Goal: Task Accomplishment & Management: Complete application form

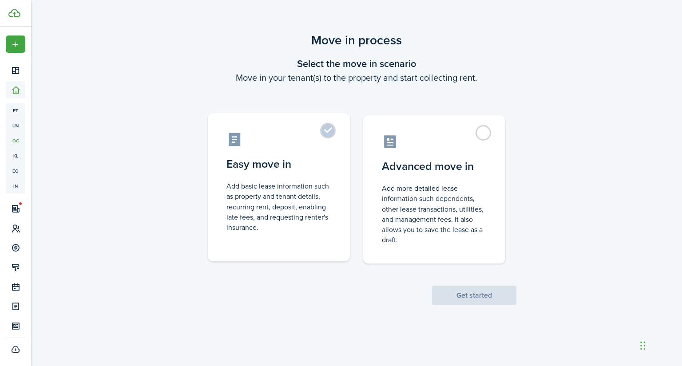
click at [306, 136] on control-radio-card-icon at bounding box center [278, 140] width 105 height 16
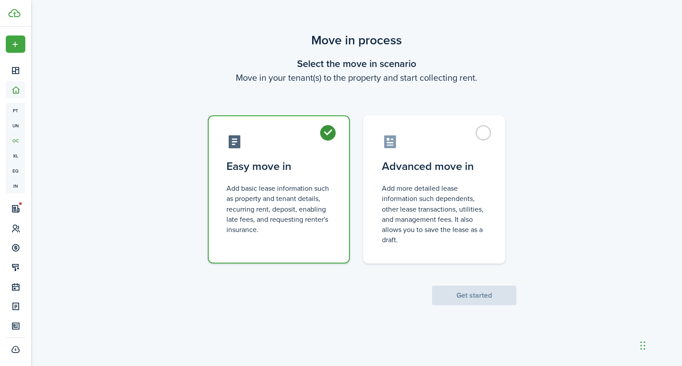
radio input "true"
click at [446, 293] on button "Get started" at bounding box center [474, 296] width 84 height 20
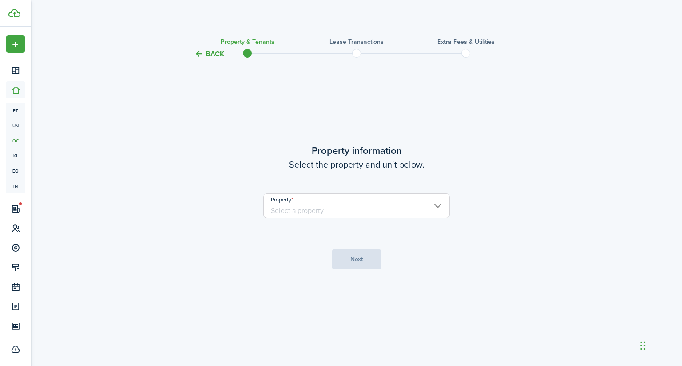
click at [355, 226] on property-select "Property" at bounding box center [356, 211] width 186 height 34
click at [361, 215] on input "Property" at bounding box center [356, 206] width 186 height 25
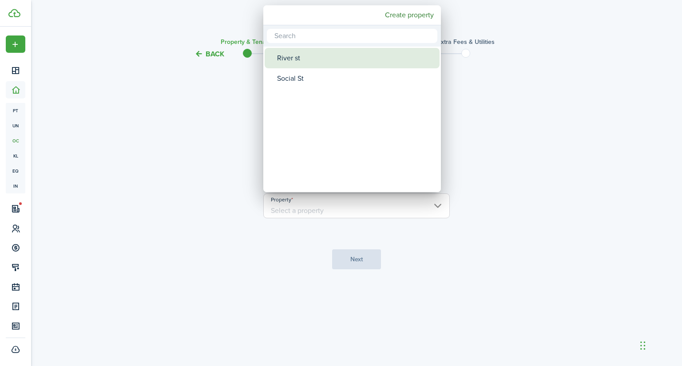
click at [312, 60] on div "River st" at bounding box center [355, 58] width 157 height 20
type input "River st"
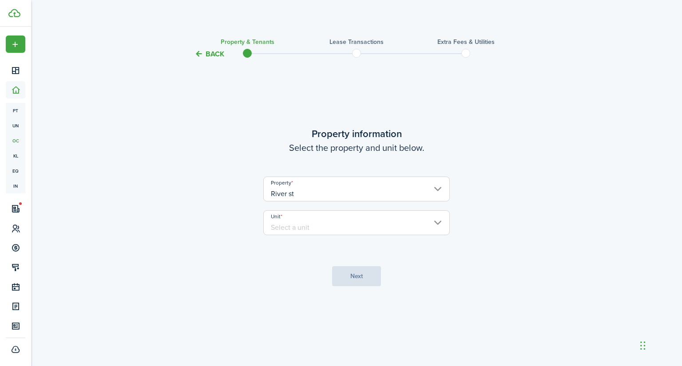
click at [316, 233] on input "Unit" at bounding box center [356, 222] width 186 height 25
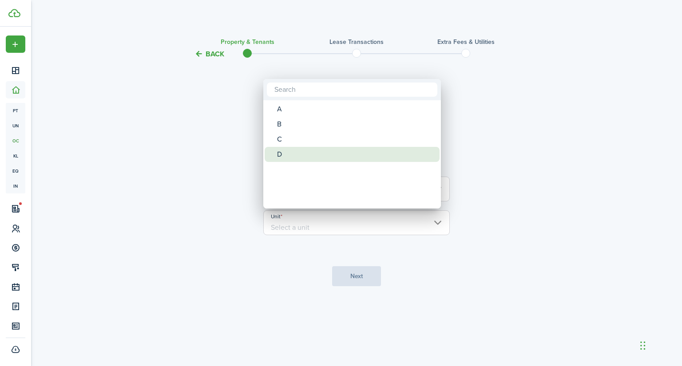
click at [288, 151] on div "D" at bounding box center [355, 154] width 157 height 15
type input "D"
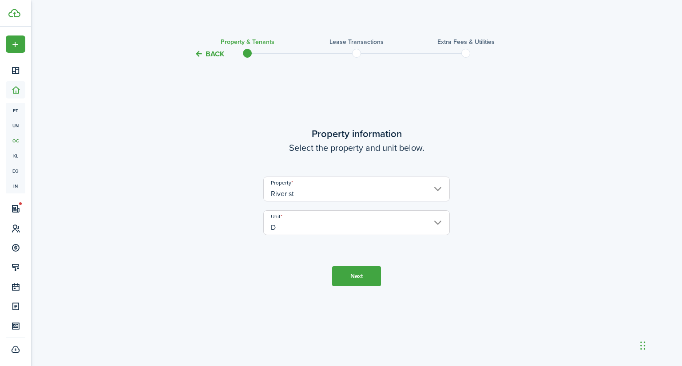
click at [357, 274] on button "Next" at bounding box center [356, 276] width 49 height 20
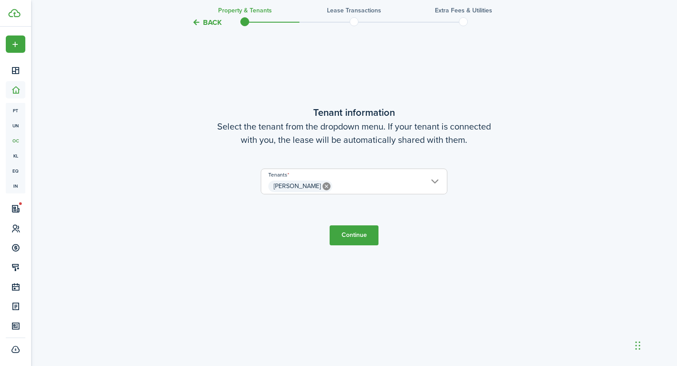
scroll to position [366, 0]
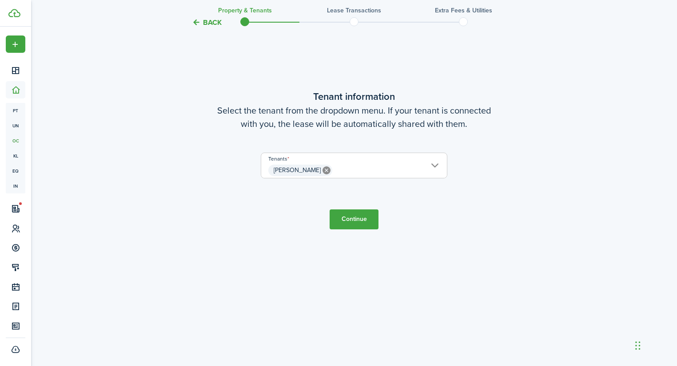
click at [440, 168] on span "[PERSON_NAME]" at bounding box center [354, 170] width 186 height 15
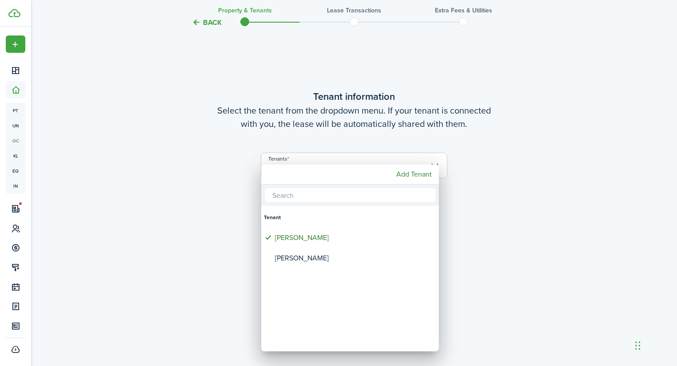
click at [506, 176] on div at bounding box center [338, 183] width 819 height 508
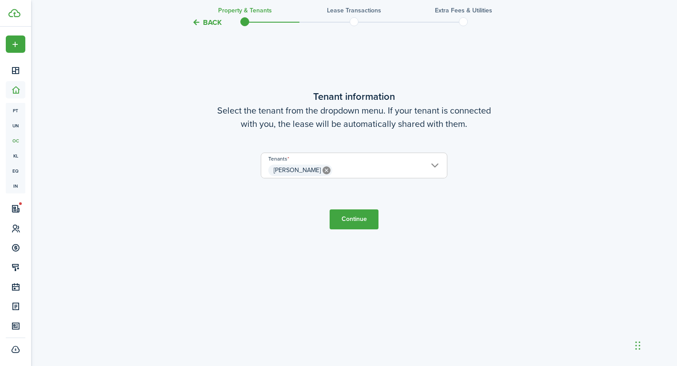
drag, startPoint x: 420, startPoint y: 171, endPoint x: 428, endPoint y: 166, distance: 8.8
click at [423, 169] on span "[PERSON_NAME]" at bounding box center [354, 170] width 186 height 15
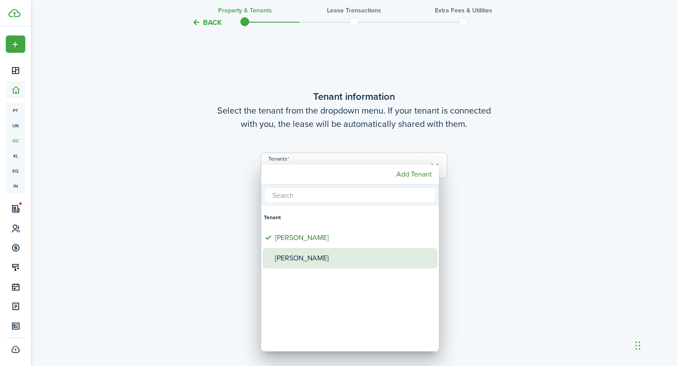
click at [302, 253] on div "[PERSON_NAME]" at bounding box center [353, 258] width 157 height 20
click at [295, 266] on div "[PERSON_NAME]" at bounding box center [353, 258] width 157 height 20
type input "[PERSON_NAME]"
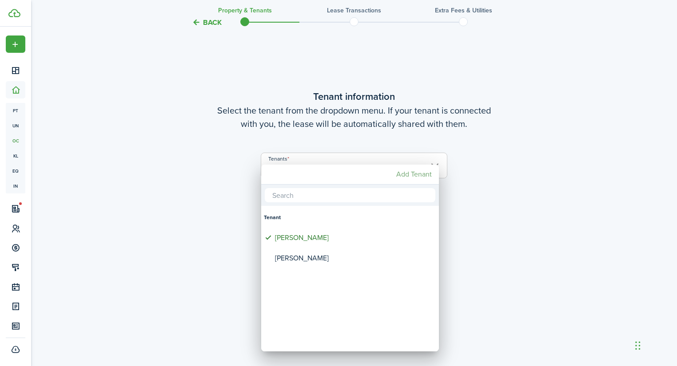
click at [416, 174] on mbsc-button "Add Tenant" at bounding box center [414, 175] width 43 height 16
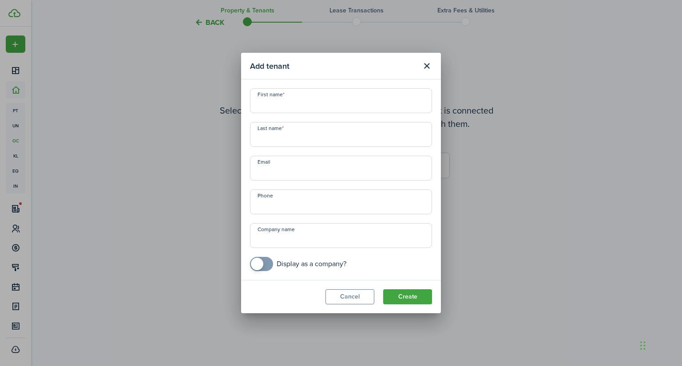
click at [349, 105] on input "First name" at bounding box center [341, 100] width 182 height 25
type input "[PERSON_NAME]"
type input "Nardin"
click at [426, 295] on button "Create" at bounding box center [407, 297] width 49 height 15
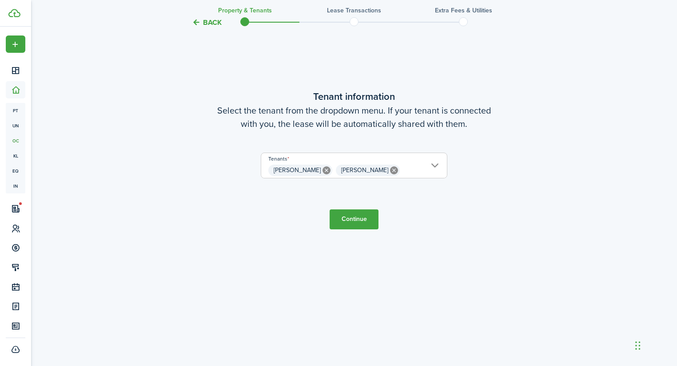
click at [369, 217] on button "Continue" at bounding box center [353, 220] width 49 height 20
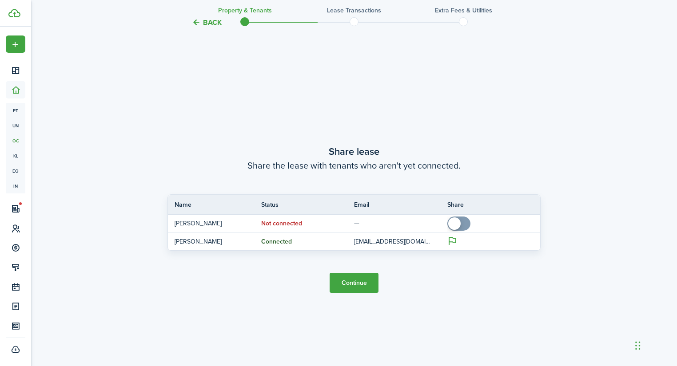
scroll to position [673, 0]
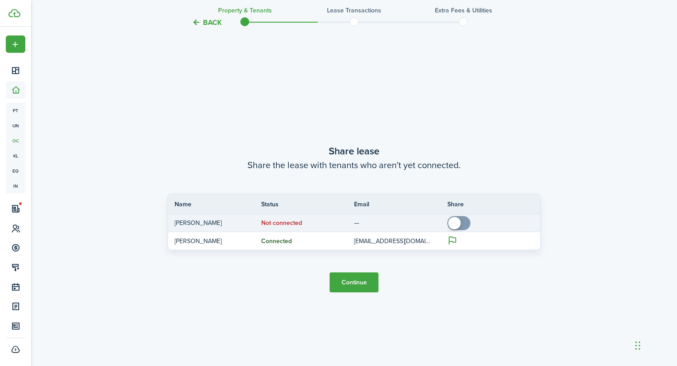
click at [373, 226] on p "—" at bounding box center [394, 222] width 80 height 9
checkbox input "true"
click at [455, 221] on span at bounding box center [454, 223] width 12 height 12
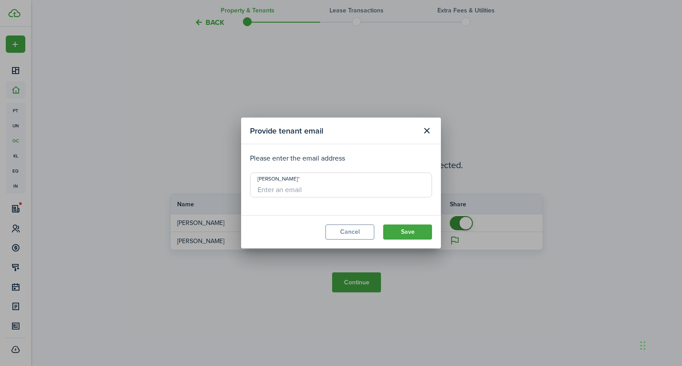
click at [344, 198] on div "[PERSON_NAME]" at bounding box center [341, 190] width 182 height 34
click at [344, 186] on input "[PERSON_NAME]" at bounding box center [341, 185] width 182 height 25
click at [287, 188] on input "[PERSON_NAME]" at bounding box center [341, 185] width 182 height 25
paste input "[EMAIL_ADDRESS][DOMAIN_NAME]"
type input "[EMAIL_ADDRESS][DOMAIN_NAME]"
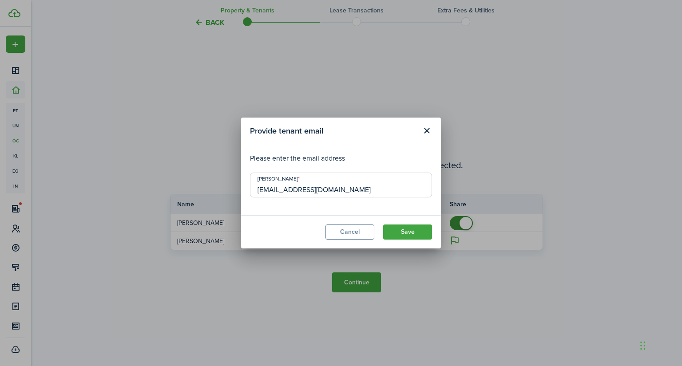
click at [296, 211] on modal-body "Please enter the email address [PERSON_NAME] [EMAIL_ADDRESS][DOMAIN_NAME]" at bounding box center [341, 179] width 200 height 71
click at [389, 231] on button "Save" at bounding box center [407, 232] width 49 height 15
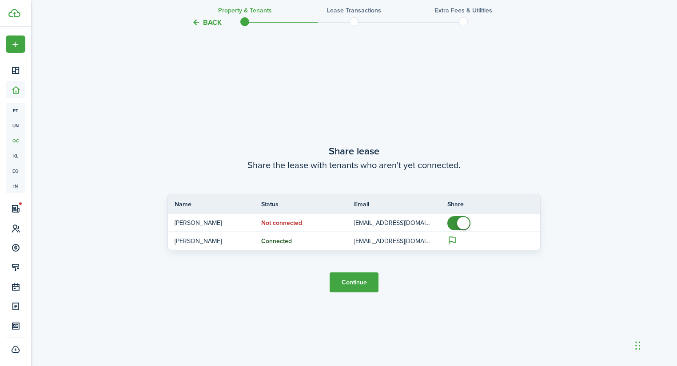
click at [309, 282] on tc-wizard-step "Share lease Share the lease with tenants who aren't yet connected. Name Status …" at bounding box center [353, 218] width 373 height 366
click at [368, 274] on button "Continue" at bounding box center [353, 283] width 49 height 20
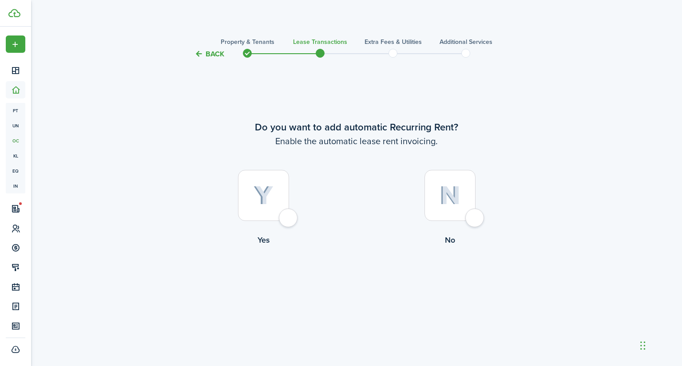
click at [278, 190] on div at bounding box center [263, 195] width 51 height 51
radio input "true"
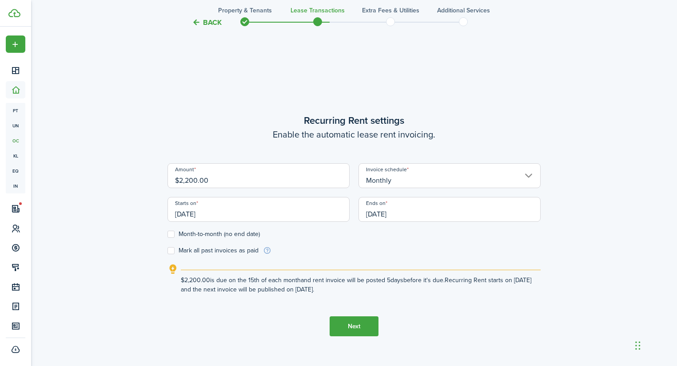
scroll to position [307, 0]
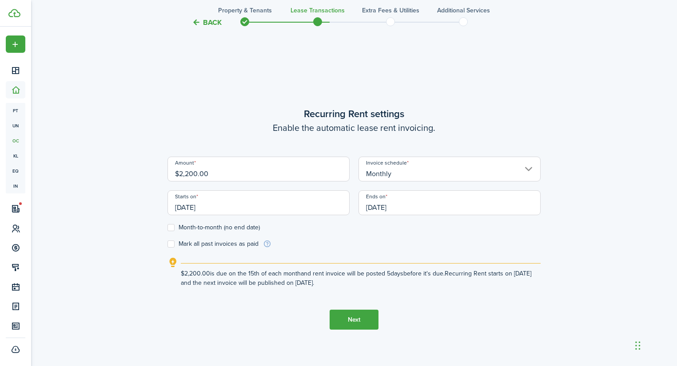
click at [267, 208] on input "[DATE]" at bounding box center [258, 202] width 182 height 25
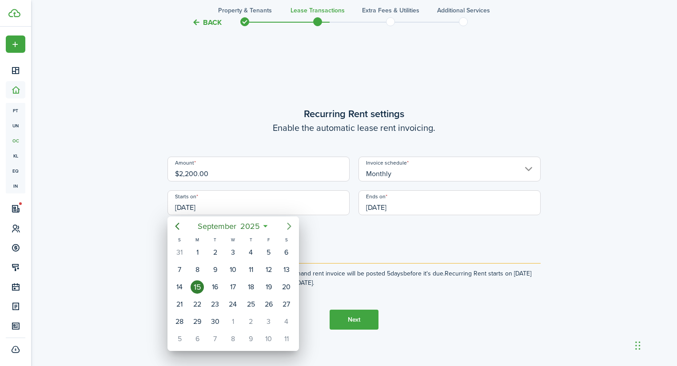
click at [291, 229] on icon "Next page" at bounding box center [289, 226] width 11 height 11
click at [230, 257] on div "1" at bounding box center [232, 252] width 13 height 13
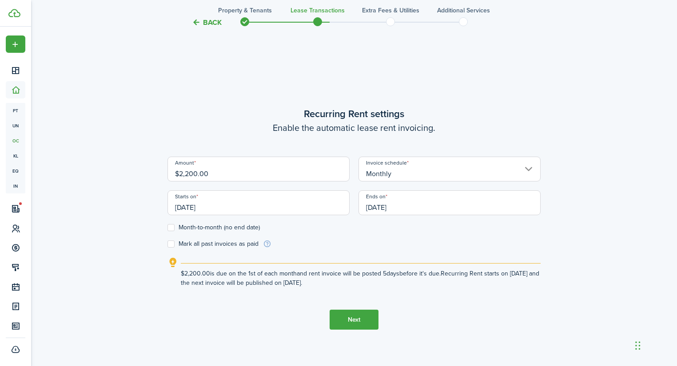
type input "[DATE]"
click at [435, 206] on input "[DATE]" at bounding box center [449, 202] width 182 height 25
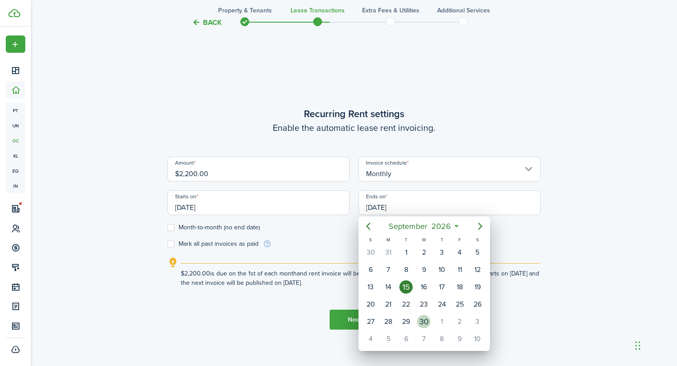
click at [423, 318] on div "30" at bounding box center [423, 321] width 13 height 13
type input "[DATE]"
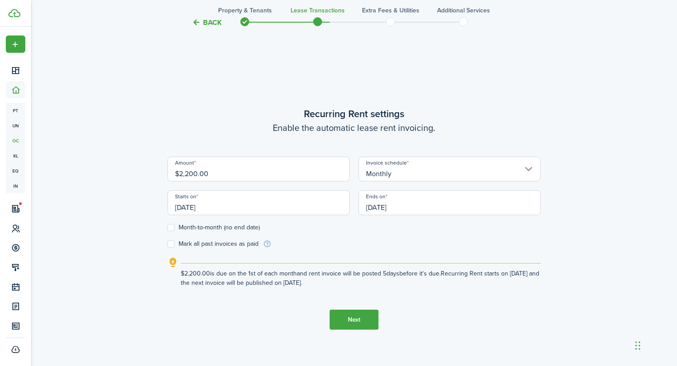
click at [174, 248] on form "Amount $2,200.00 Invoice schedule Monthly Starts on [DATE] Ends on [DATE] Month…" at bounding box center [353, 203] width 373 height 92
click at [175, 245] on label "Mark all past invoices as paid" at bounding box center [212, 244] width 91 height 7
click at [167, 245] on input "Mark all past invoices as paid" at bounding box center [167, 244] width 0 height 0
checkbox input "true"
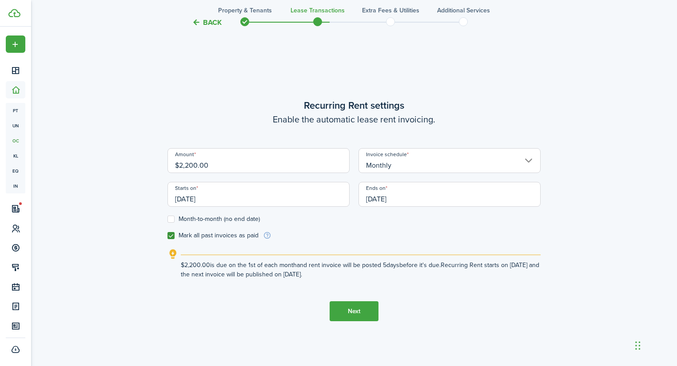
scroll to position [330, 0]
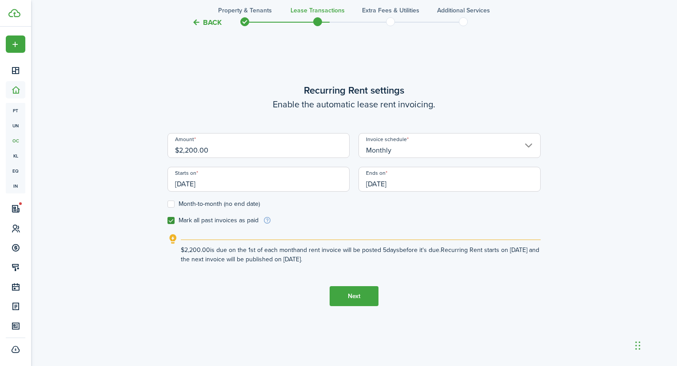
click at [345, 300] on button "Next" at bounding box center [353, 296] width 49 height 20
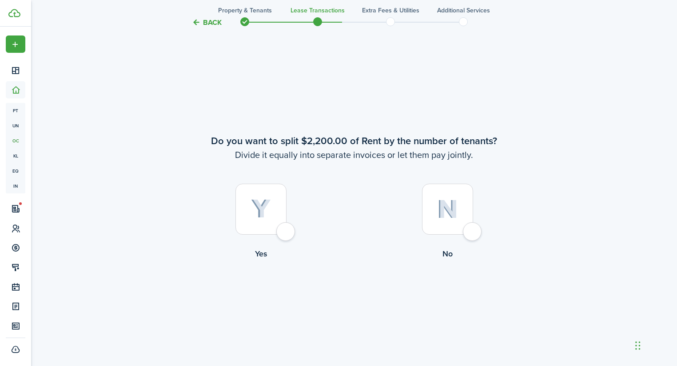
scroll to position [673, 0]
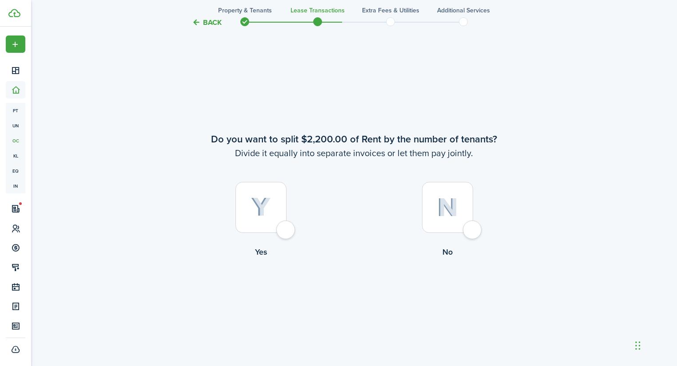
click at [447, 227] on div at bounding box center [447, 207] width 51 height 51
radio input "true"
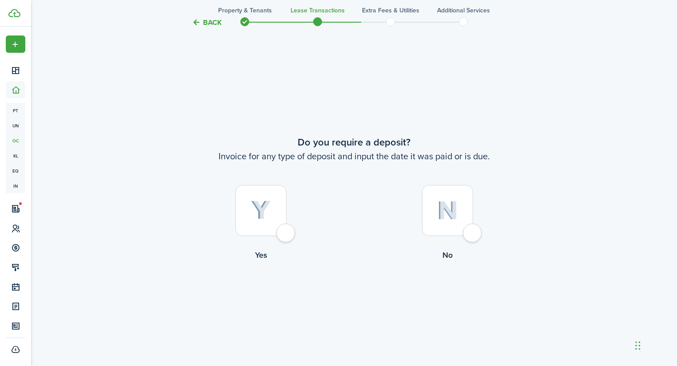
scroll to position [1039, 0]
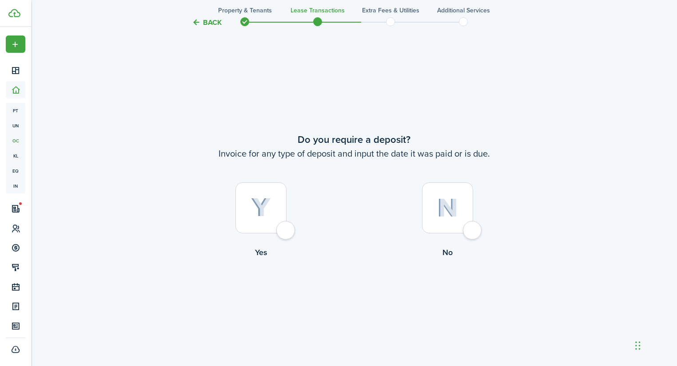
click at [242, 208] on div at bounding box center [260, 207] width 51 height 51
radio input "true"
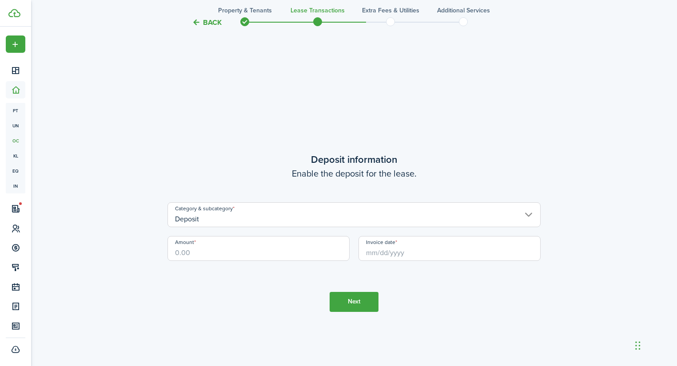
scroll to position [1405, 0]
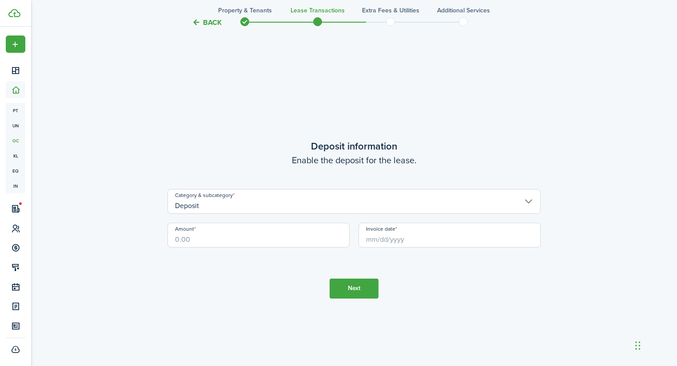
click at [290, 208] on input "Deposit" at bounding box center [353, 201] width 373 height 25
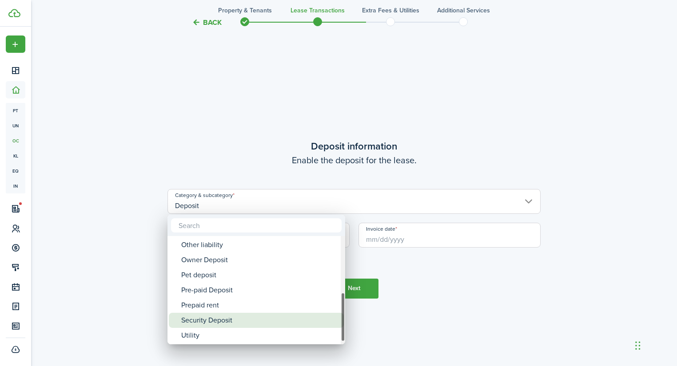
click at [218, 318] on div "Security Deposit" at bounding box center [259, 320] width 157 height 15
type input "Deposit / Security Deposit"
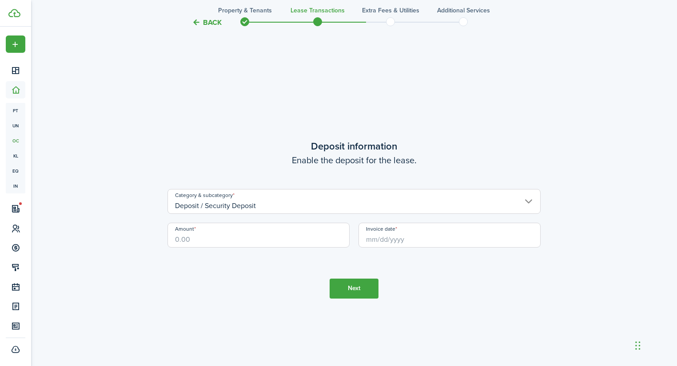
click at [206, 233] on input "Amount" at bounding box center [258, 235] width 182 height 25
click at [247, 240] on input "$2,200" at bounding box center [258, 235] width 182 height 25
click at [525, 229] on input "Invoice date" at bounding box center [449, 235] width 182 height 25
type input "$2,200.00"
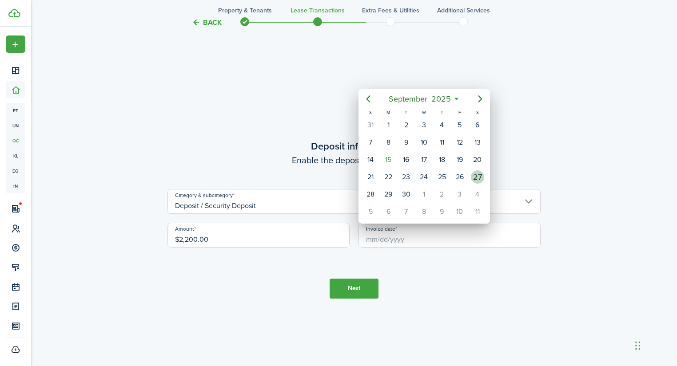
click at [476, 174] on div "27" at bounding box center [477, 177] width 13 height 13
type input "[DATE]"
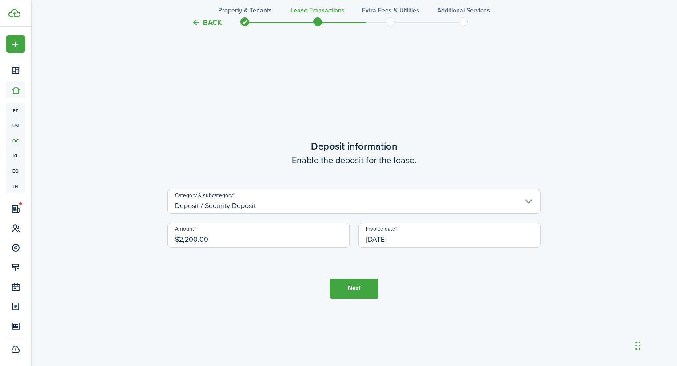
click at [363, 284] on button "Next" at bounding box center [353, 289] width 49 height 20
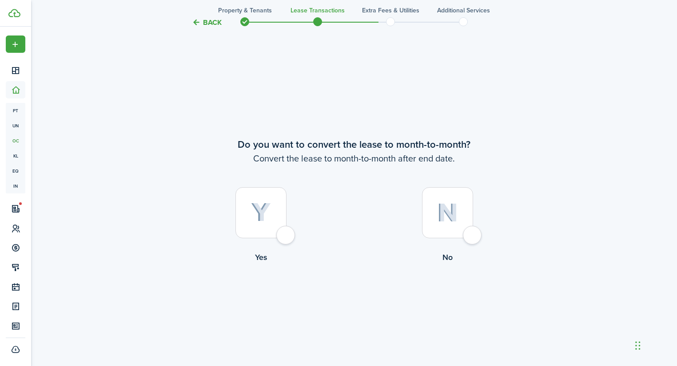
scroll to position [1772, 0]
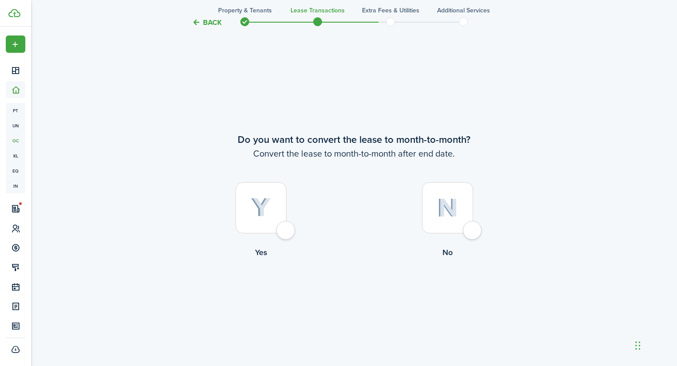
click at [262, 213] on img at bounding box center [261, 208] width 20 height 20
radio input "true"
click at [371, 295] on button "Continue" at bounding box center [353, 295] width 49 height 20
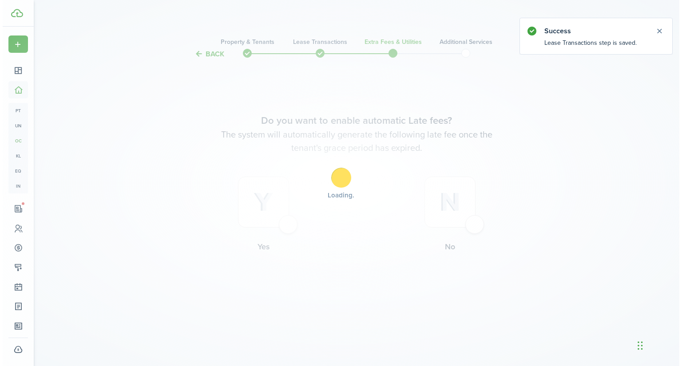
scroll to position [0, 0]
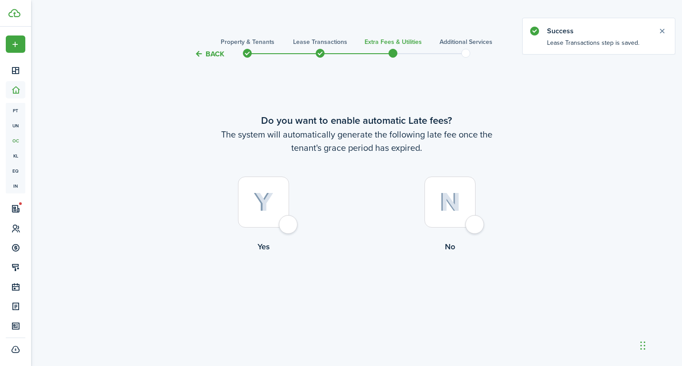
click at [266, 214] on div at bounding box center [263, 202] width 51 height 51
radio input "true"
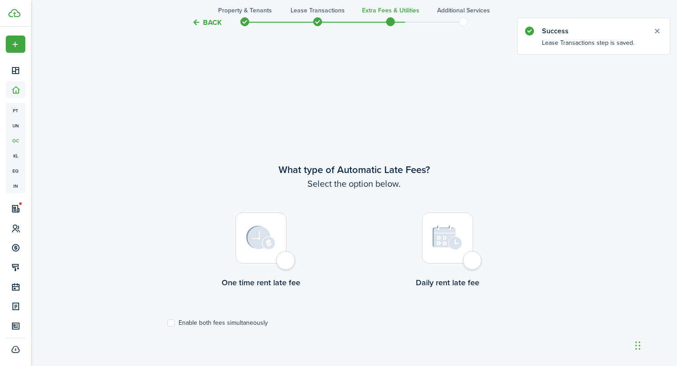
scroll to position [307, 0]
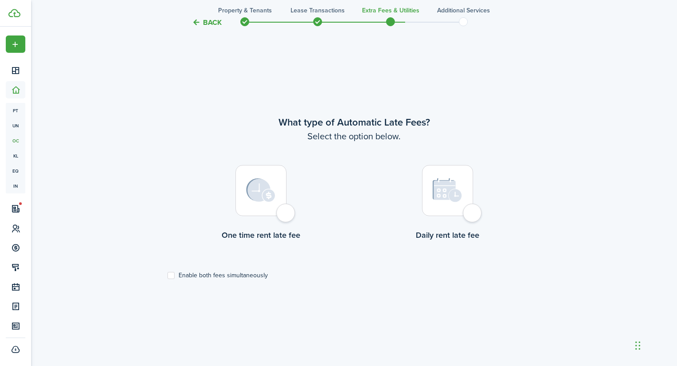
click at [210, 272] on label "Enable both fees simultaneously" at bounding box center [217, 275] width 100 height 7
click at [167, 276] on input "Enable both fees simultaneously" at bounding box center [167, 276] width 0 height 0
checkbox input "true"
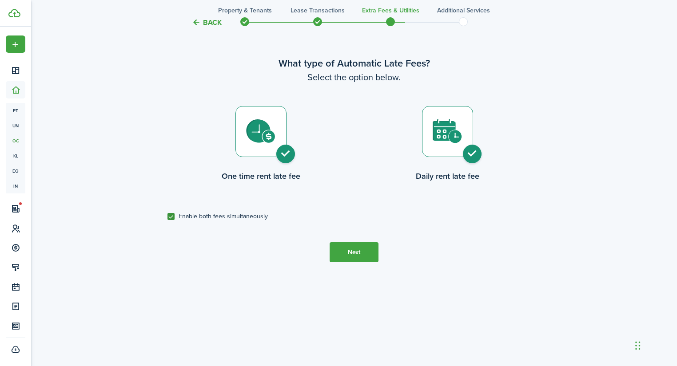
click at [338, 242] on button "Next" at bounding box center [353, 252] width 49 height 20
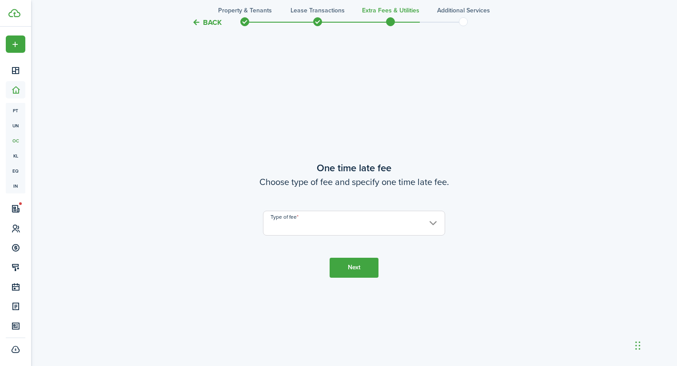
scroll to position [673, 0]
click at [300, 226] on input "Type of fee" at bounding box center [354, 222] width 182 height 25
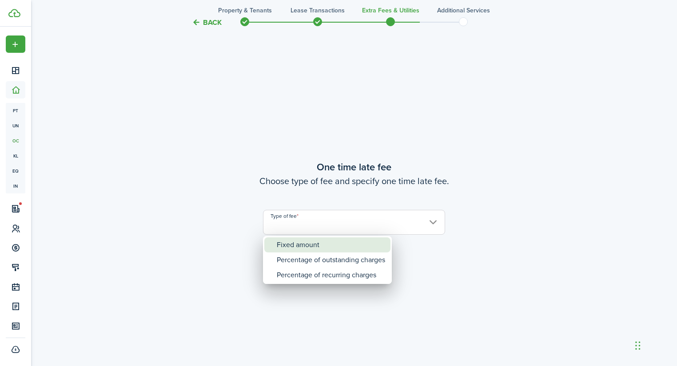
click at [320, 247] on div "Fixed amount" at bounding box center [331, 245] width 108 height 15
type input "Fixed amount"
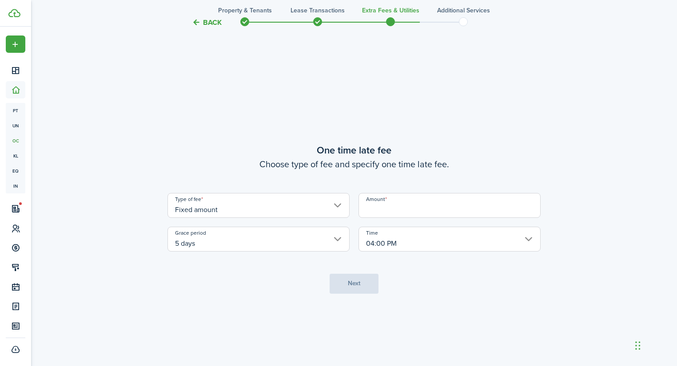
click at [409, 213] on input "Amount" at bounding box center [449, 205] width 182 height 25
click at [417, 210] on input "$75" at bounding box center [449, 205] width 182 height 25
click at [462, 304] on tc-wizard-step "One time late fee Choose type of fee and specify one time late fee. Type of fee…" at bounding box center [353, 218] width 373 height 366
click at [402, 195] on input "$90.00" at bounding box center [449, 205] width 182 height 25
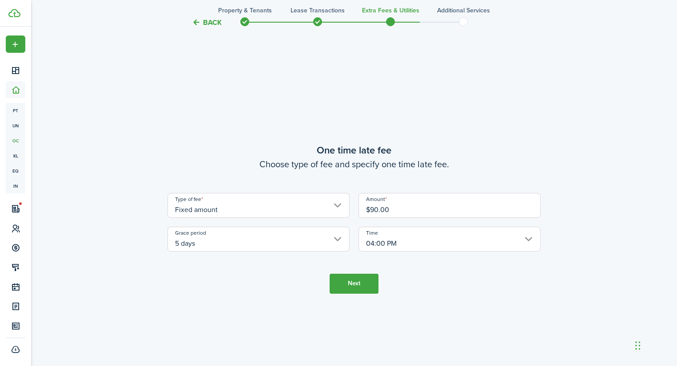
click at [400, 202] on input "$90.00" at bounding box center [449, 205] width 182 height 25
type input "$"
type input "$80.00"
click at [359, 281] on button "Next" at bounding box center [353, 284] width 49 height 20
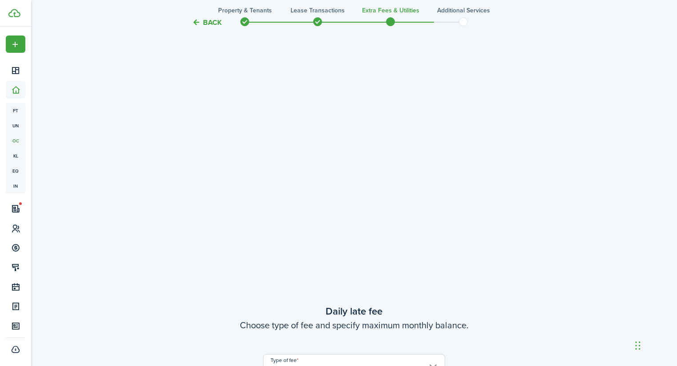
scroll to position [779, 0]
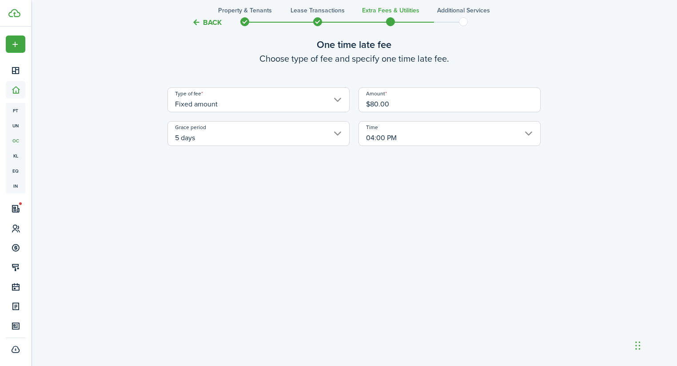
click at [392, 143] on input "04:00 PM" at bounding box center [449, 133] width 182 height 25
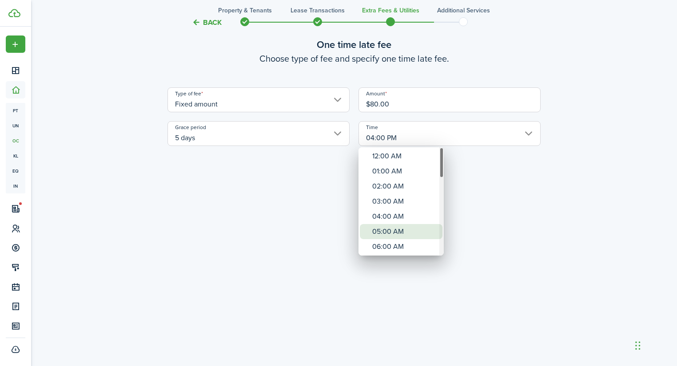
click at [384, 234] on div "05:00 AM" at bounding box center [404, 231] width 65 height 15
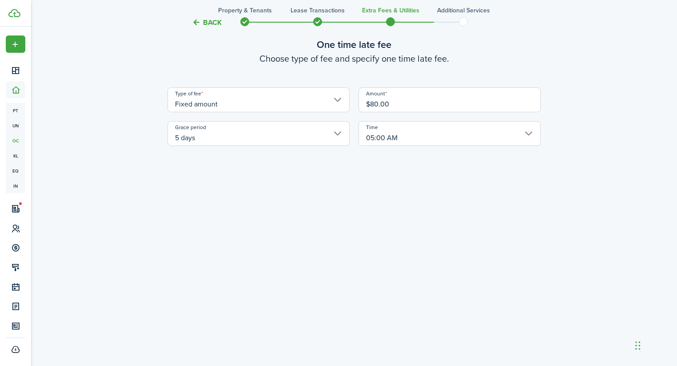
click at [389, 146] on tc-wizard-step "One time late fee Choose type of fee and specify one time late fee. Type of fee…" at bounding box center [353, 112] width 373 height 366
click at [403, 135] on input "05:00 AM" at bounding box center [449, 133] width 182 height 25
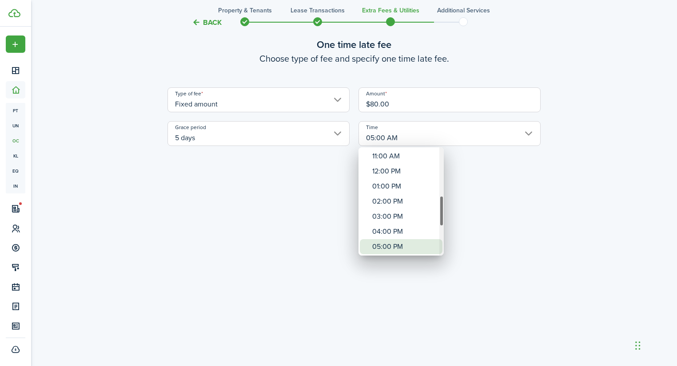
click at [397, 242] on div "05:00 PM" at bounding box center [404, 246] width 65 height 15
type input "05:00 PM"
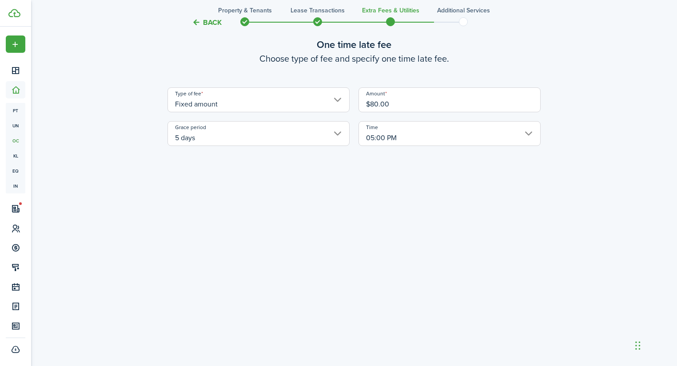
click at [324, 230] on tc-wizard-step "One time late fee Choose type of fee and specify one time late fee. Type of fee…" at bounding box center [353, 112] width 373 height 366
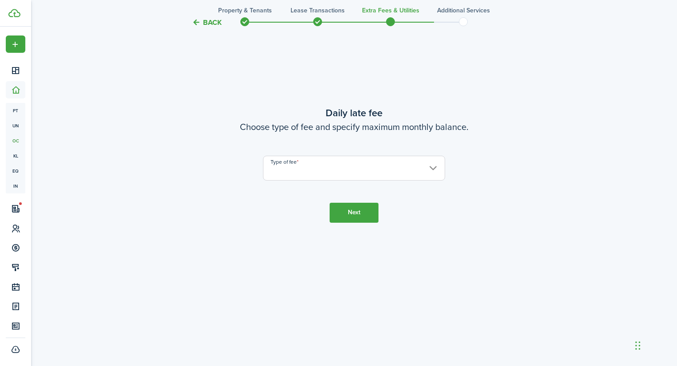
scroll to position [1099, 0]
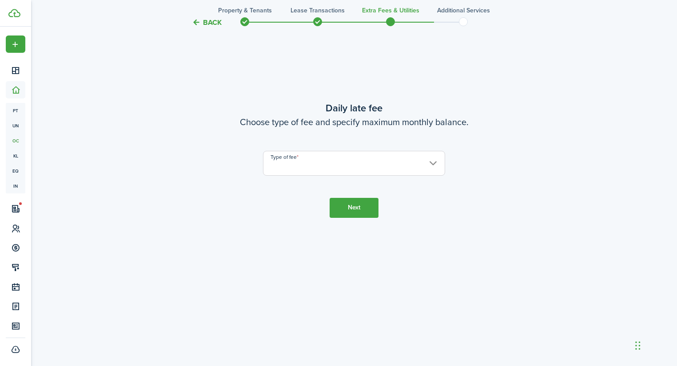
click at [346, 163] on input "Type of fee" at bounding box center [354, 163] width 182 height 25
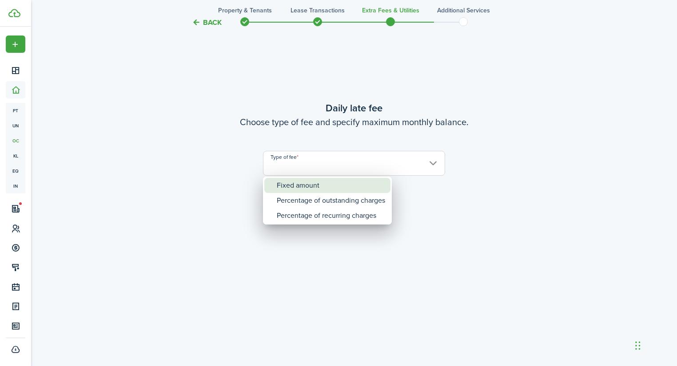
click at [321, 190] on div "Fixed amount" at bounding box center [331, 185] width 108 height 15
type input "Fixed amount"
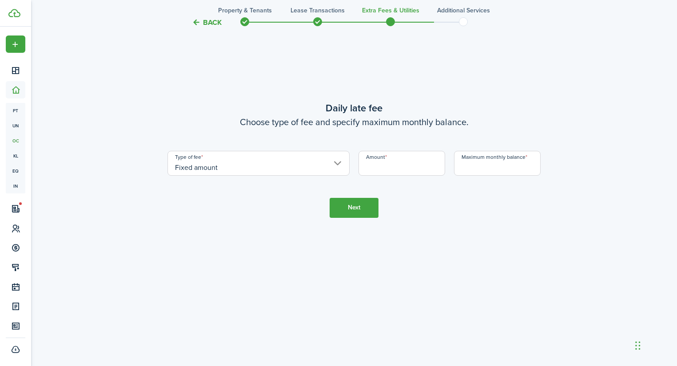
click at [421, 170] on input "Amount" at bounding box center [401, 163] width 87 height 25
click at [258, 171] on input "Fixed amount" at bounding box center [258, 163] width 182 height 25
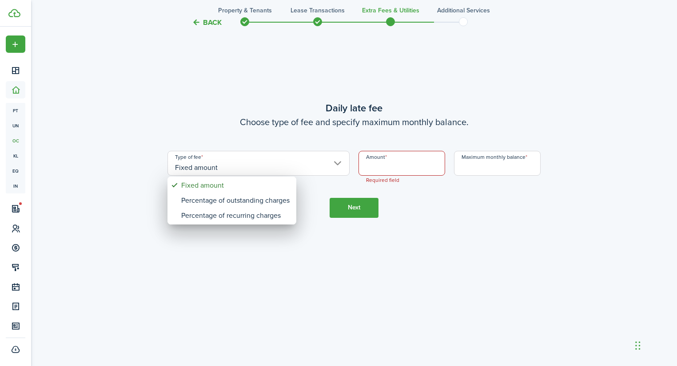
click at [398, 163] on div at bounding box center [338, 183] width 819 height 508
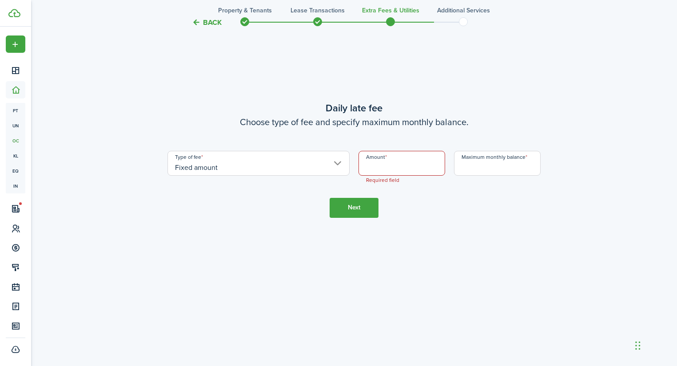
click at [396, 171] on input "Amount" at bounding box center [401, 163] width 87 height 25
type input "$5.00"
click at [507, 171] on input "Maximum monthly balance" at bounding box center [497, 163] width 87 height 25
click at [473, 168] on input "Maximum monthly balance" at bounding box center [497, 163] width 87 height 25
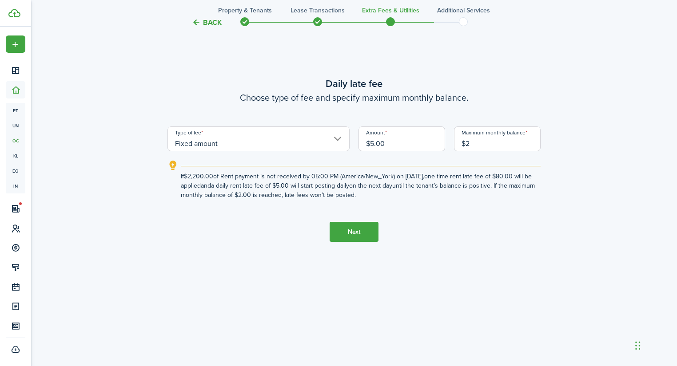
scroll to position [1075, 0]
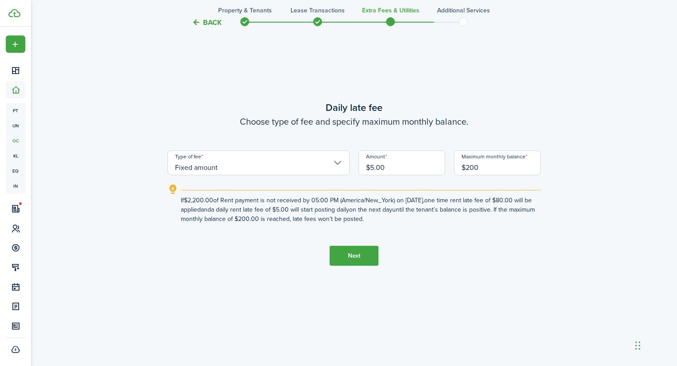
type input "$200.00"
click at [481, 266] on tc-wizard-step "Daily late fee Choose type of fee and specify maximum monthly balance. Type of …" at bounding box center [353, 183] width 373 height 366
click at [348, 254] on button "Next" at bounding box center [353, 256] width 49 height 20
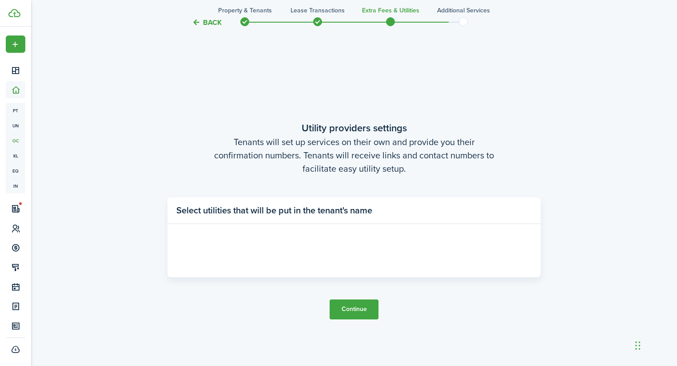
scroll to position [1405, 0]
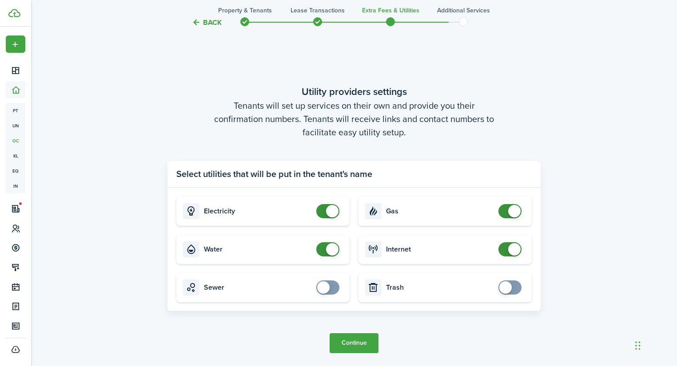
checkbox input "false"
click at [332, 252] on span at bounding box center [332, 249] width 12 height 12
checkbox input "false"
click at [516, 210] on span at bounding box center [514, 211] width 12 height 12
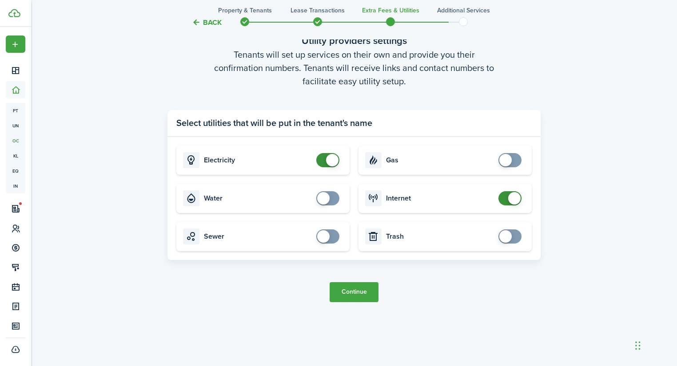
scroll to position [1465, 0]
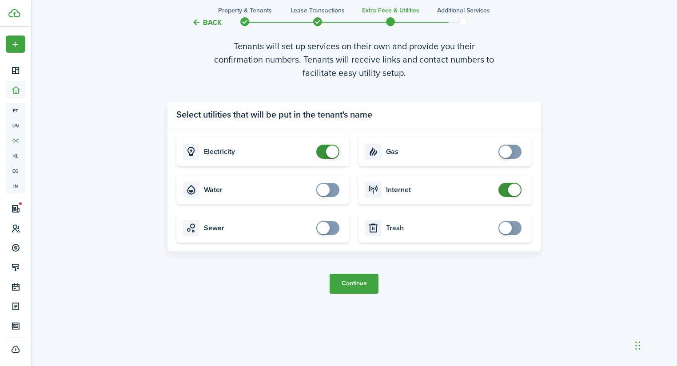
click at [517, 187] on span at bounding box center [514, 190] width 12 height 12
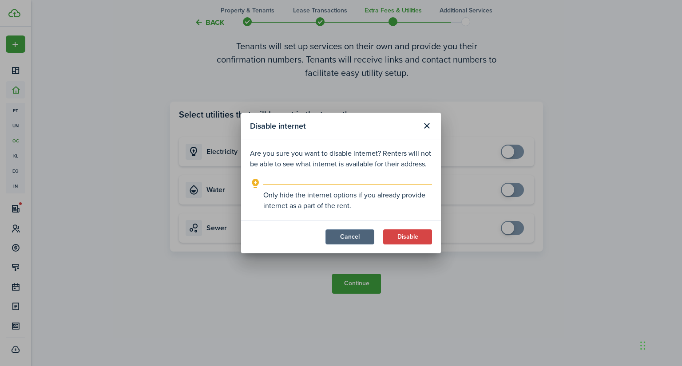
click at [347, 237] on button "Cancel" at bounding box center [349, 237] width 49 height 15
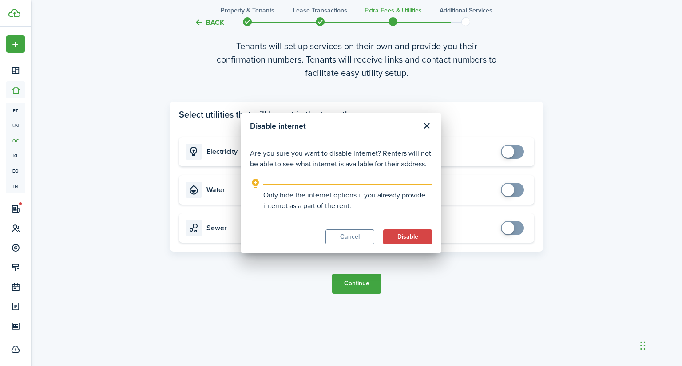
checkbox input "true"
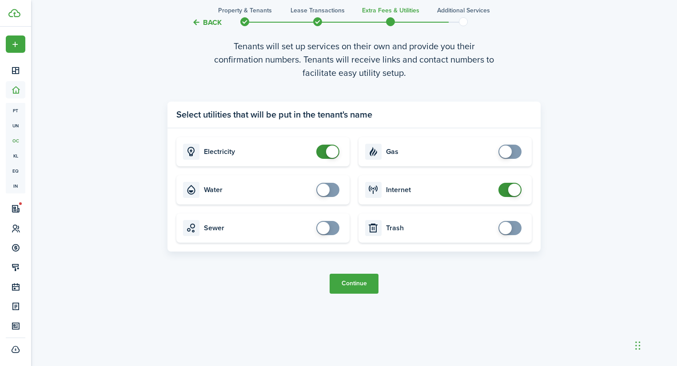
click at [361, 279] on button "Continue" at bounding box center [353, 284] width 49 height 20
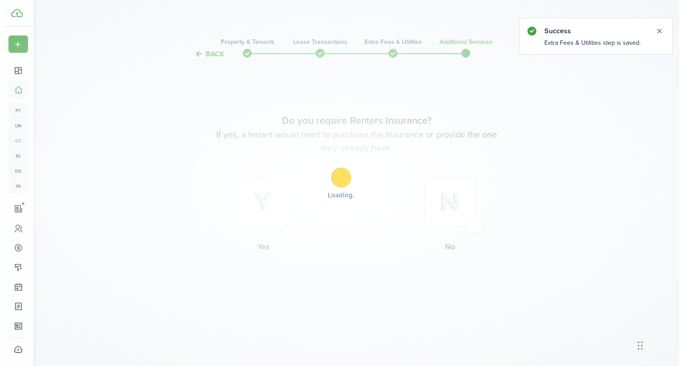
scroll to position [0, 0]
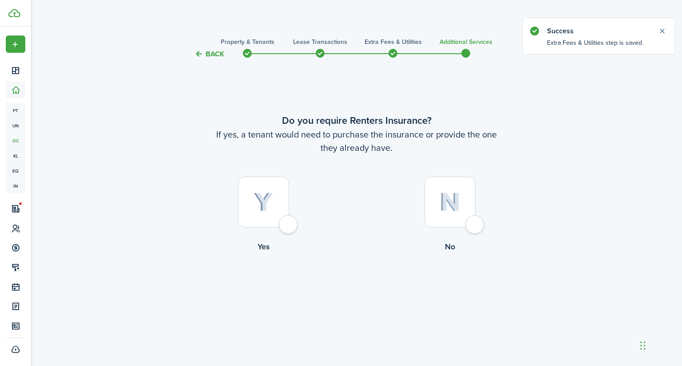
click at [267, 193] on img at bounding box center [264, 203] width 20 height 20
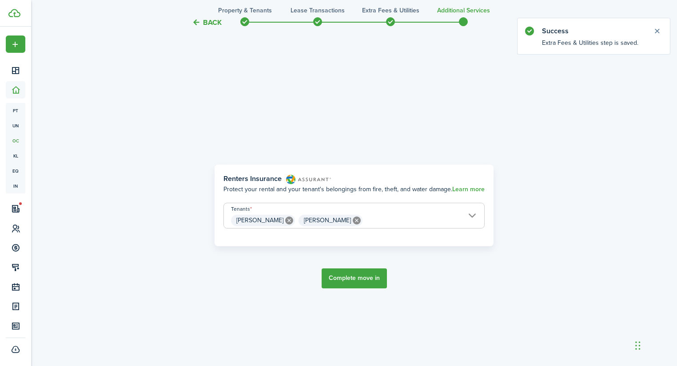
scroll to position [307, 0]
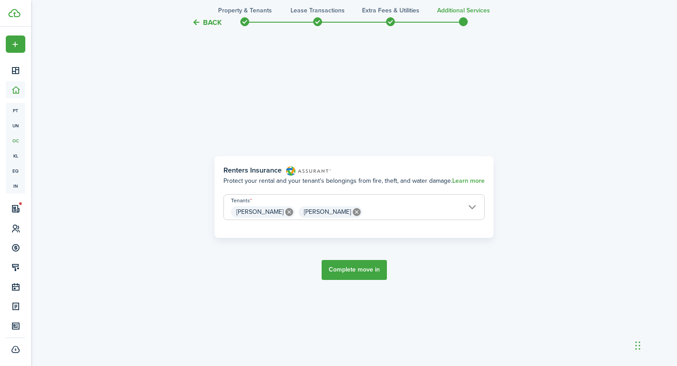
drag, startPoint x: 361, startPoint y: 277, endPoint x: 475, endPoint y: 249, distance: 117.6
click at [480, 245] on tc-wizard-step "Renters Insurance Protect your rental and your tenant's belongings from fire, t…" at bounding box center [353, 218] width 373 height 366
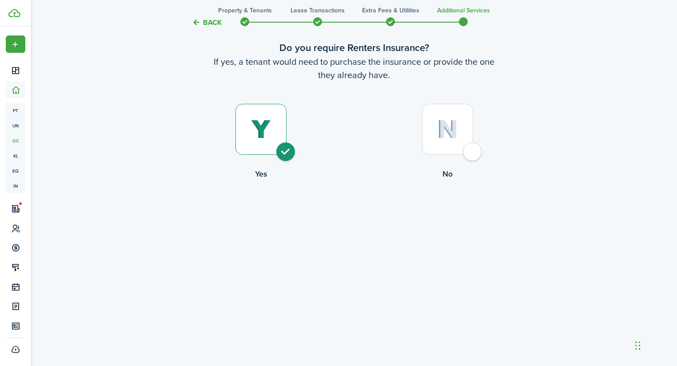
scroll to position [0, 0]
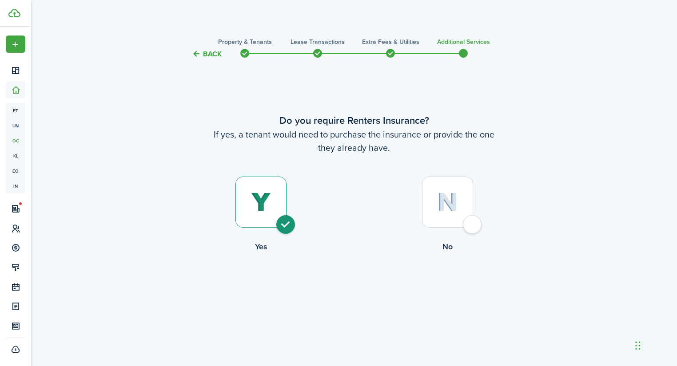
click at [468, 228] on div at bounding box center [447, 202] width 51 height 51
radio input "false"
radio input "true"
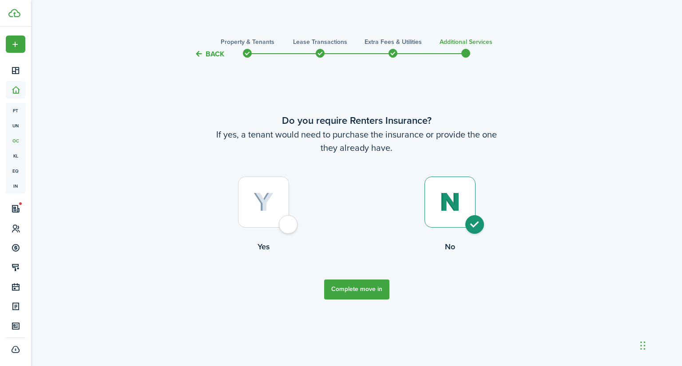
click at [353, 291] on button "Complete move in" at bounding box center [356, 290] width 65 height 20
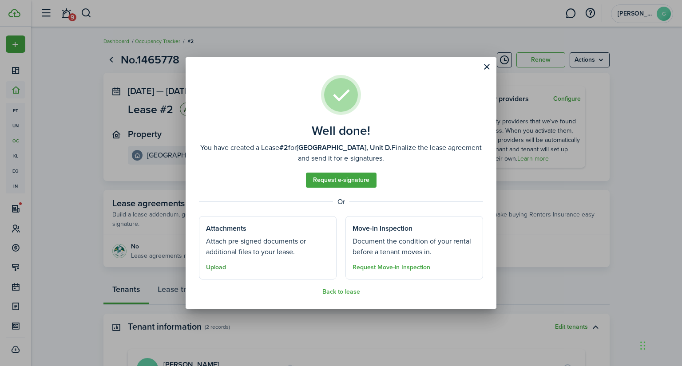
click at [218, 270] on button "Upload" at bounding box center [216, 267] width 20 height 7
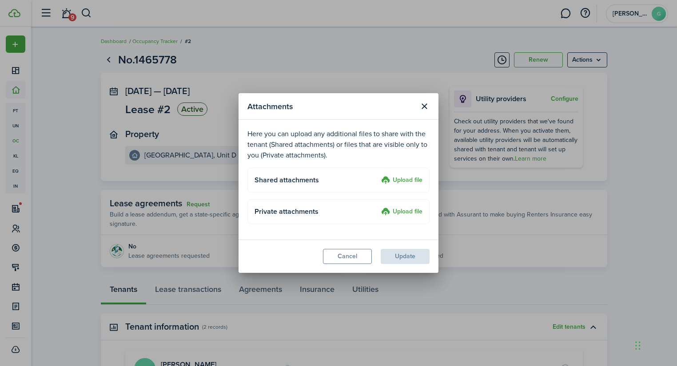
click at [408, 180] on label "Upload file" at bounding box center [401, 180] width 41 height 11
click at [378, 175] on input "Upload file" at bounding box center [378, 175] width 0 height 0
click at [350, 248] on modal-footer "Cancel Update" at bounding box center [338, 256] width 200 height 33
click at [345, 257] on button "Cancel" at bounding box center [347, 256] width 49 height 15
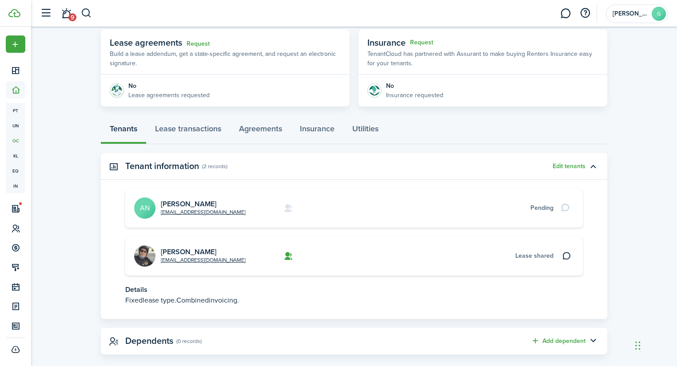
scroll to position [173, 0]
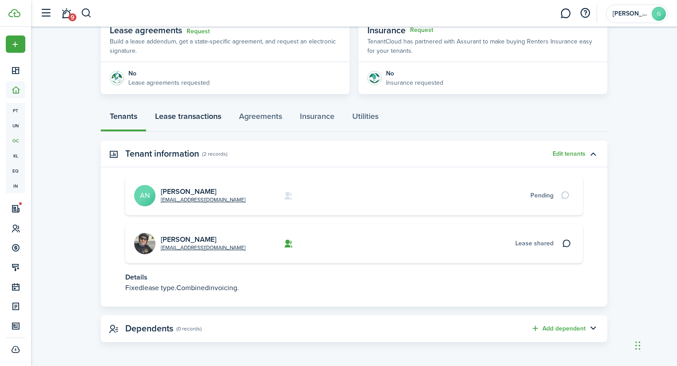
click at [156, 129] on link "Lease transactions" at bounding box center [188, 118] width 84 height 27
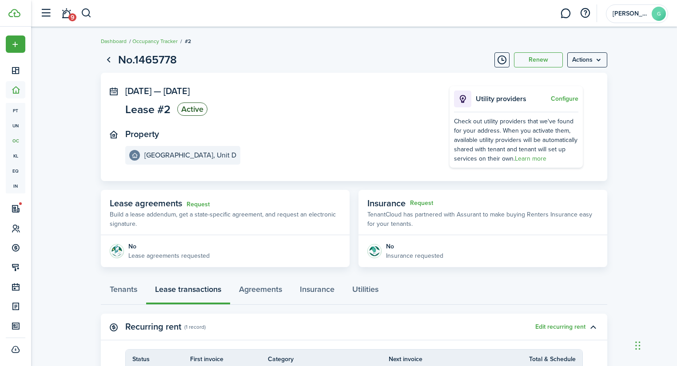
click at [186, 112] on status "Active" at bounding box center [192, 109] width 30 height 13
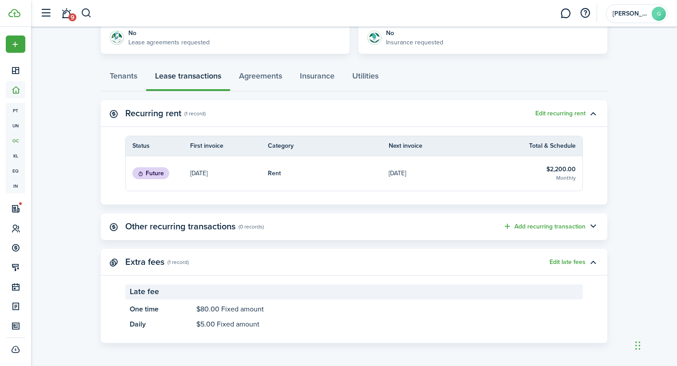
scroll to position [214, 0]
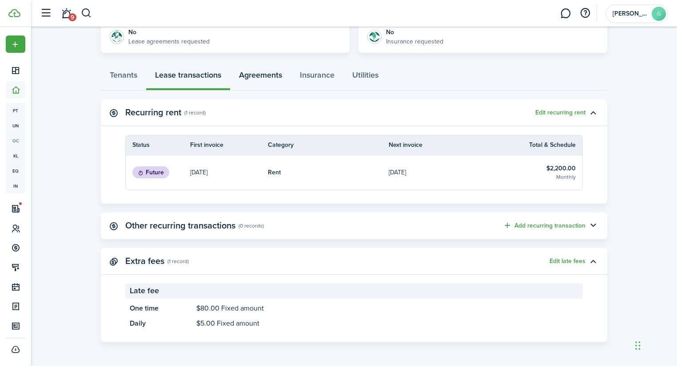
click at [270, 76] on link "Agreements" at bounding box center [260, 77] width 61 height 27
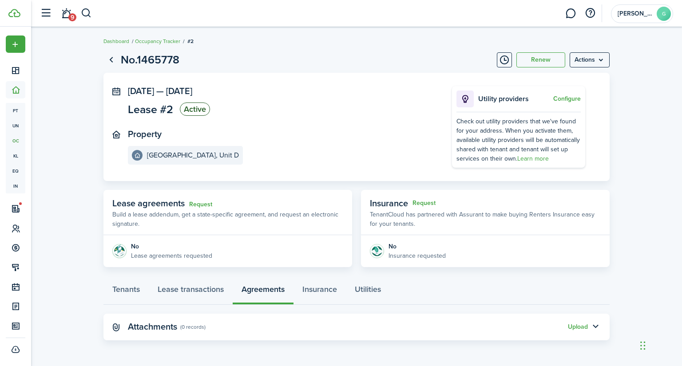
click at [137, 321] on panel-main-header "Attachments (0 records) Upload" at bounding box center [356, 327] width 506 height 27
click at [112, 325] on panel-main-icon at bounding box center [116, 327] width 8 height 8
click at [122, 325] on panel-main-header "Attachments (0 records) Upload" at bounding box center [356, 327] width 506 height 27
click at [581, 325] on button "Upload" at bounding box center [578, 327] width 20 height 7
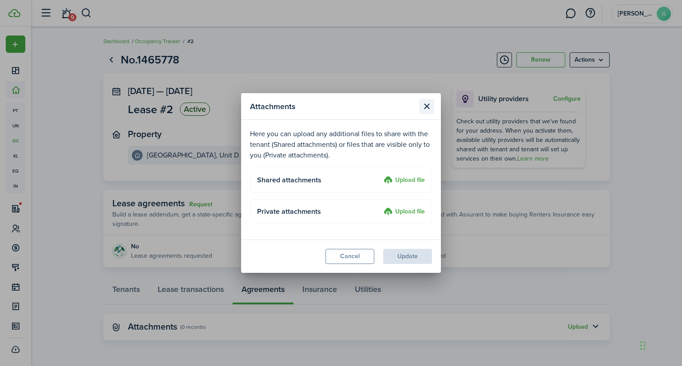
click at [428, 107] on button "Close modal" at bounding box center [426, 106] width 15 height 15
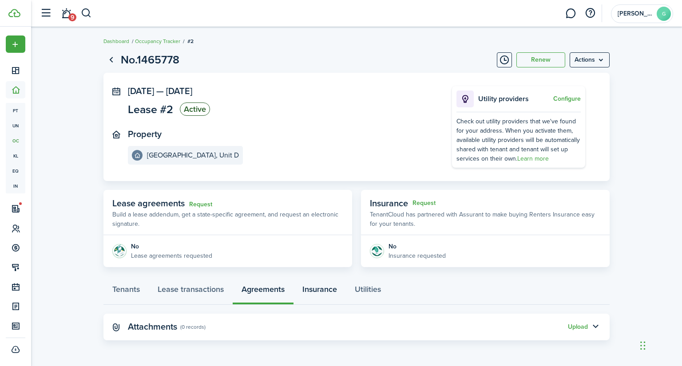
click at [332, 295] on link "Insurance" at bounding box center [319, 291] width 52 height 27
click at [369, 293] on link "Utilities" at bounding box center [368, 291] width 44 height 27
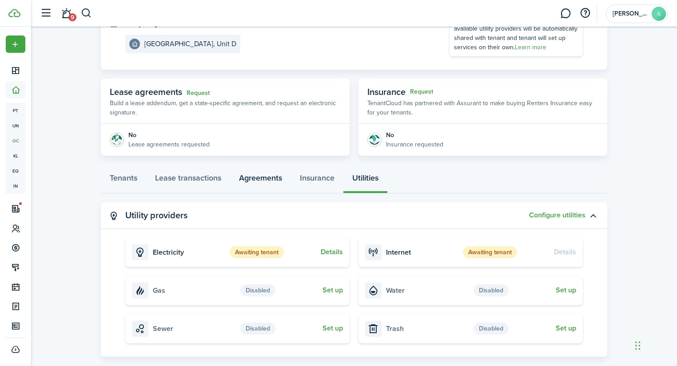
scroll to position [162, 0]
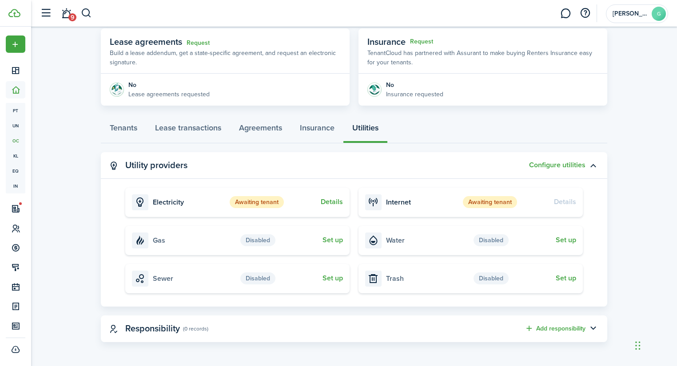
click at [210, 334] on panel-main-header "Responsibility (0 records) Add responsibility" at bounding box center [354, 329] width 506 height 27
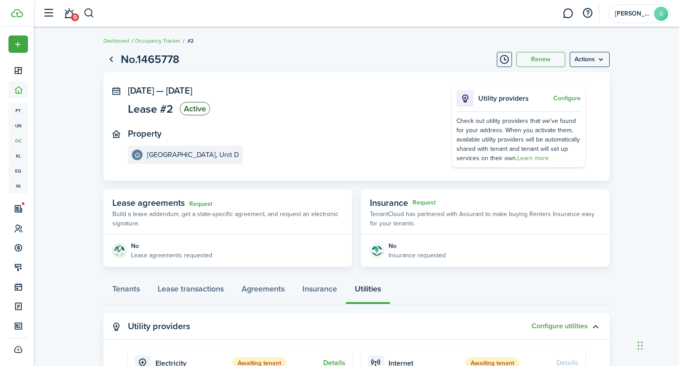
scroll to position [0, 0]
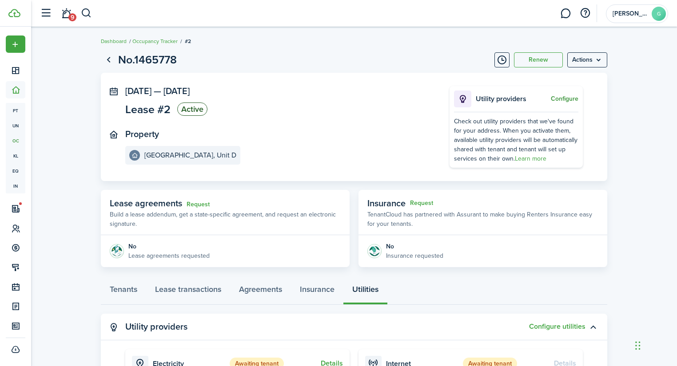
click at [572, 98] on button "Configure" at bounding box center [565, 98] width 28 height 7
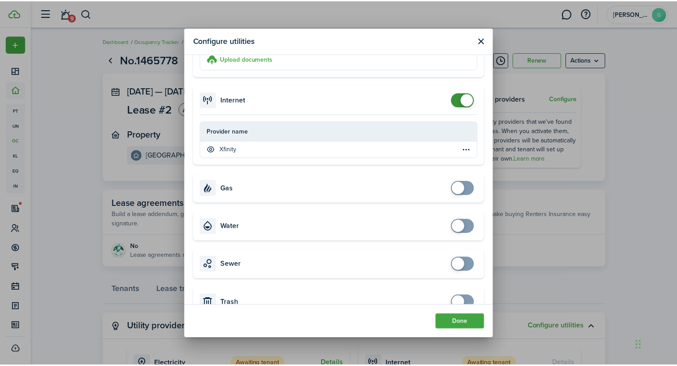
scroll to position [186, 0]
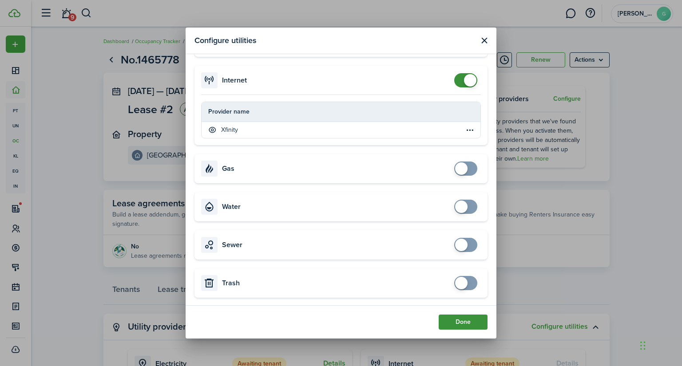
click at [470, 320] on button "Done" at bounding box center [463, 322] width 49 height 15
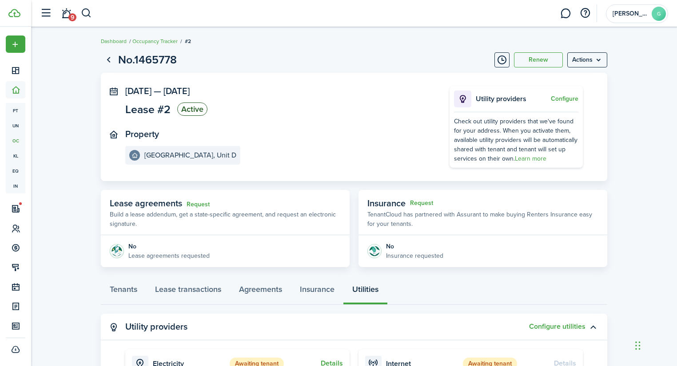
click at [325, 139] on panel-main-section "[GEOGRAPHIC_DATA]" at bounding box center [273, 147] width 297 height 36
click at [606, 65] on menu-btn "Actions" at bounding box center [587, 59] width 40 height 15
click at [543, 79] on button "Edit" at bounding box center [568, 79] width 78 height 15
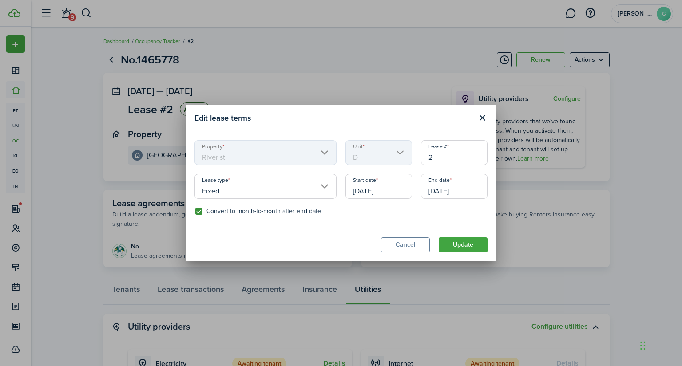
click at [375, 196] on input "[DATE]" at bounding box center [378, 186] width 67 height 25
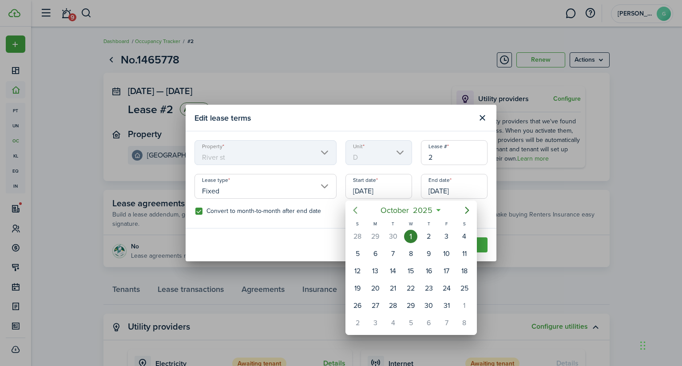
click at [357, 211] on icon "Previous page" at bounding box center [355, 210] width 11 height 11
click at [464, 282] on div "27" at bounding box center [464, 288] width 13 height 13
type input "[DATE]"
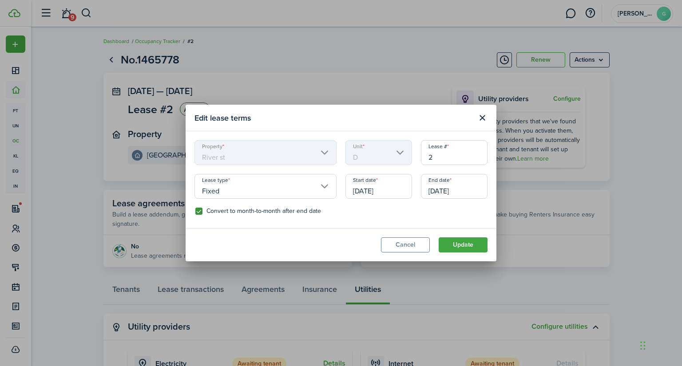
click at [371, 217] on div "Convert to month-to-month after end date" at bounding box center [341, 214] width 302 height 12
click at [469, 242] on button "Update" at bounding box center [463, 245] width 49 height 15
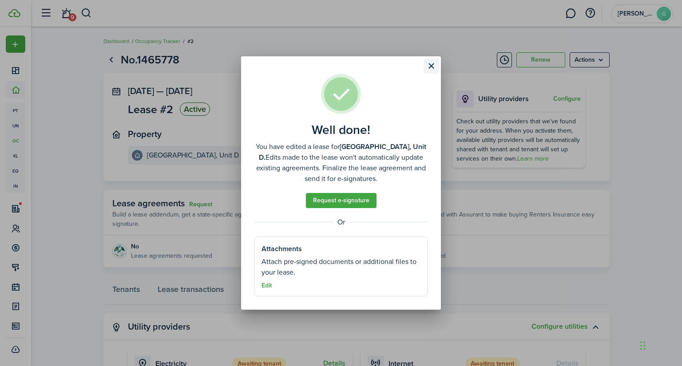
click at [436, 62] on button "Close modal" at bounding box center [431, 66] width 15 height 15
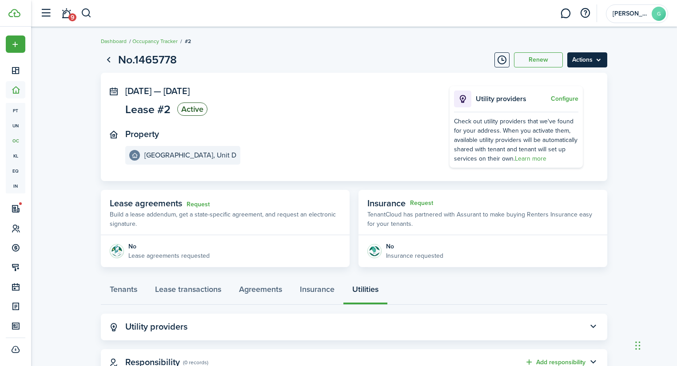
click at [581, 63] on menu-btn "Actions" at bounding box center [587, 59] width 40 height 15
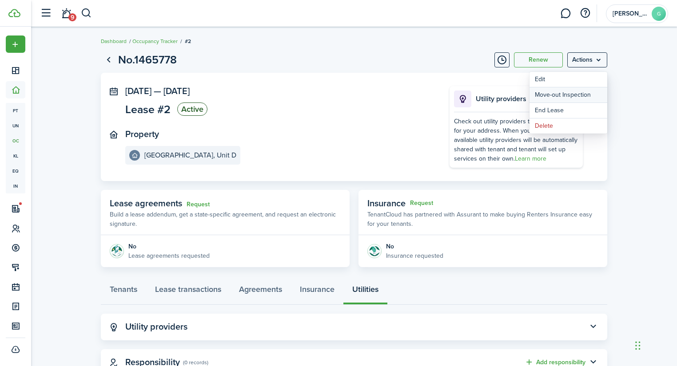
click at [557, 97] on link "Move-out Inspection" at bounding box center [568, 94] width 78 height 15
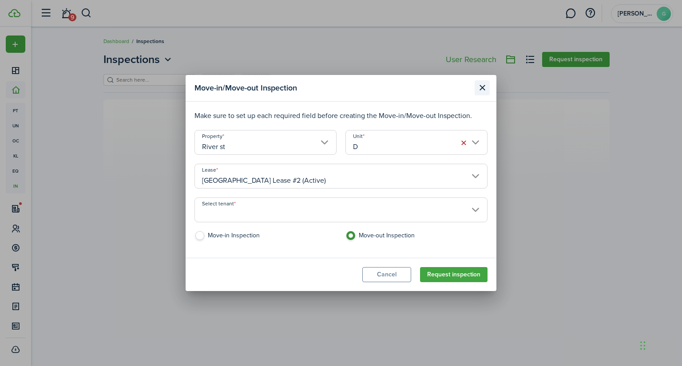
click at [481, 89] on button "Close modal" at bounding box center [482, 87] width 15 height 15
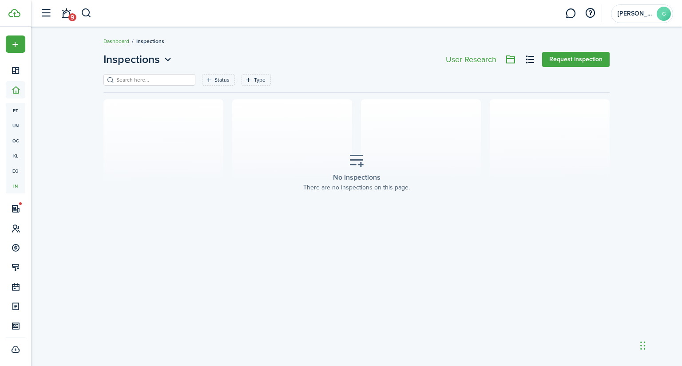
click at [124, 43] on link "Dashboard" at bounding box center [116, 41] width 26 height 8
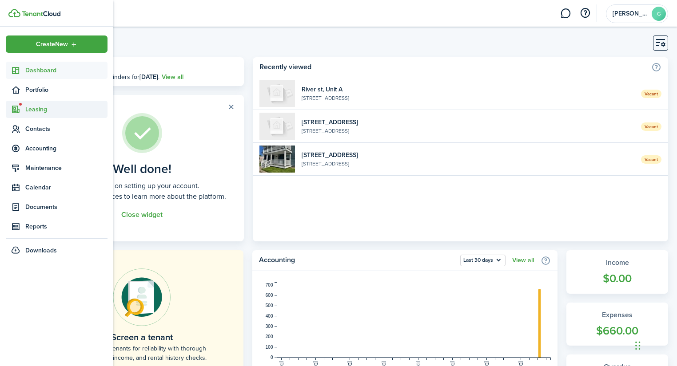
click at [30, 105] on span "Leasing" at bounding box center [66, 109] width 82 height 9
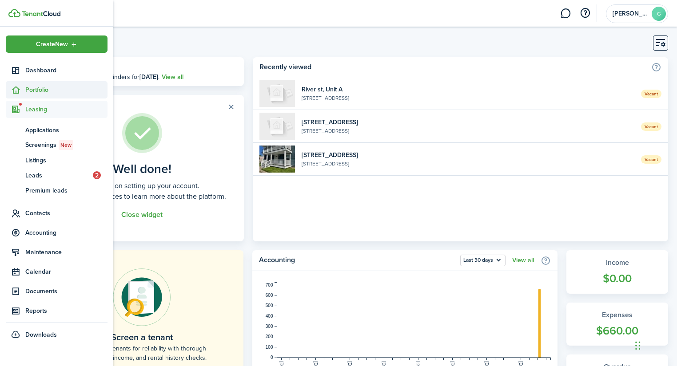
click at [60, 87] on span "Portfolio" at bounding box center [66, 89] width 82 height 9
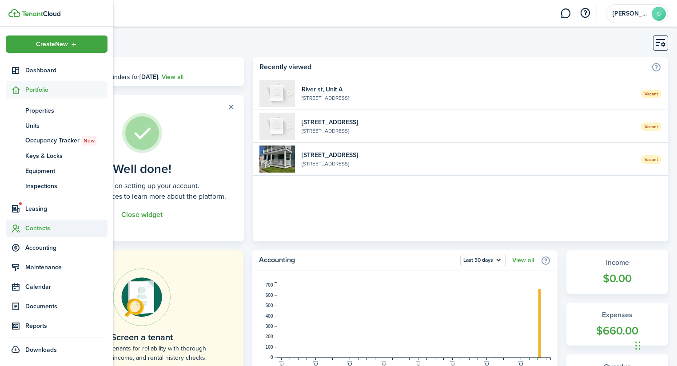
click at [39, 234] on span "Contacts" at bounding box center [57, 228] width 102 height 17
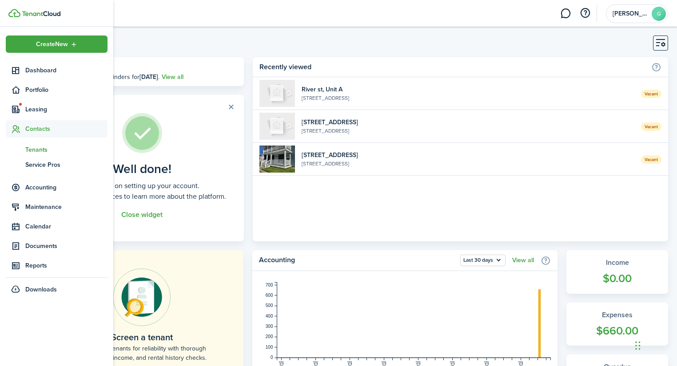
click at [42, 148] on span "Tenants" at bounding box center [66, 149] width 82 height 9
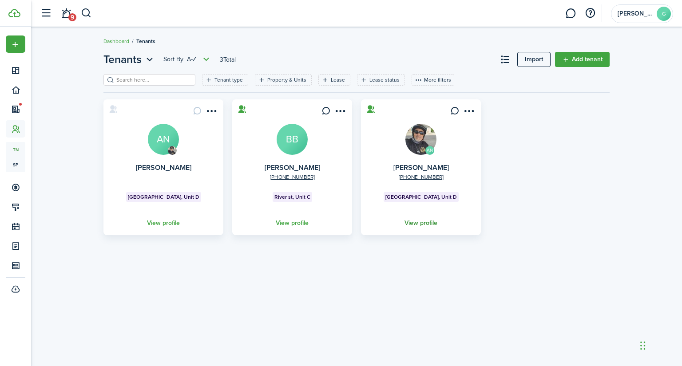
click at [425, 224] on link "View profile" at bounding box center [421, 223] width 123 height 24
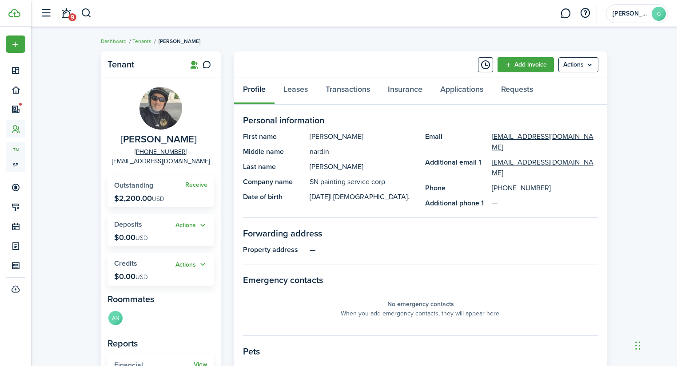
click at [236, 89] on div "Profile Leases Transactions Insurance Applications Requests" at bounding box center [420, 91] width 373 height 27
click at [313, 103] on link "Leases" at bounding box center [295, 91] width 42 height 27
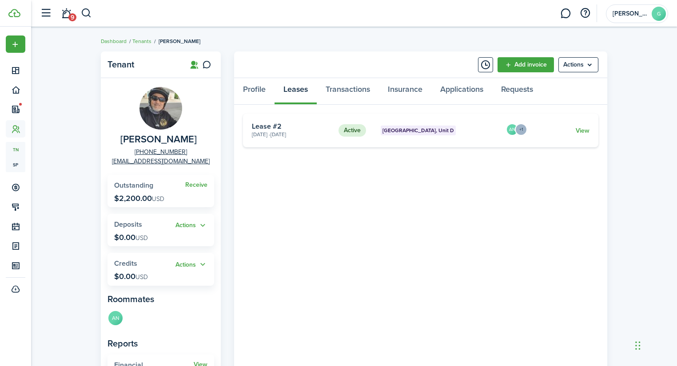
click at [573, 131] on card-footer "View" at bounding box center [559, 130] width 59 height 9
click at [579, 130] on link "View" at bounding box center [582, 130] width 14 height 9
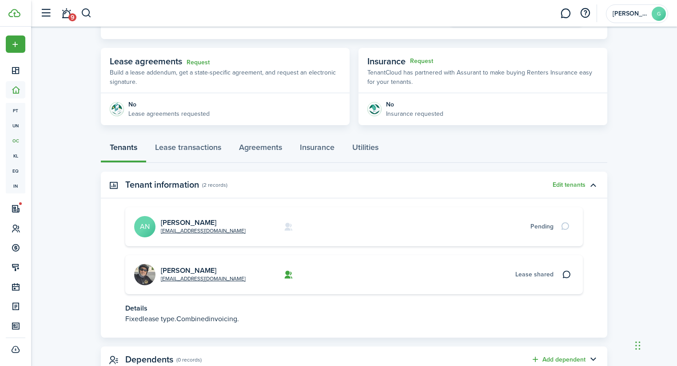
scroll to position [173, 0]
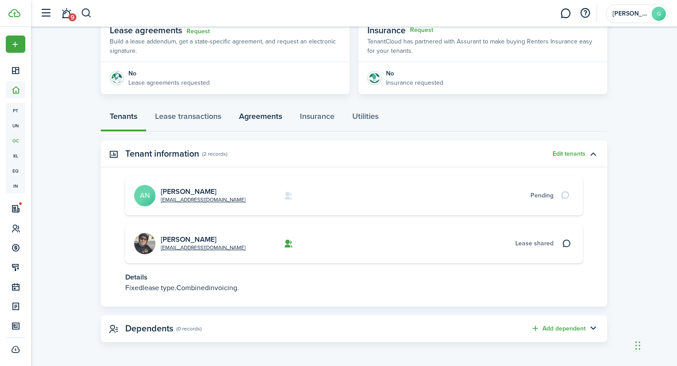
click at [254, 110] on link "Agreements" at bounding box center [260, 118] width 61 height 27
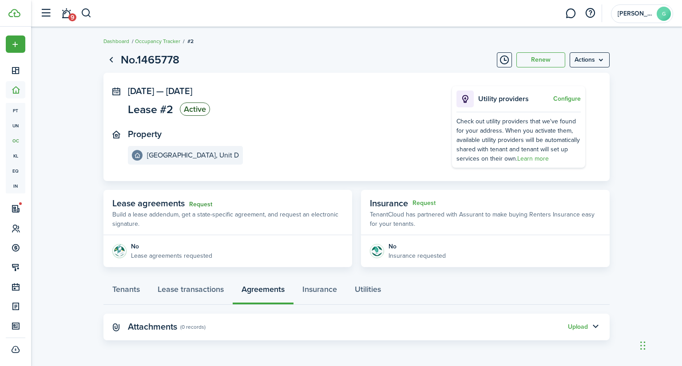
click at [197, 202] on link "Request" at bounding box center [200, 204] width 23 height 7
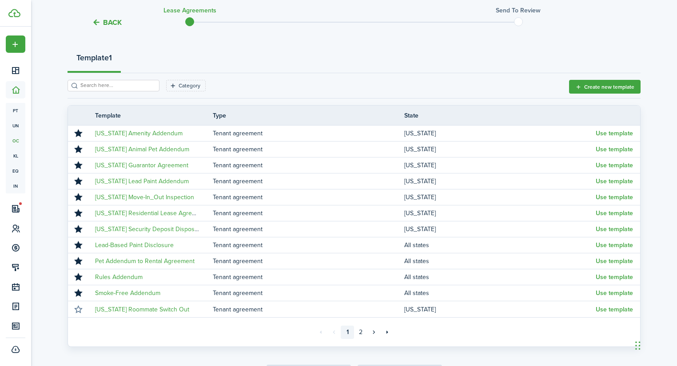
scroll to position [152, 0]
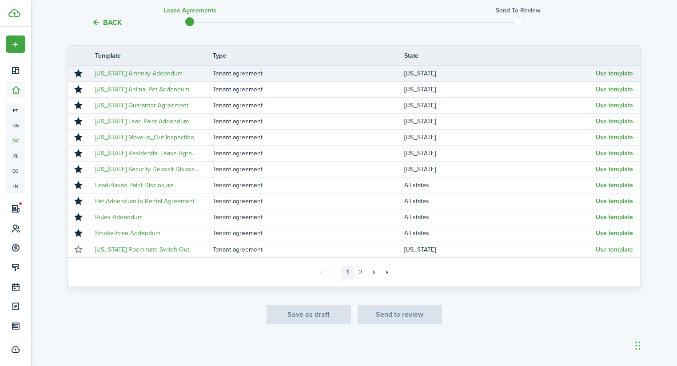
click at [619, 71] on button "Use template" at bounding box center [613, 73] width 37 height 7
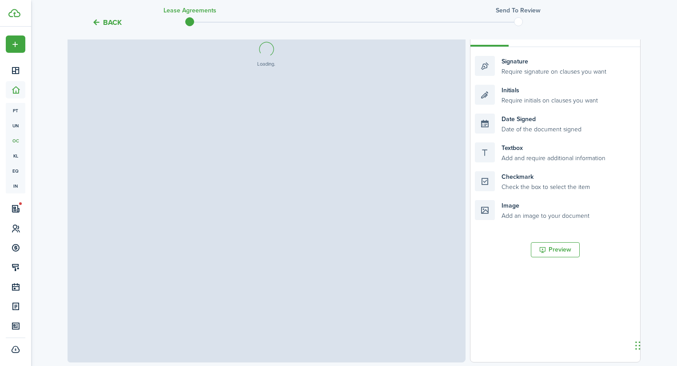
select select "fit"
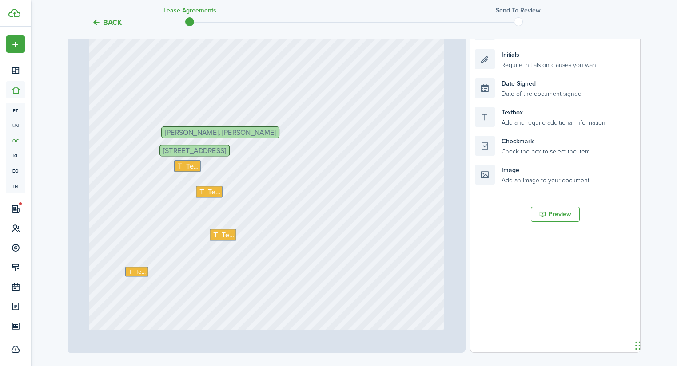
scroll to position [142, 0]
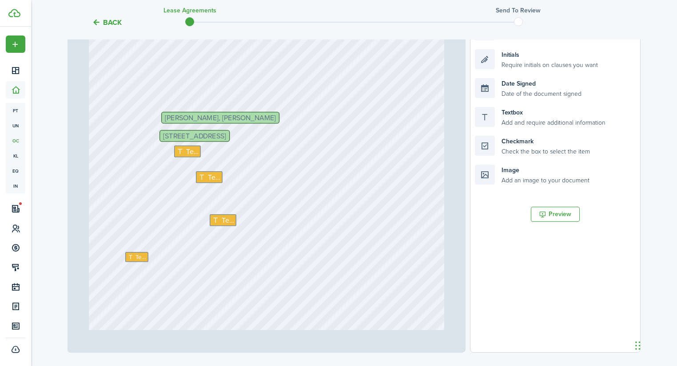
click at [218, 116] on span "[PERSON_NAME], [PERSON_NAME]" at bounding box center [220, 117] width 111 height 7
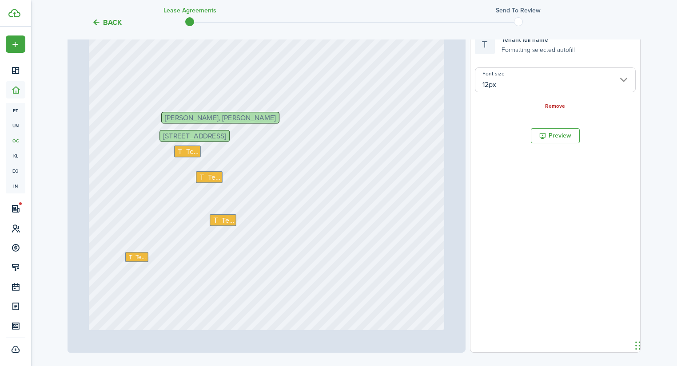
click at [220, 116] on span "[PERSON_NAME], [PERSON_NAME]" at bounding box center [220, 117] width 111 height 7
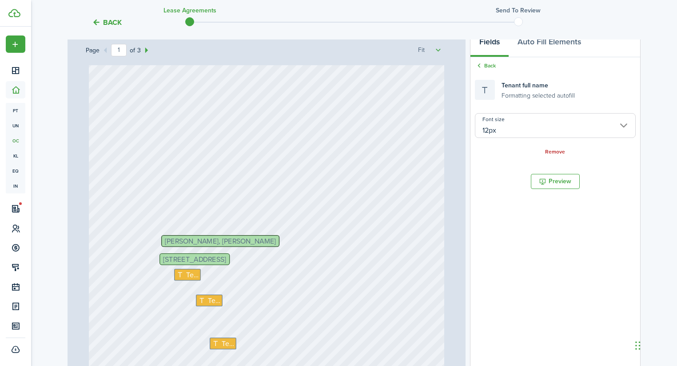
scroll to position [71, 0]
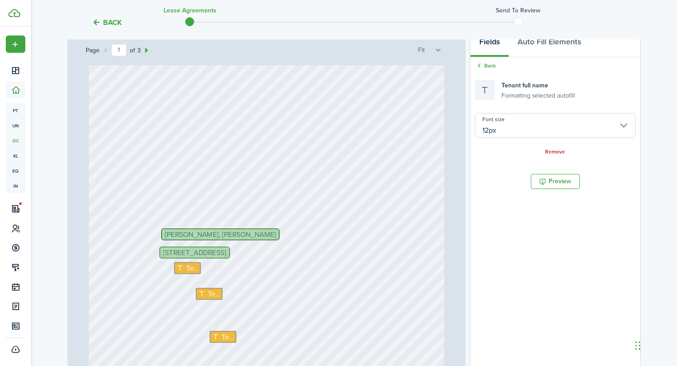
click at [246, 233] on span "[PERSON_NAME], [PERSON_NAME]" at bounding box center [220, 234] width 111 height 7
click at [244, 235] on span "[PERSON_NAME], [PERSON_NAME]" at bounding box center [220, 234] width 111 height 7
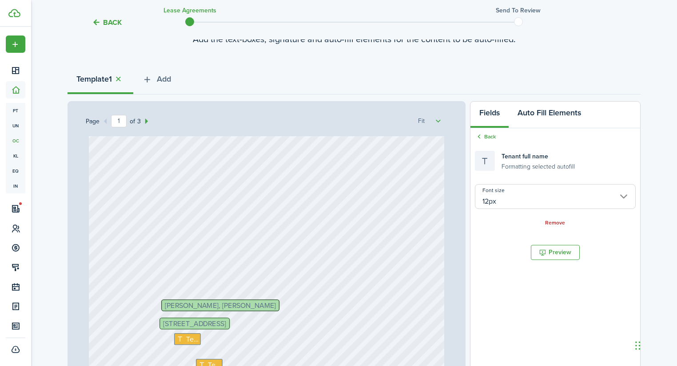
click at [543, 114] on button "Auto Fill Elements" at bounding box center [548, 115] width 81 height 27
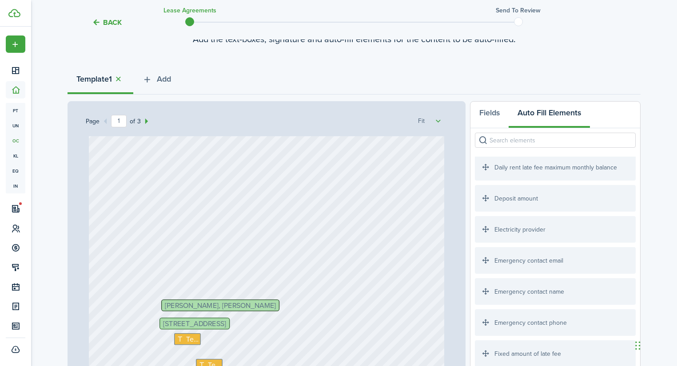
scroll to position [36, 0]
click at [487, 116] on button "Fields" at bounding box center [489, 115] width 38 height 27
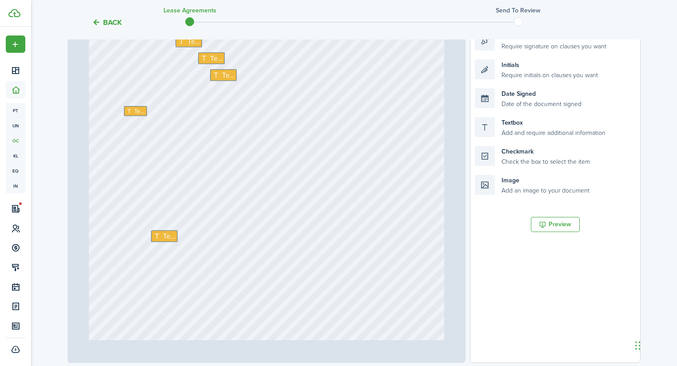
scroll to position [639, 0]
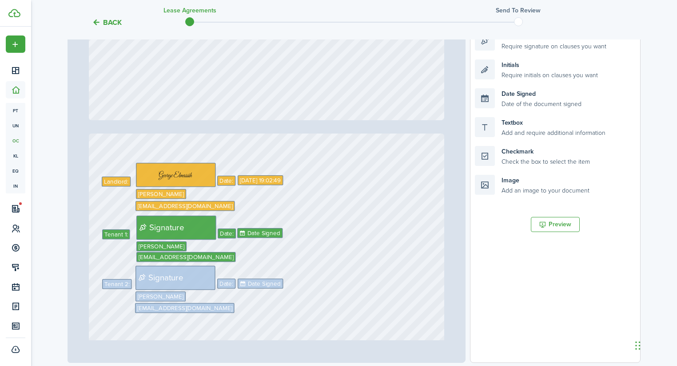
type input "3"
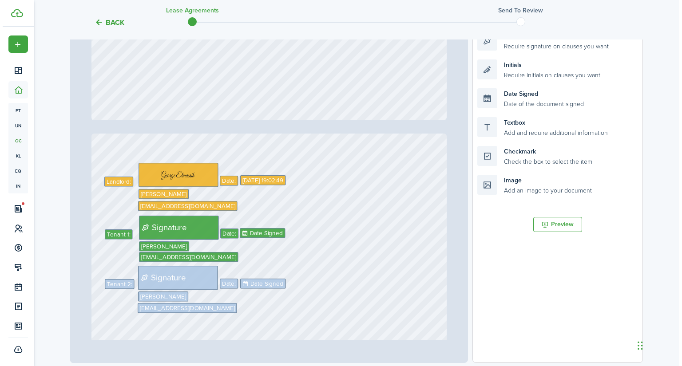
scroll to position [995, 0]
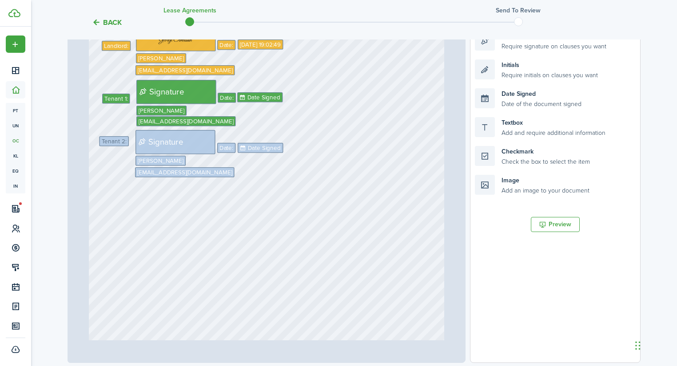
drag, startPoint x: 118, startPoint y: 147, endPoint x: 117, endPoint y: 140, distance: 7.2
click at [135, 28] on tc-wizard-header "Back Lease Agreements Send to review" at bounding box center [354, 20] width 586 height 40
click at [111, 20] on button "Back" at bounding box center [107, 22] width 30 height 9
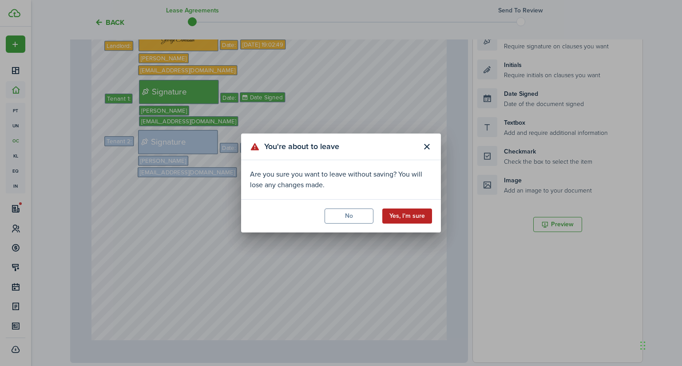
click at [401, 214] on button "Yes, I'm sure" at bounding box center [407, 216] width 50 height 15
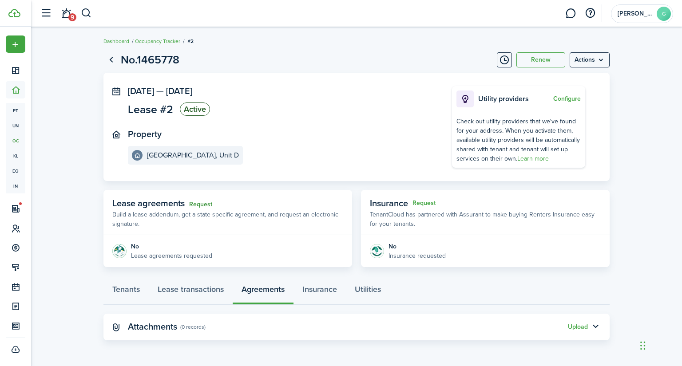
click at [201, 205] on link "Request" at bounding box center [200, 204] width 23 height 7
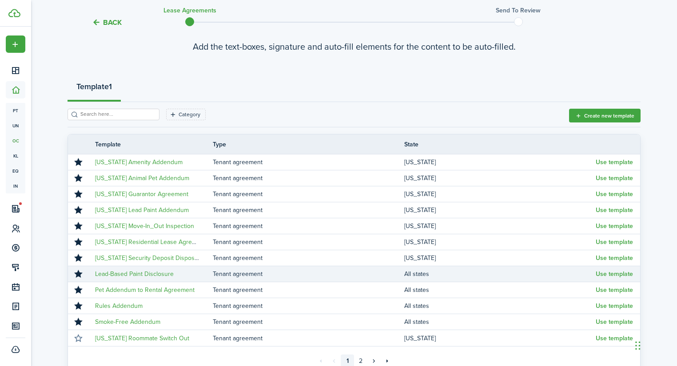
scroll to position [71, 0]
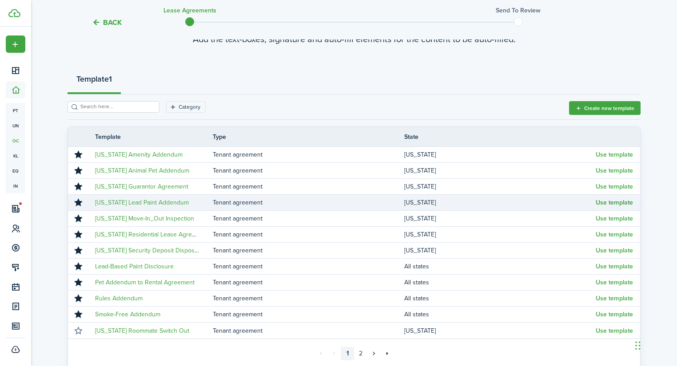
click at [615, 202] on button "Use template" at bounding box center [613, 202] width 37 height 7
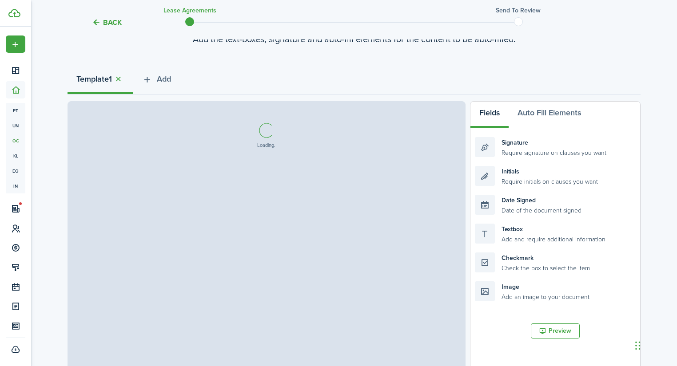
select select "fit"
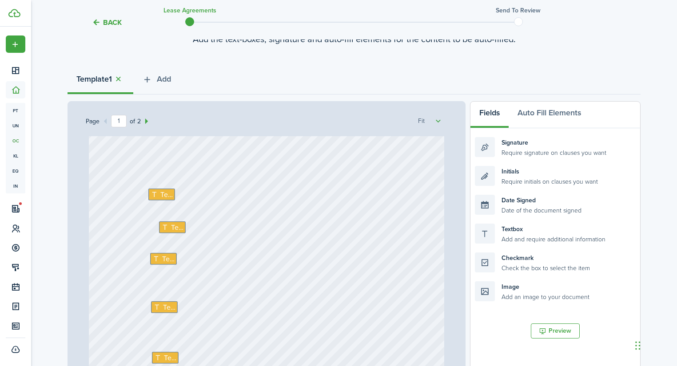
scroll to position [107, 0]
click at [162, 194] on span "Text" at bounding box center [166, 196] width 12 height 11
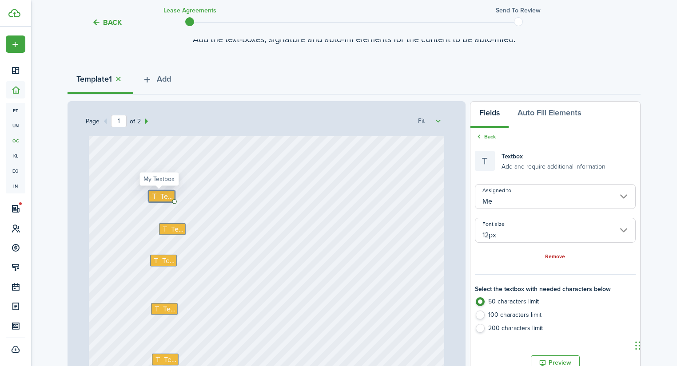
click at [162, 194] on span "Text" at bounding box center [166, 196] width 12 height 11
click at [309, 222] on div "Text Text Text Text Text Text Text" at bounding box center [266, 264] width 355 height 468
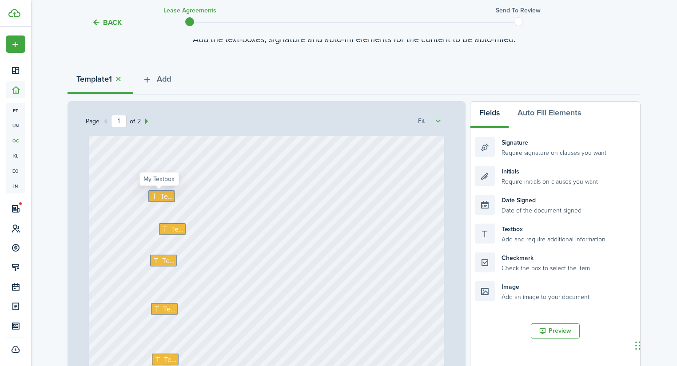
click at [153, 197] on icon at bounding box center [155, 196] width 9 height 7
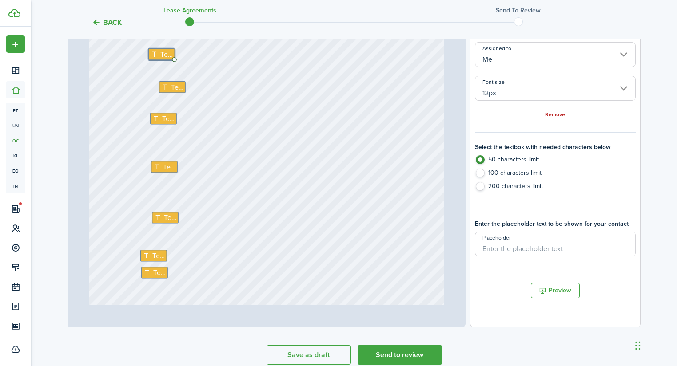
scroll to position [178, 0]
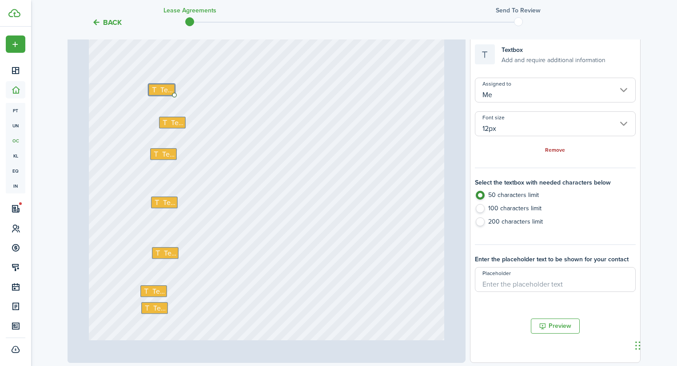
click at [560, 148] on link "Remove" at bounding box center [555, 150] width 20 height 6
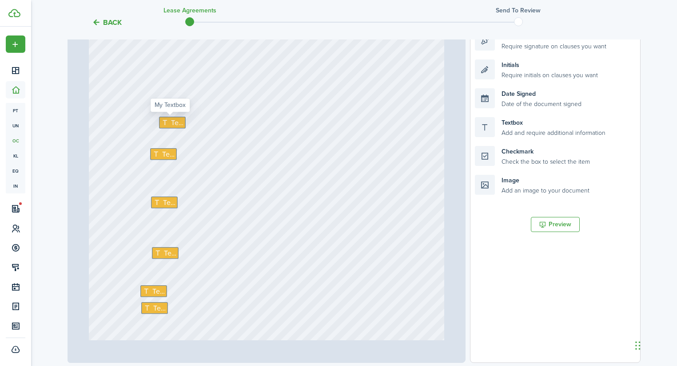
click at [180, 121] on span "Text" at bounding box center [177, 122] width 12 height 11
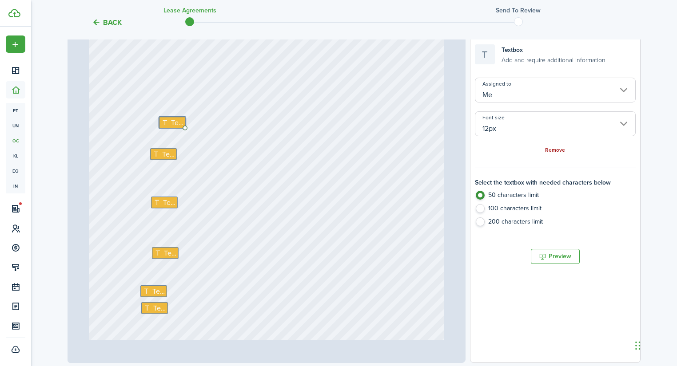
click at [559, 147] on link "Remove" at bounding box center [555, 150] width 20 height 6
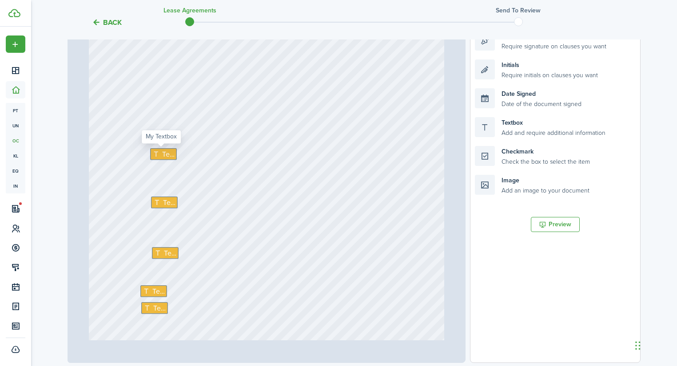
click at [162, 155] on span "Text" at bounding box center [168, 154] width 12 height 11
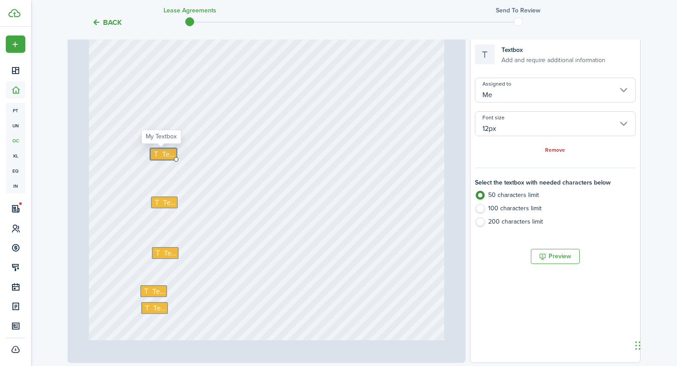
click at [153, 156] on icon at bounding box center [157, 154] width 9 height 7
type textarea "X"
click at [553, 151] on link "Remove" at bounding box center [555, 150] width 20 height 6
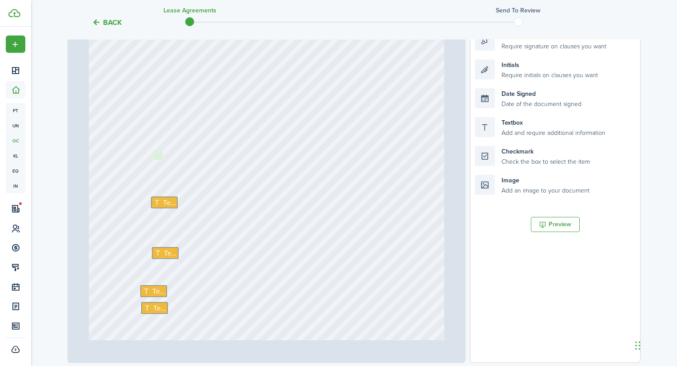
drag, startPoint x: 512, startPoint y: 157, endPoint x: 191, endPoint y: 162, distance: 321.5
click at [191, 162] on div "Page 1 of 2 50% 75% 100% 150% 200% Fit Text Text Text Text Text Loading Fields …" at bounding box center [353, 179] width 573 height 369
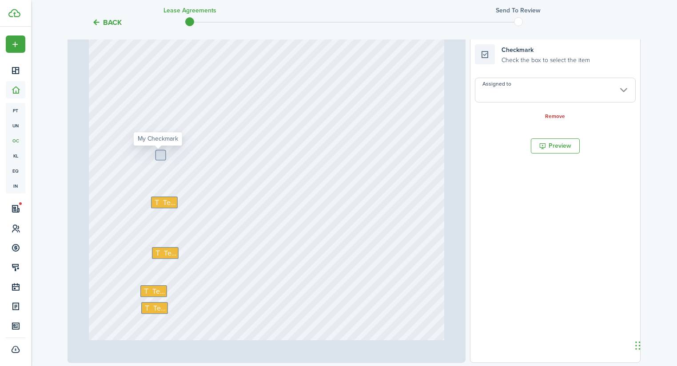
click at [159, 157] on div at bounding box center [160, 155] width 9 height 9
click at [158, 156] on div at bounding box center [160, 155] width 9 height 9
click at [565, 89] on input "Assigned to" at bounding box center [555, 90] width 161 height 25
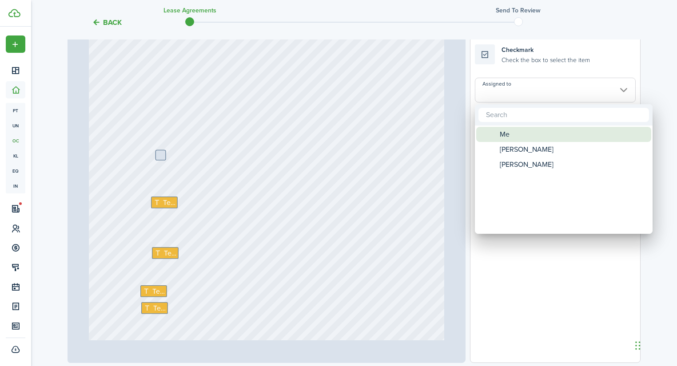
click at [531, 141] on div "Me" at bounding box center [566, 134] width 157 height 15
type input "Me"
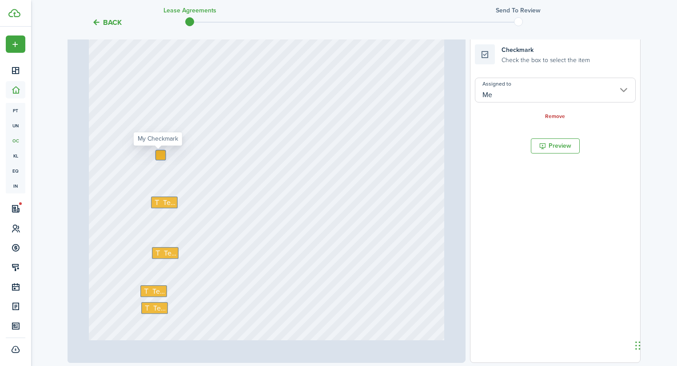
click at [158, 153] on div at bounding box center [160, 155] width 9 height 9
checkbox input "true"
click at [168, 201] on span "Text" at bounding box center [169, 202] width 12 height 11
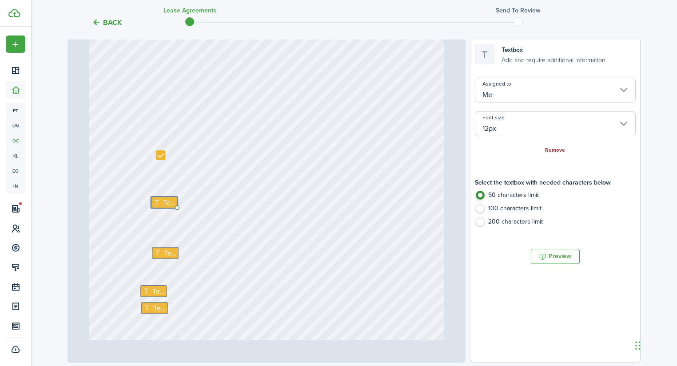
click at [557, 151] on link "Remove" at bounding box center [555, 150] width 20 height 6
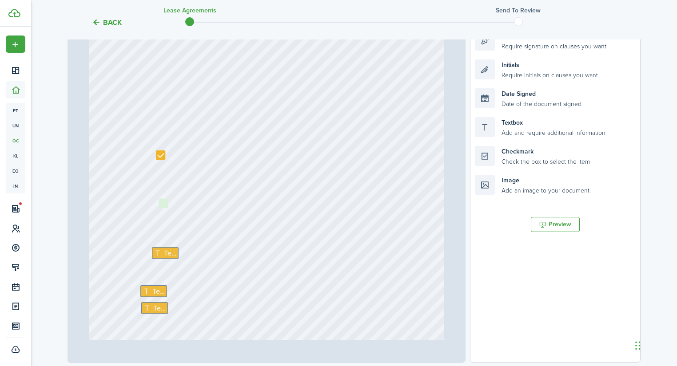
drag, startPoint x: 516, startPoint y: 159, endPoint x: 200, endPoint y: 211, distance: 320.5
click at [200, 211] on div "Page 1 of 2 50% 75% 100% 150% 200% Fit Text Text Text Text Loading Fields Auto …" at bounding box center [353, 179] width 573 height 369
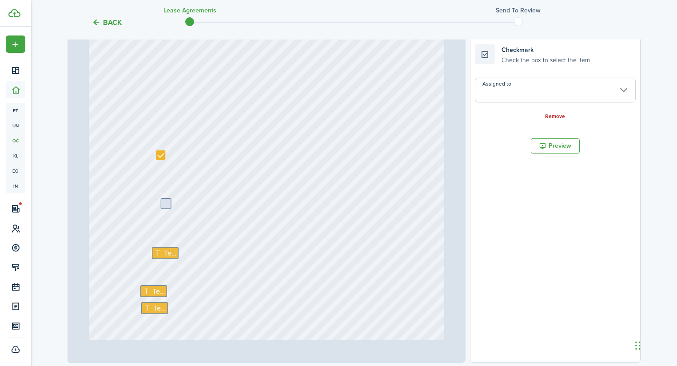
click at [552, 85] on input "Assigned to" at bounding box center [555, 90] width 161 height 25
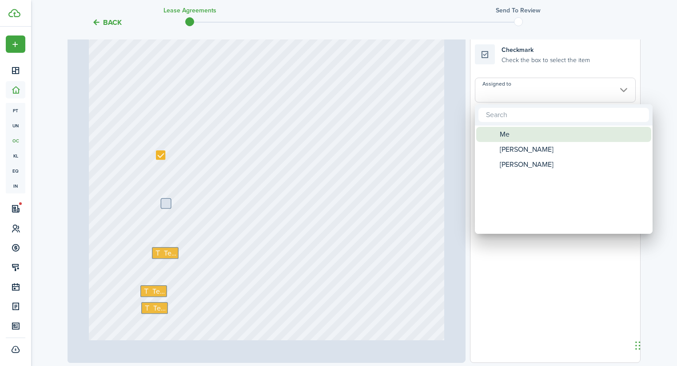
click at [512, 136] on div "Me" at bounding box center [566, 134] width 157 height 15
type input "Me"
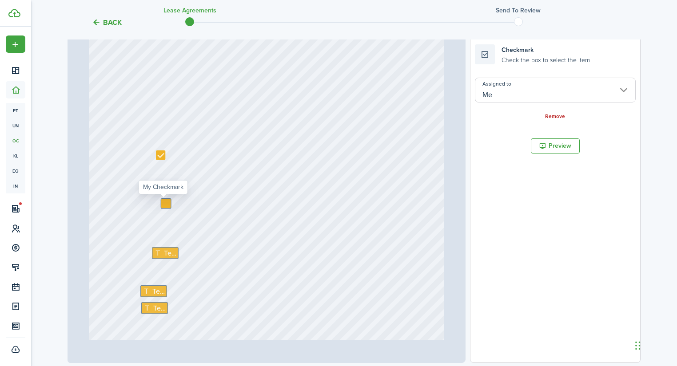
click at [161, 202] on div at bounding box center [165, 203] width 9 height 9
checkbox input "true"
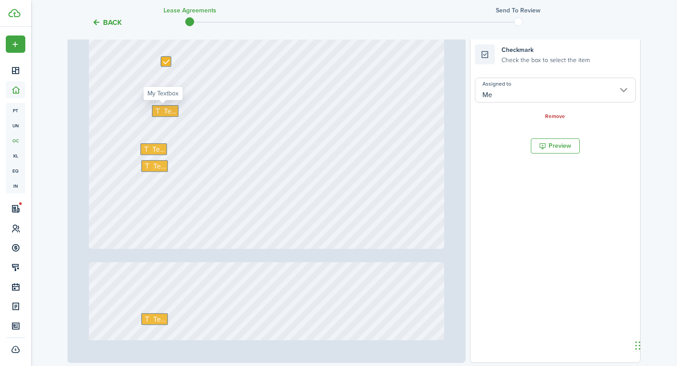
click at [164, 106] on span "Text" at bounding box center [170, 111] width 12 height 11
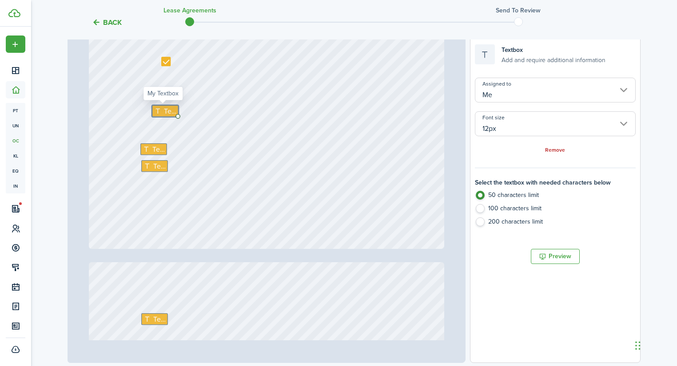
click at [164, 115] on span "Text" at bounding box center [170, 111] width 12 height 11
click at [164, 110] on span "Text" at bounding box center [170, 111] width 12 height 11
click at [558, 152] on link "Remove" at bounding box center [555, 150] width 20 height 6
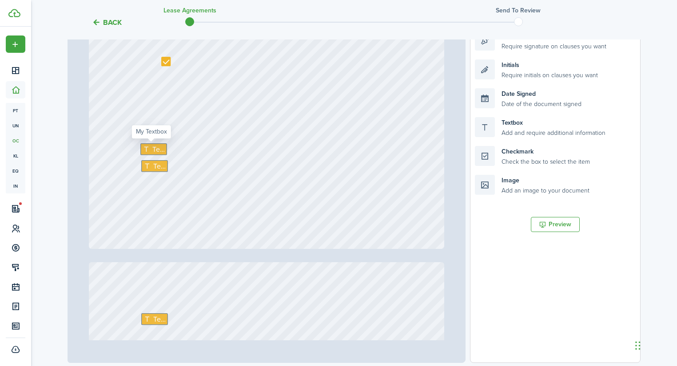
click at [153, 149] on span "Text" at bounding box center [158, 149] width 12 height 11
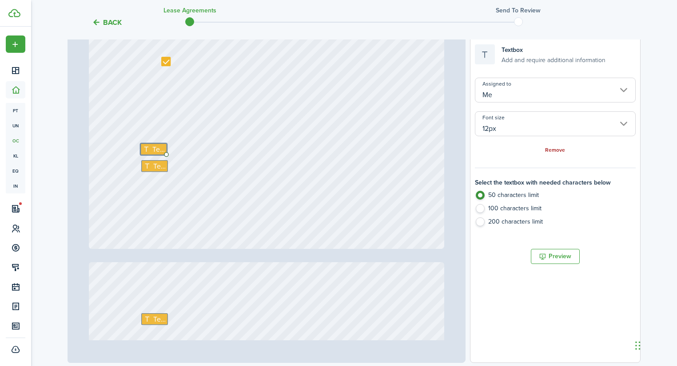
click at [557, 149] on link "Remove" at bounding box center [555, 150] width 20 height 6
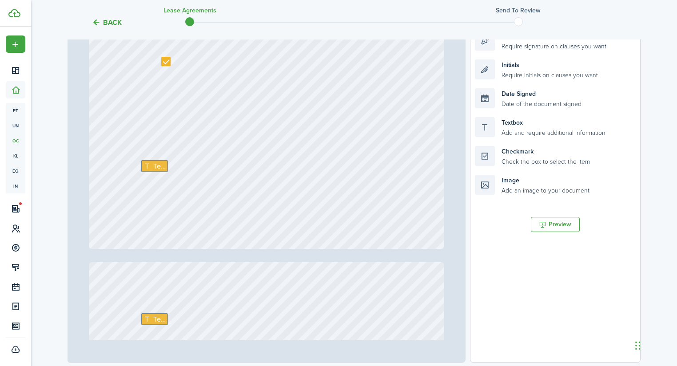
click at [166, 158] on div "Text" at bounding box center [266, 15] width 355 height 468
click at [158, 163] on span "Text" at bounding box center [159, 166] width 12 height 11
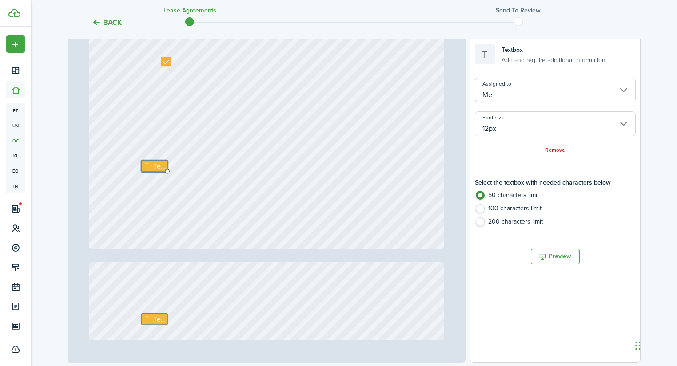
click at [553, 154] on div "Remove" at bounding box center [555, 149] width 161 height 9
click at [561, 154] on div "Remove" at bounding box center [555, 149] width 161 height 9
click at [561, 153] on link "Remove" at bounding box center [555, 150] width 20 height 6
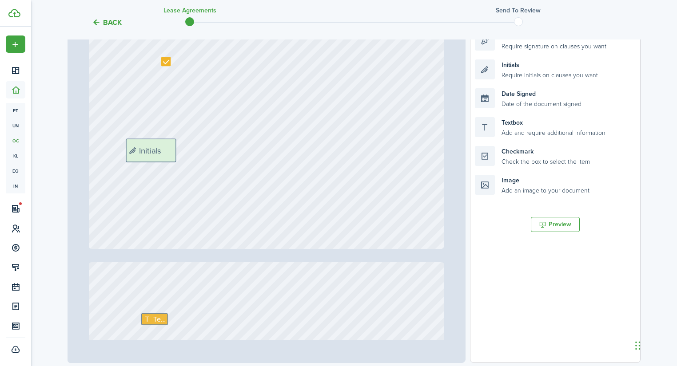
drag, startPoint x: 526, startPoint y: 67, endPoint x: 177, endPoint y: 147, distance: 357.4
click at [177, 147] on div "Page 1 of 2 50% 75% 100% 150% 200% Fit Text Initials Loading Fields Auto Fill E…" at bounding box center [353, 179] width 573 height 369
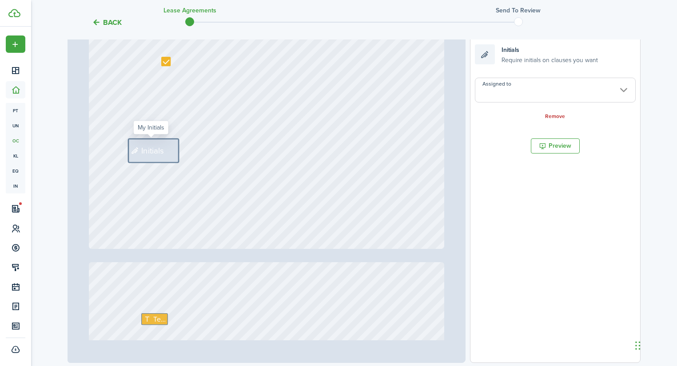
click at [517, 95] on input "Assigned to" at bounding box center [555, 90] width 161 height 25
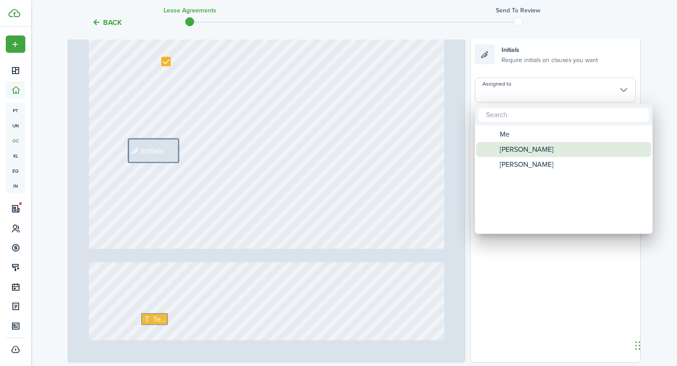
click at [514, 149] on span "[PERSON_NAME]" at bounding box center [527, 149] width 54 height 15
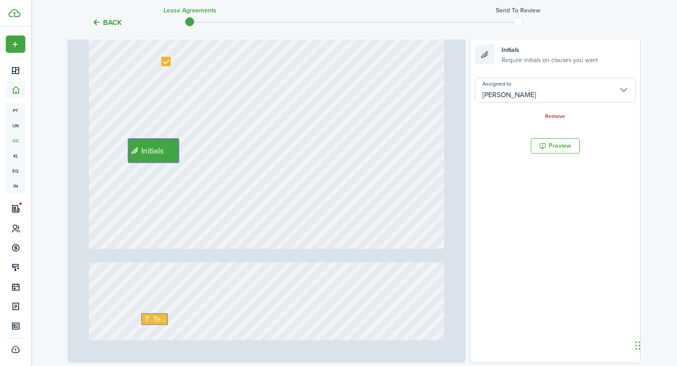
click at [540, 94] on input "[PERSON_NAME]" at bounding box center [555, 90] width 161 height 25
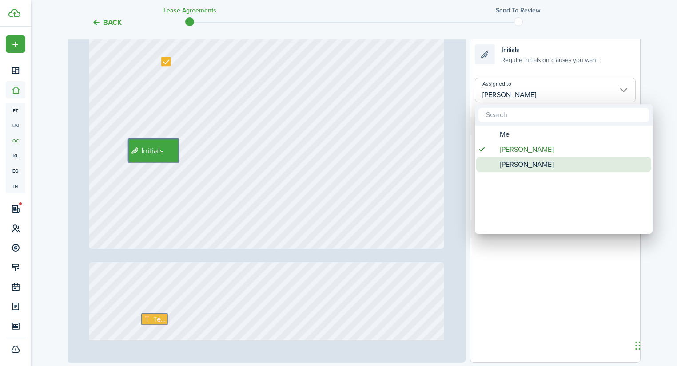
click at [508, 164] on span "[PERSON_NAME]" at bounding box center [527, 164] width 54 height 15
type input "[PERSON_NAME]"
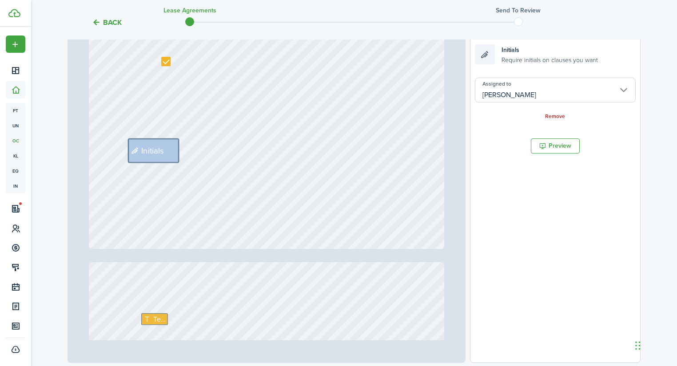
click at [513, 182] on document-aside-settings "Fields Auto Fill Elements Back Initials Require initials on clauses you want As…" at bounding box center [555, 179] width 171 height 369
click at [204, 215] on div "Initials" at bounding box center [266, 15] width 355 height 468
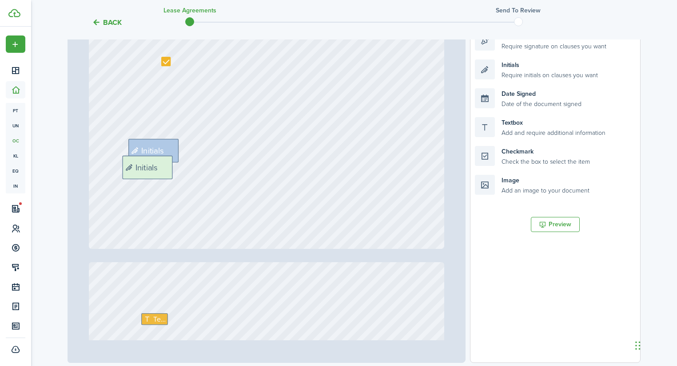
drag, startPoint x: 531, startPoint y: 71, endPoint x: 179, endPoint y: 168, distance: 364.6
click at [179, 168] on div "Page 1 of 2 50% 75% 100% 150% 200% Fit Initials Text Initials Loading Fields Au…" at bounding box center [353, 179] width 573 height 369
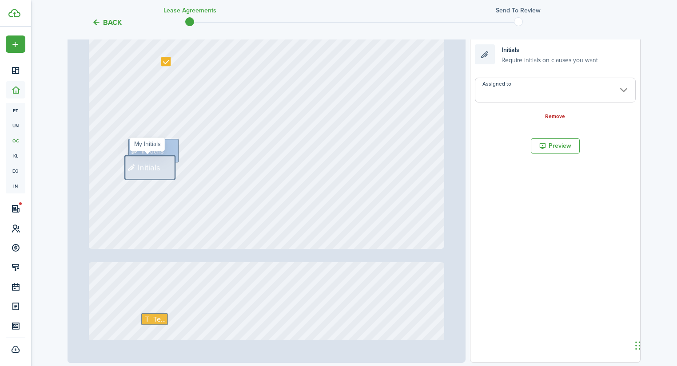
click at [485, 95] on input "Assigned to" at bounding box center [555, 90] width 161 height 25
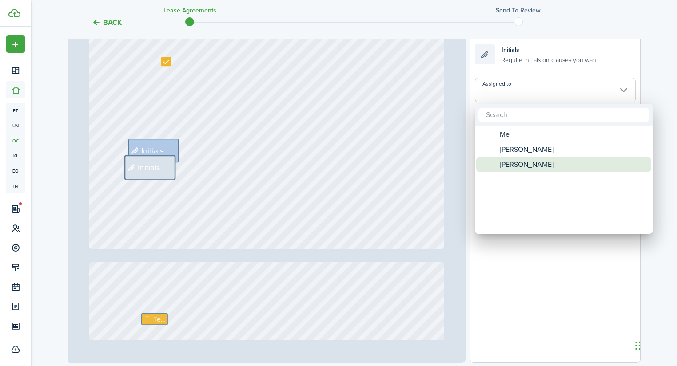
click at [505, 167] on span "[PERSON_NAME]" at bounding box center [527, 164] width 54 height 15
type input "[PERSON_NAME]"
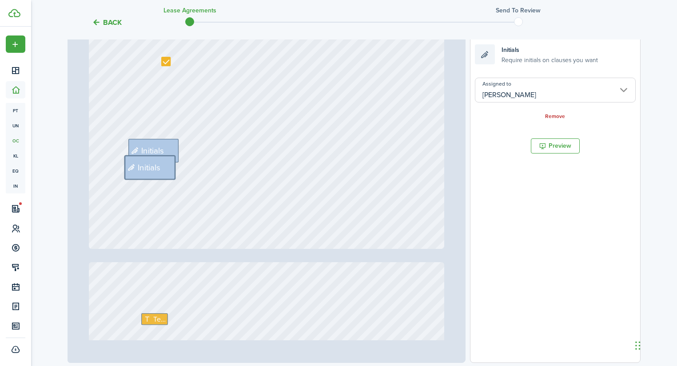
click at [171, 234] on div "Initials Initials" at bounding box center [266, 15] width 355 height 468
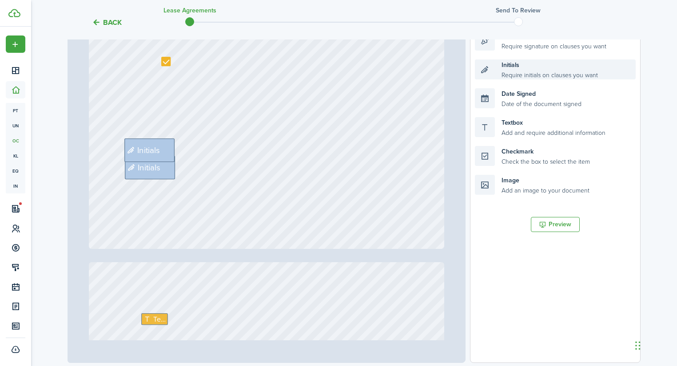
click at [521, 68] on div "Initials Require initials on clauses you want" at bounding box center [555, 69] width 161 height 20
drag, startPoint x: 549, startPoint y: 67, endPoint x: 424, endPoint y: 148, distance: 149.2
click at [424, 148] on div "Page 1 of 2 50% 75% 100% 150% 200% Fit Initials Initials Text Initials Loading …" at bounding box center [353, 179] width 573 height 369
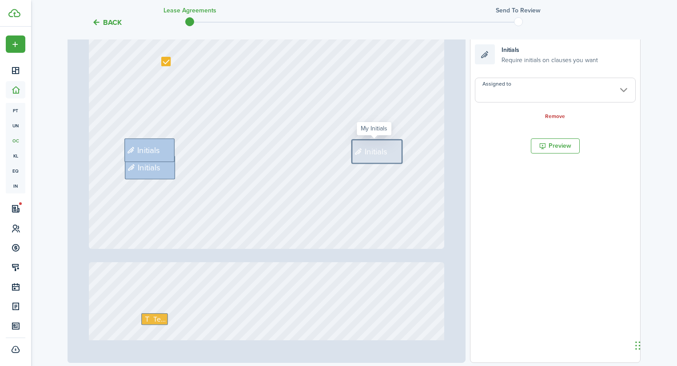
click at [525, 100] on input "Assigned to" at bounding box center [555, 90] width 161 height 25
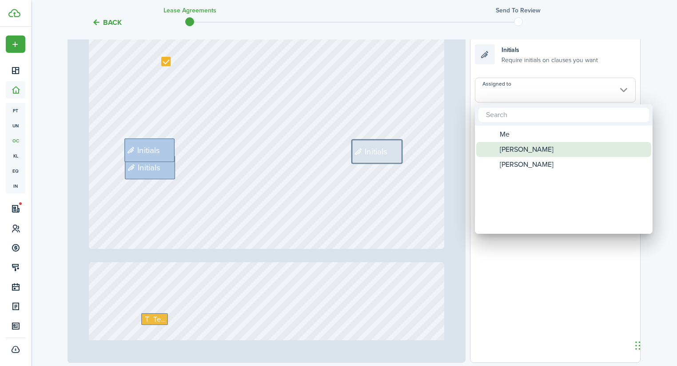
click at [533, 145] on span "[PERSON_NAME]" at bounding box center [527, 149] width 54 height 15
type input "[PERSON_NAME]"
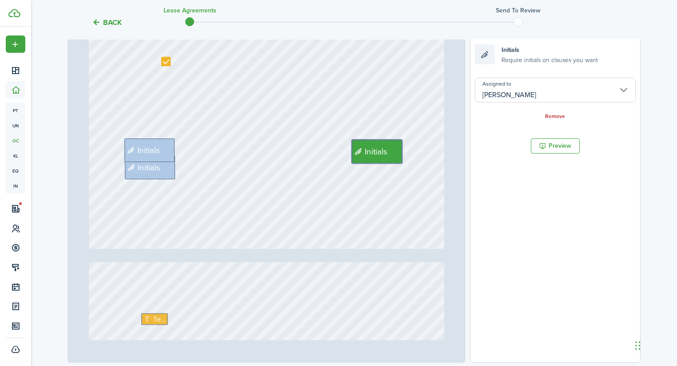
click at [373, 218] on div "Initials Initials Initials" at bounding box center [266, 15] width 355 height 468
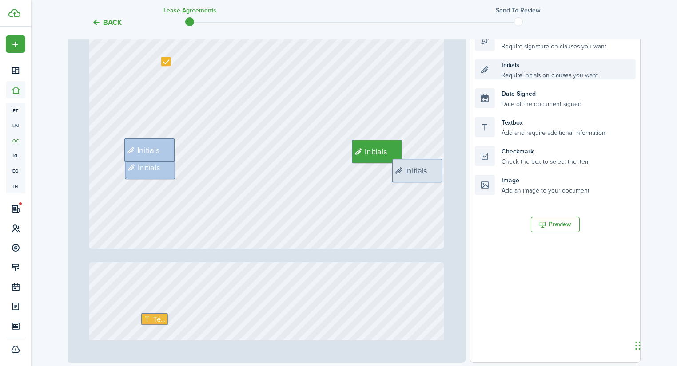
drag, startPoint x: 509, startPoint y: 71, endPoint x: 426, endPoint y: 171, distance: 129.6
click at [426, 171] on div "Page 1 of 2 50% 75% 100% 150% 200% Fit Initials Initials Initials Text Initials…" at bounding box center [353, 179] width 573 height 369
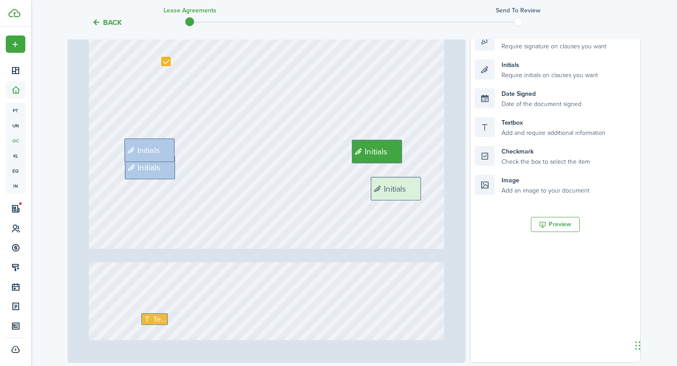
drag, startPoint x: 518, startPoint y: 73, endPoint x: 435, endPoint y: 187, distance: 141.1
click at [435, 187] on div "Page 1 of 2 50% 75% 100% 150% 200% Fit Initials Initials Initials Text Initials…" at bounding box center [353, 179] width 573 height 369
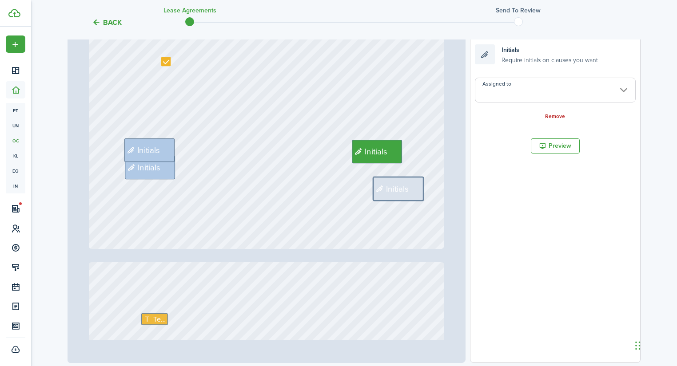
click at [526, 96] on input "Assigned to" at bounding box center [555, 90] width 161 height 25
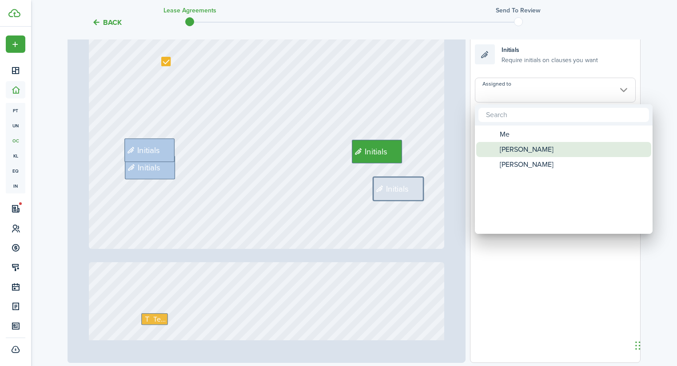
click at [519, 149] on span "[PERSON_NAME]" at bounding box center [527, 149] width 54 height 15
type input "[PERSON_NAME]"
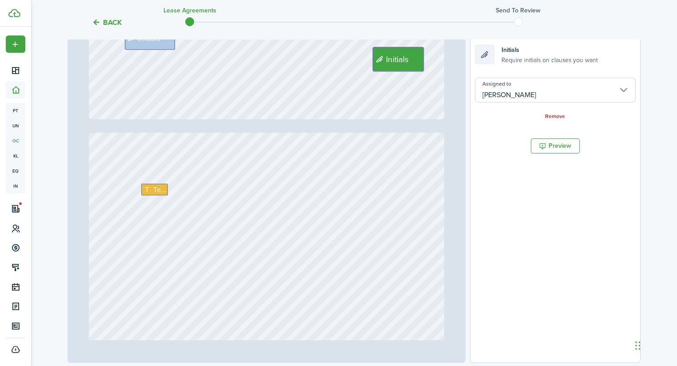
scroll to position [391, 0]
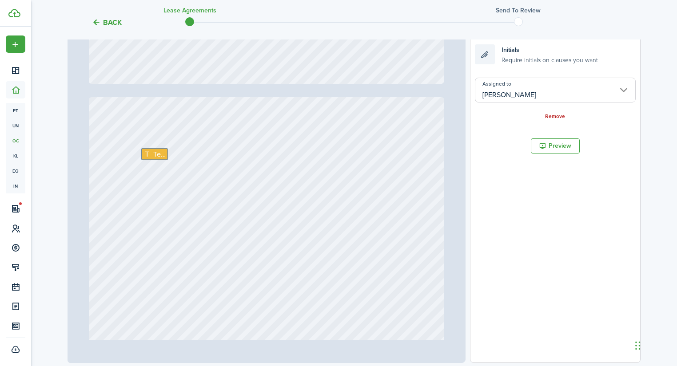
type input "2"
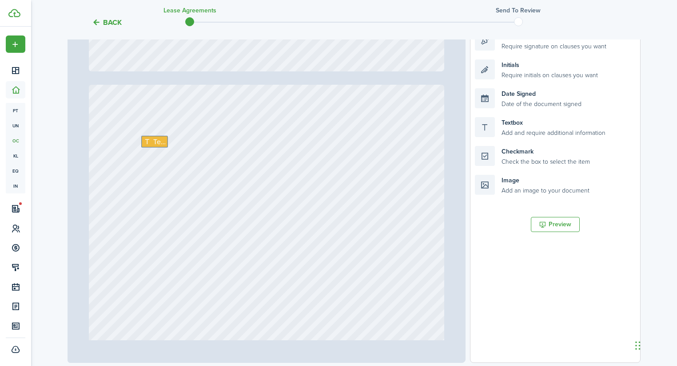
click at [152, 131] on div "Text" at bounding box center [266, 319] width 355 height 468
click at [151, 135] on div "Text" at bounding box center [266, 319] width 355 height 468
click at [153, 141] on span "Text" at bounding box center [159, 142] width 12 height 11
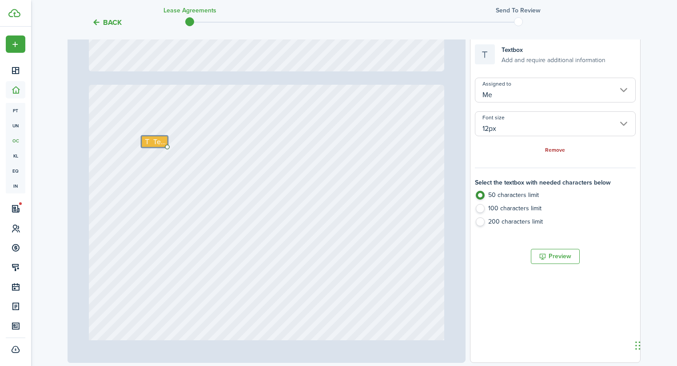
click at [551, 152] on link "Remove" at bounding box center [555, 150] width 20 height 6
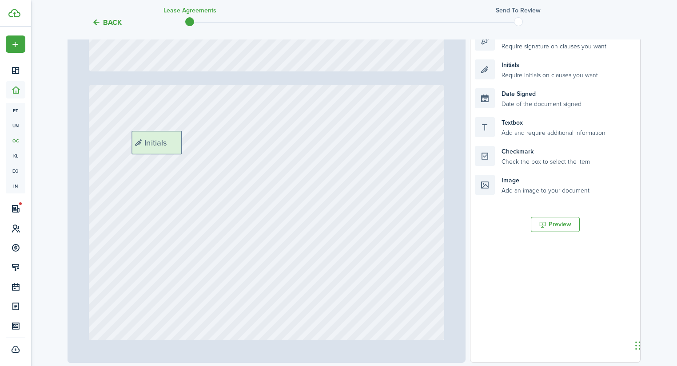
drag, startPoint x: 522, startPoint y: 69, endPoint x: 178, endPoint y: 140, distance: 351.0
click at [178, 140] on div "Page 2 of 2 50% 75% 100% 150% 200% Fit Initials Initials Initials Initials Init…" at bounding box center [353, 179] width 573 height 369
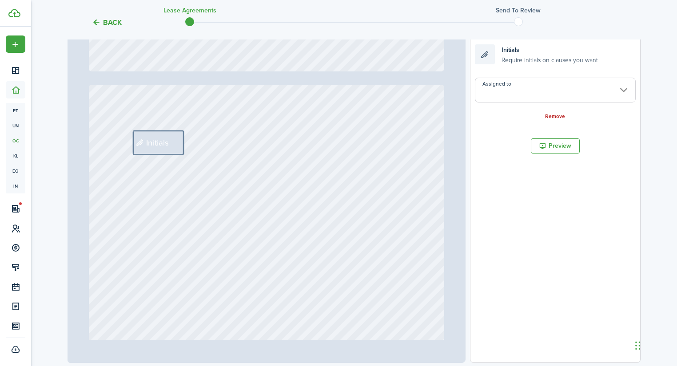
click at [557, 92] on input "Assigned to" at bounding box center [555, 90] width 161 height 25
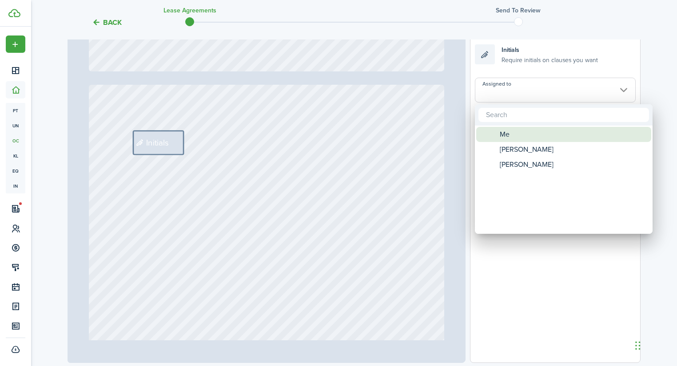
click at [500, 136] on span "Me" at bounding box center [505, 134] width 10 height 15
type input "Me"
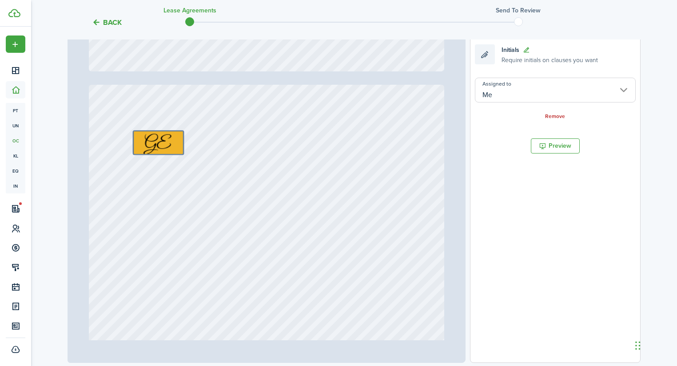
click at [407, 172] on div at bounding box center [266, 319] width 355 height 468
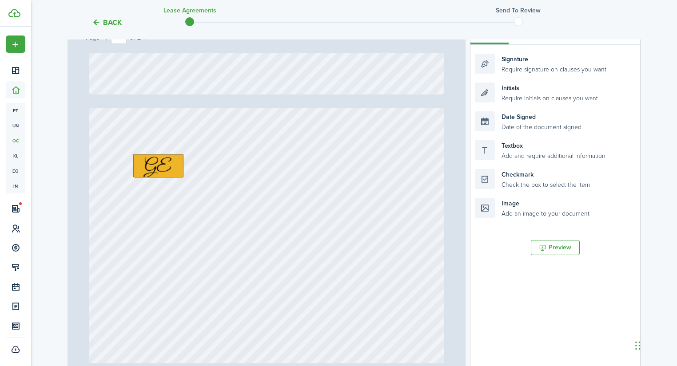
scroll to position [107, 0]
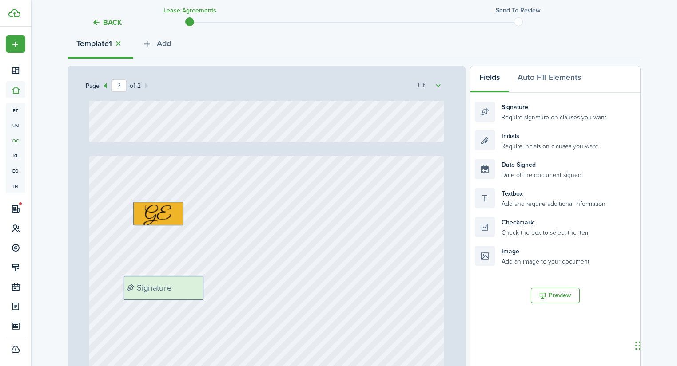
drag, startPoint x: 537, startPoint y: 110, endPoint x: 186, endPoint y: 285, distance: 391.8
click at [186, 285] on div "Page 2 of 2 50% 75% 100% 150% 200% Fit Initials Initials Initials Initials Sign…" at bounding box center [353, 250] width 573 height 369
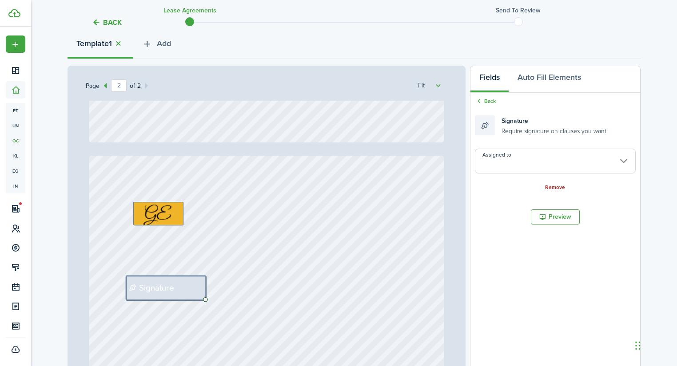
click at [517, 163] on input "Assigned to" at bounding box center [555, 161] width 161 height 25
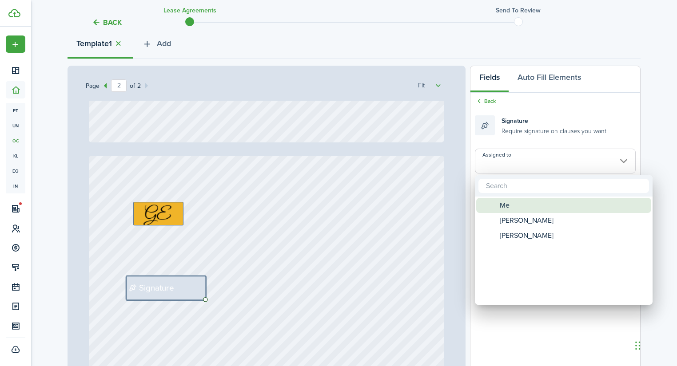
click at [508, 206] on span "Me" at bounding box center [505, 205] width 10 height 15
type input "Me"
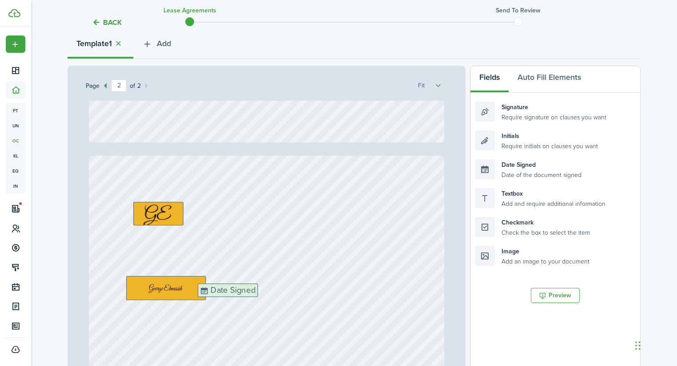
drag, startPoint x: 526, startPoint y: 171, endPoint x: 248, endPoint y: 293, distance: 303.8
click at [248, 293] on div "Page 2 of 2 50% 75% 100% 150% 200% Fit Initials Initials Initials Initials Date…" at bounding box center [353, 250] width 573 height 369
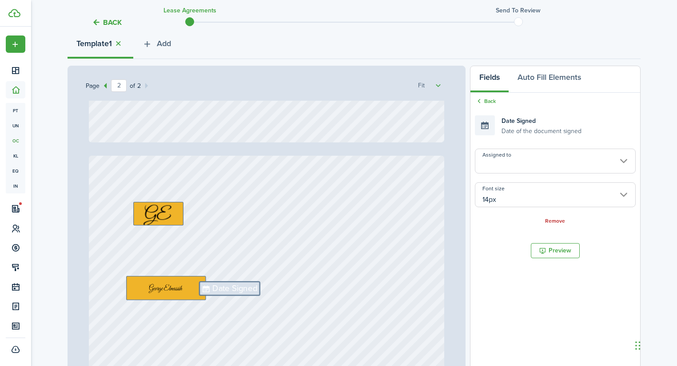
click at [507, 160] on input "Assigned to" at bounding box center [555, 161] width 161 height 25
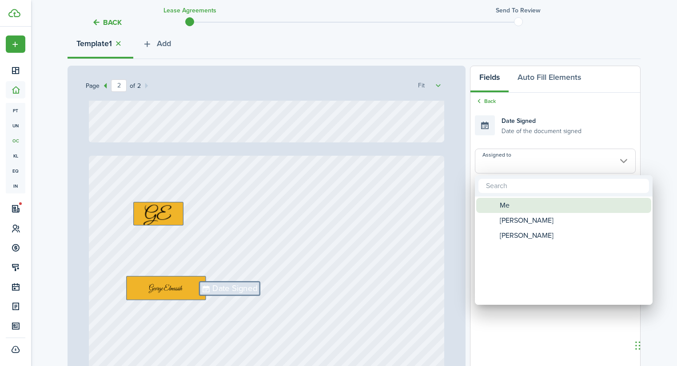
drag, startPoint x: 508, startPoint y: 204, endPoint x: 462, endPoint y: 211, distance: 46.7
click at [508, 204] on span "Me" at bounding box center [505, 205] width 10 height 15
type input "Me"
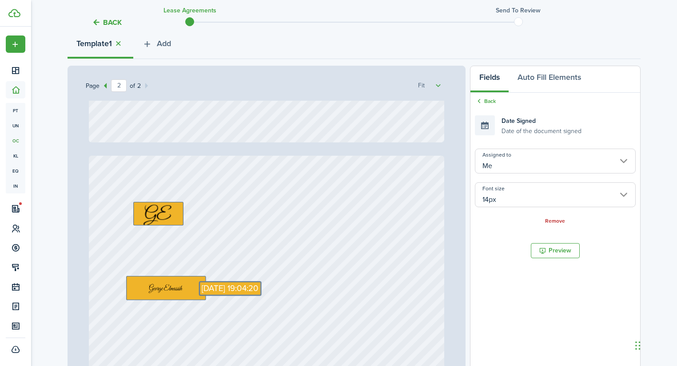
click at [456, 119] on div "Page 2 of 2 50% 75% 100% 150% 200% Fit Initials Initials Initials Initials [DAT…" at bounding box center [266, 250] width 398 height 369
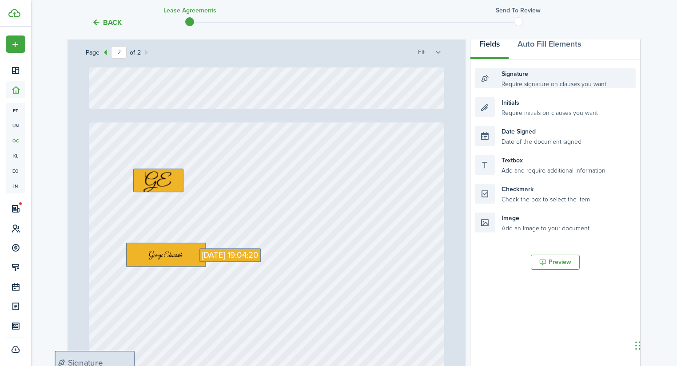
scroll to position [155, 0]
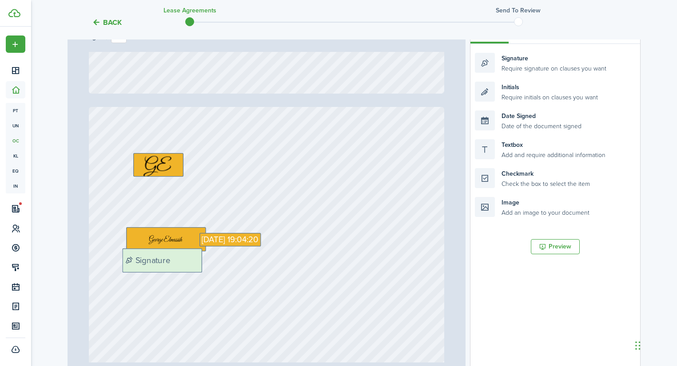
drag, startPoint x: 528, startPoint y: 113, endPoint x: 176, endPoint y: 260, distance: 381.8
click at [176, 260] on div "Page 2 of 2 50% 75% 100% 150% 200% Fit Initials Initials Initials Initials [DAT…" at bounding box center [353, 201] width 573 height 369
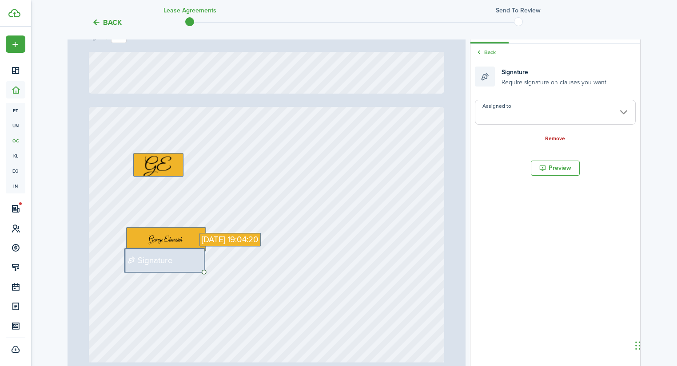
click at [545, 116] on input "Assigned to" at bounding box center [555, 112] width 161 height 25
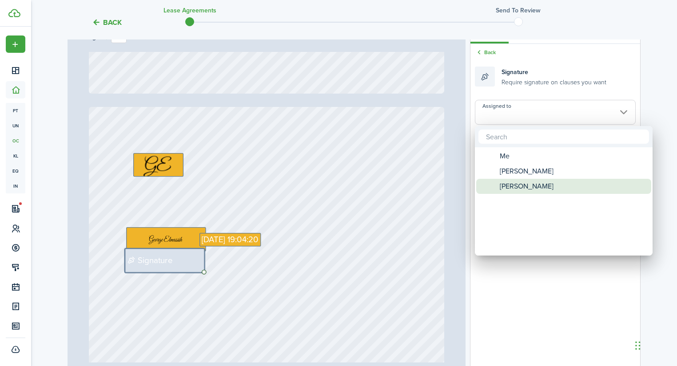
click at [511, 188] on span "[PERSON_NAME]" at bounding box center [527, 186] width 54 height 15
type input "[PERSON_NAME]"
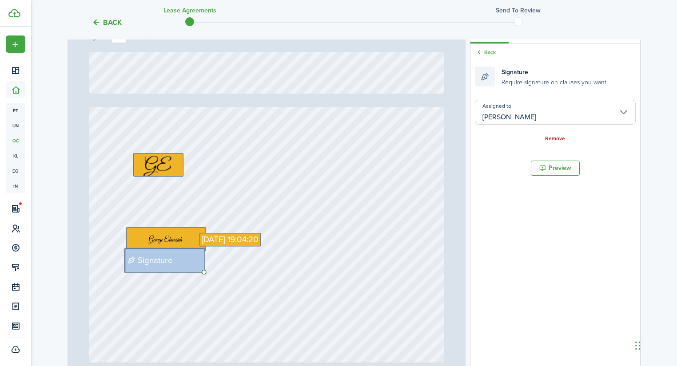
click at [409, 130] on div "[DATE] 19:04:20 Signature" at bounding box center [266, 341] width 355 height 468
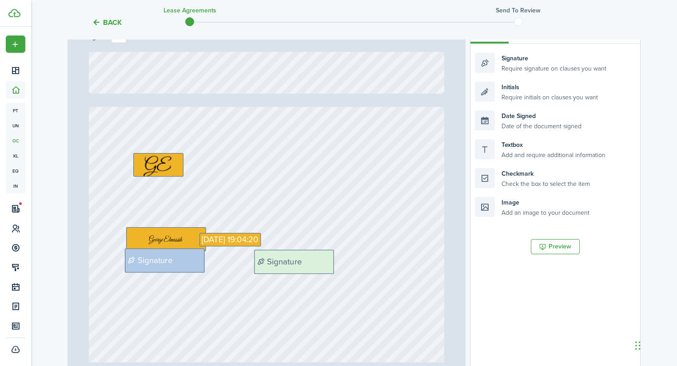
drag, startPoint x: 536, startPoint y: 66, endPoint x: 316, endPoint y: 263, distance: 295.6
click at [316, 263] on div "Page 2 of 2 50% 75% 100% 150% 200% Fit Initials Initials Initials Initials [DAT…" at bounding box center [353, 201] width 573 height 369
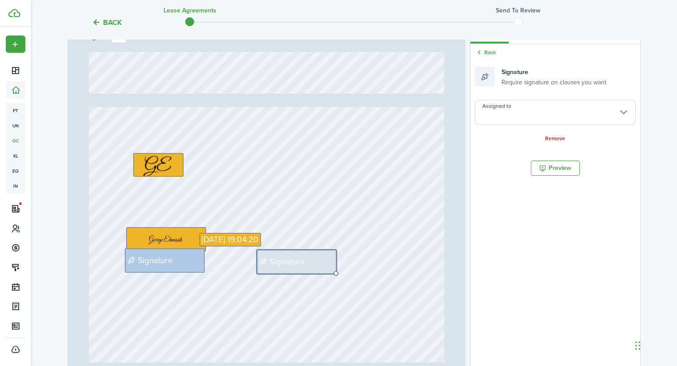
click at [519, 118] on input "Assigned to" at bounding box center [555, 112] width 161 height 25
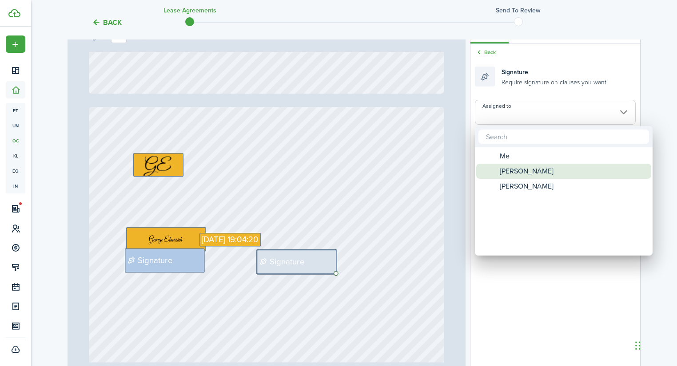
click at [519, 174] on span "[PERSON_NAME]" at bounding box center [527, 171] width 54 height 15
type input "[PERSON_NAME]"
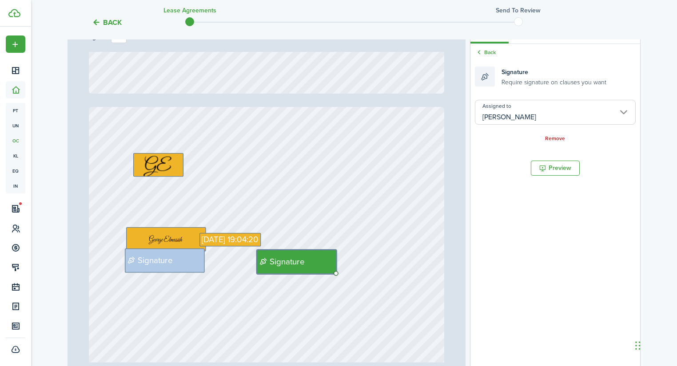
drag, startPoint x: 400, startPoint y: 151, endPoint x: 420, endPoint y: 141, distance: 23.0
click at [400, 151] on div "[DATE] 19:04:20 Signature Signature" at bounding box center [266, 341] width 355 height 468
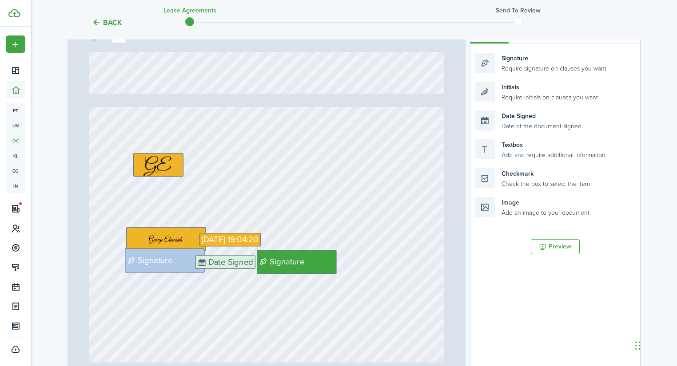
drag, startPoint x: 523, startPoint y: 128, endPoint x: 243, endPoint y: 273, distance: 314.6
click at [243, 273] on div "Page 2 of 2 50% 75% 100% 150% 200% Fit Initials Initials Initials Initials [DAT…" at bounding box center [353, 201] width 573 height 369
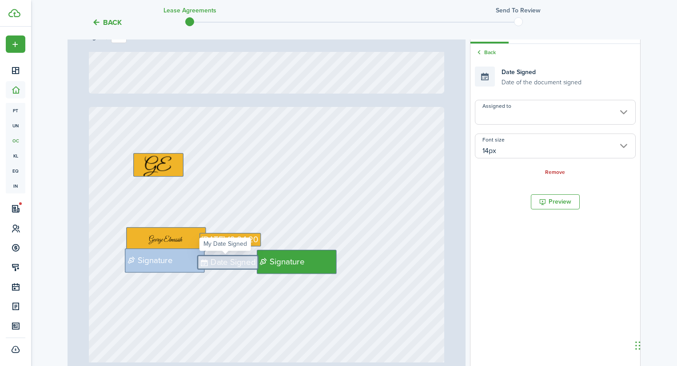
click at [523, 114] on input "Assigned to" at bounding box center [555, 112] width 161 height 25
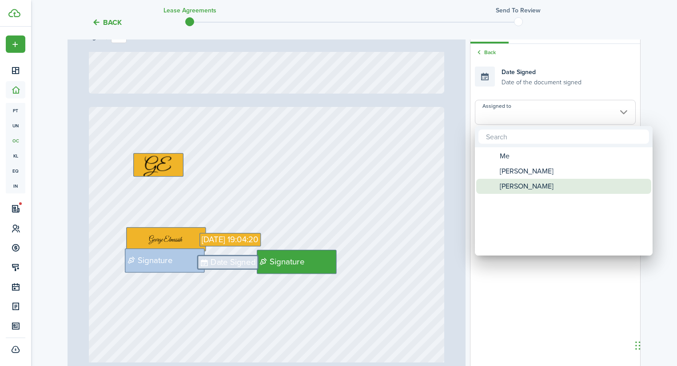
click at [518, 191] on span "[PERSON_NAME]" at bounding box center [527, 186] width 54 height 15
type input "[PERSON_NAME]"
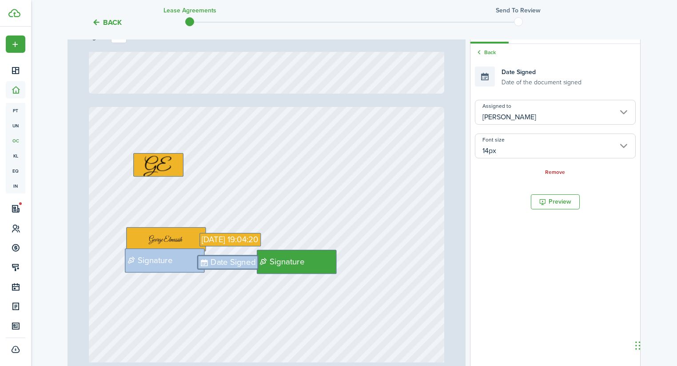
click at [388, 120] on div "[DATE] 19:04:20 Signature Signature Date Signed" at bounding box center [266, 341] width 355 height 468
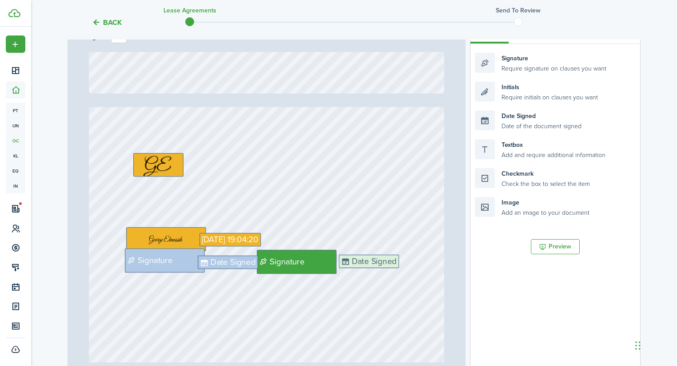
drag, startPoint x: 522, startPoint y: 125, endPoint x: 385, endPoint y: 270, distance: 198.5
click at [385, 270] on div "Page 2 of 2 50% 75% 100% 150% 200% Fit Initials Initials Initials Initials [DAT…" at bounding box center [353, 201] width 573 height 369
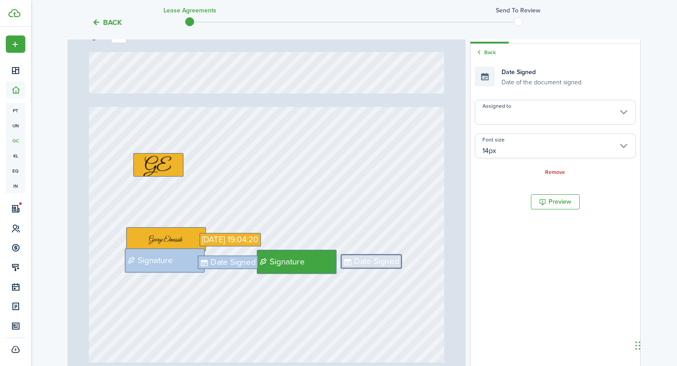
click at [521, 115] on input "Assigned to" at bounding box center [555, 112] width 161 height 25
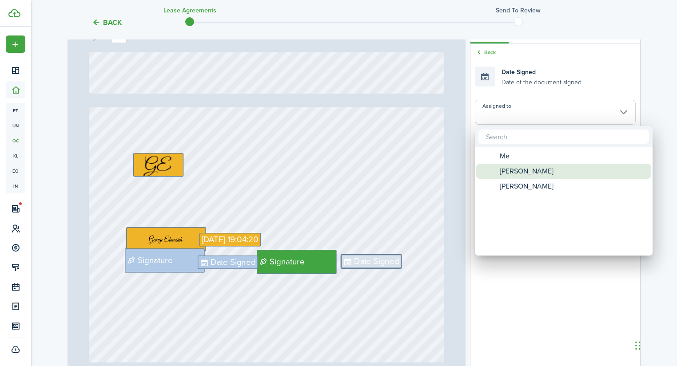
click at [522, 174] on span "[PERSON_NAME]" at bounding box center [527, 171] width 54 height 15
type input "[PERSON_NAME]"
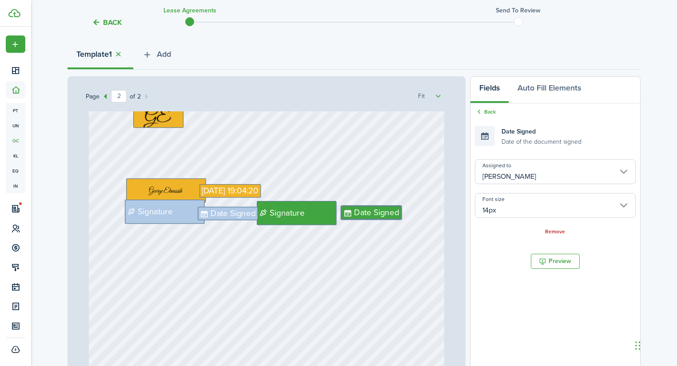
scroll to position [0, 0]
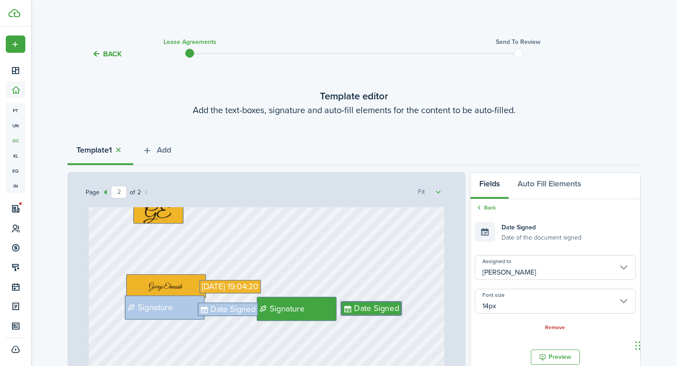
click at [674, 105] on div "Back Lease Agreements Send to review Template editor Add the text-boxes, signat…" at bounding box center [354, 313] width 646 height 565
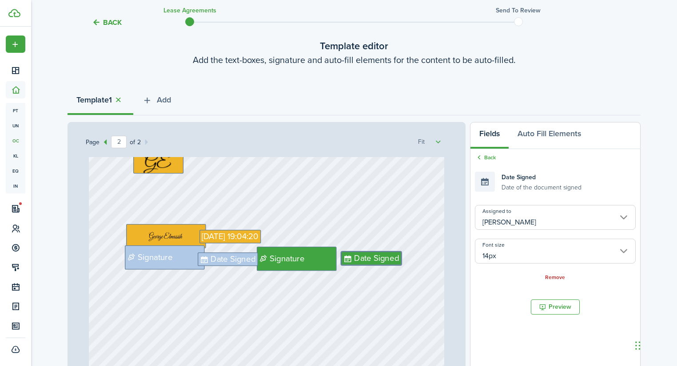
scroll to position [41, 0]
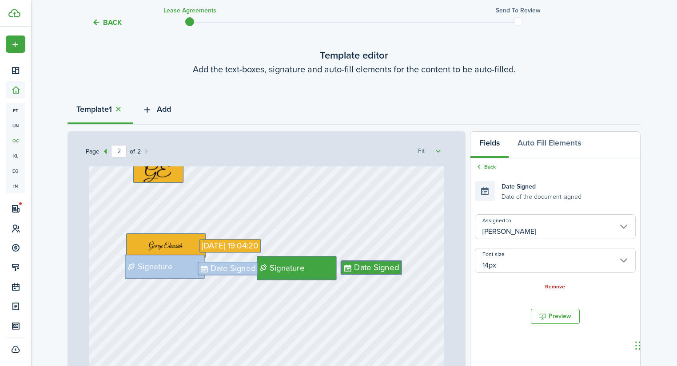
click at [158, 108] on button "Add" at bounding box center [156, 111] width 47 height 27
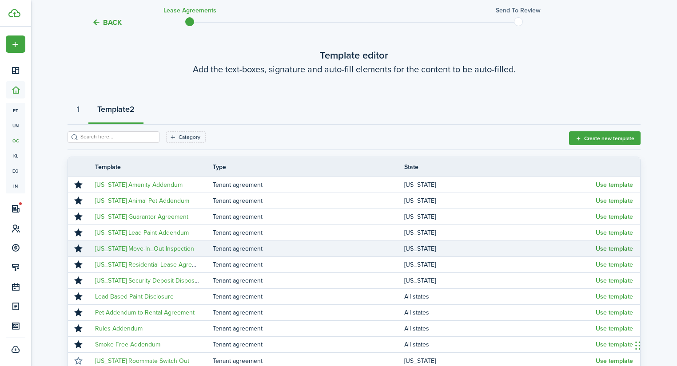
click at [607, 249] on button "Use template" at bounding box center [613, 249] width 37 height 7
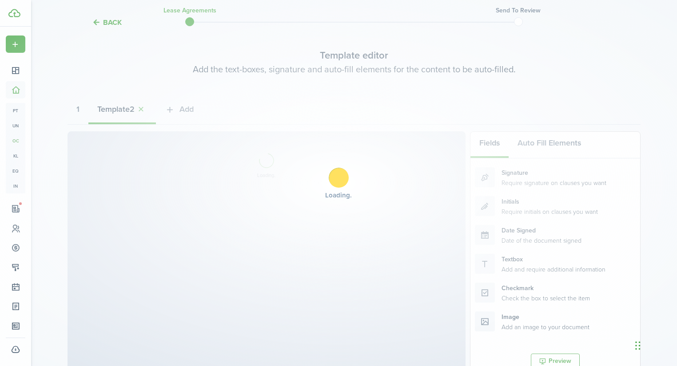
select select "fit"
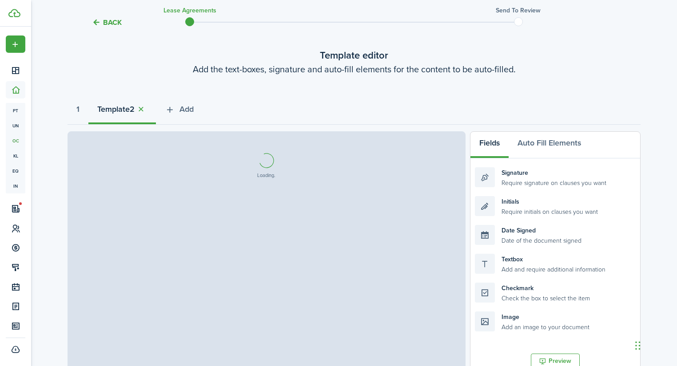
select select "fit"
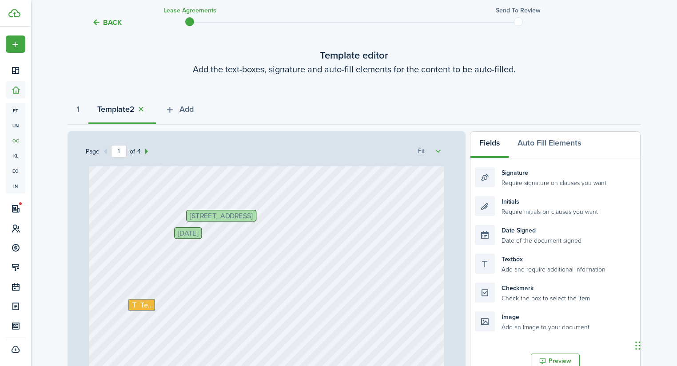
scroll to position [71, 0]
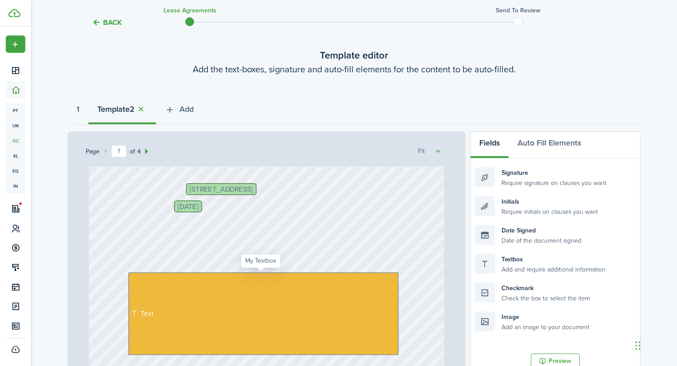
drag, startPoint x: 150, startPoint y: 282, endPoint x: 302, endPoint y: 303, distance: 153.3
click at [329, 330] on div "Text" at bounding box center [263, 314] width 270 height 83
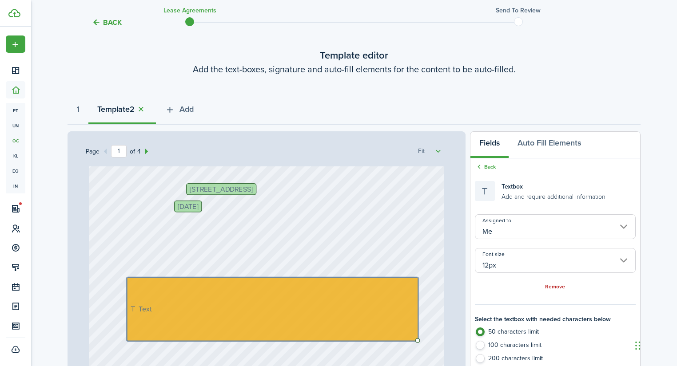
drag, startPoint x: 196, startPoint y: 286, endPoint x: 197, endPoint y: 291, distance: 5.0
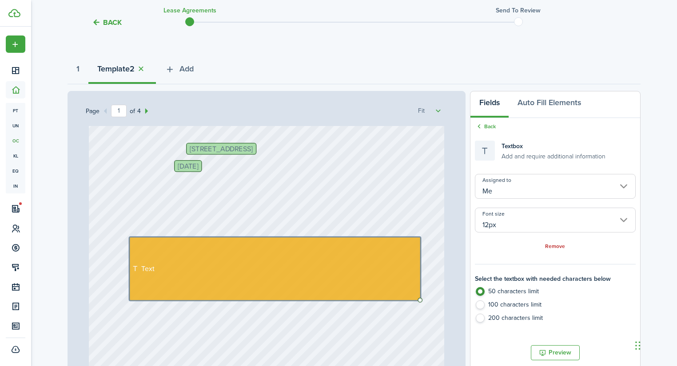
scroll to position [147, 0]
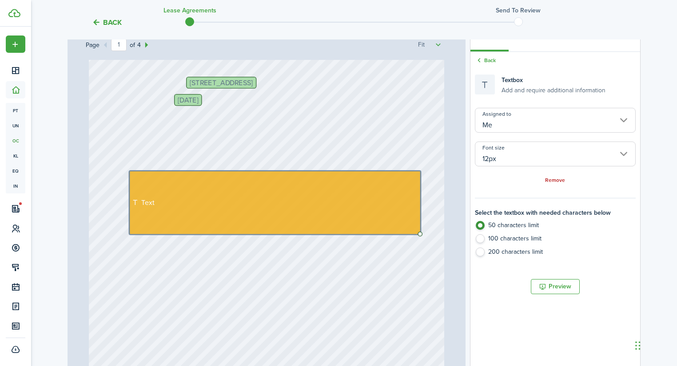
click at [510, 254] on label "200 characters limit" at bounding box center [555, 254] width 161 height 13
radio input "true"
radio input "false"
click at [479, 252] on label "200 characters limit" at bounding box center [555, 254] width 161 height 13
click at [548, 102] on div "Back Textbox Add and require additional information Assigned to Me Font size 12…" at bounding box center [555, 159] width 170 height 214
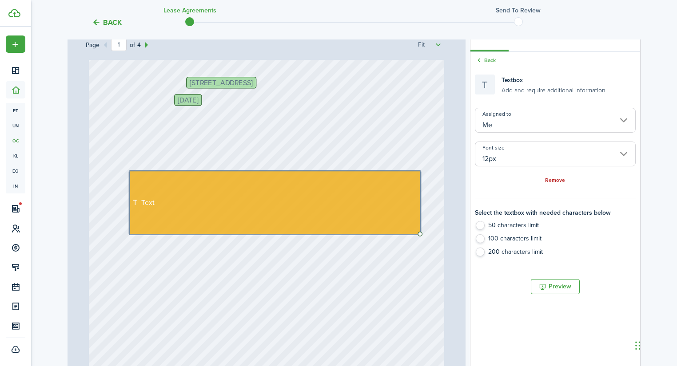
click at [546, 112] on input "Me" at bounding box center [555, 120] width 161 height 25
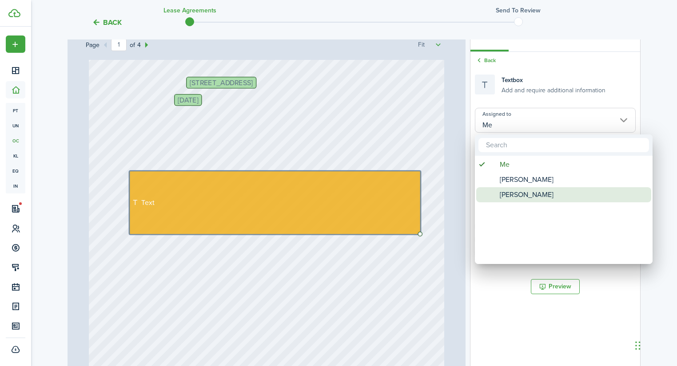
click at [524, 192] on span "[PERSON_NAME]" at bounding box center [527, 194] width 54 height 15
type input "[PERSON_NAME]"
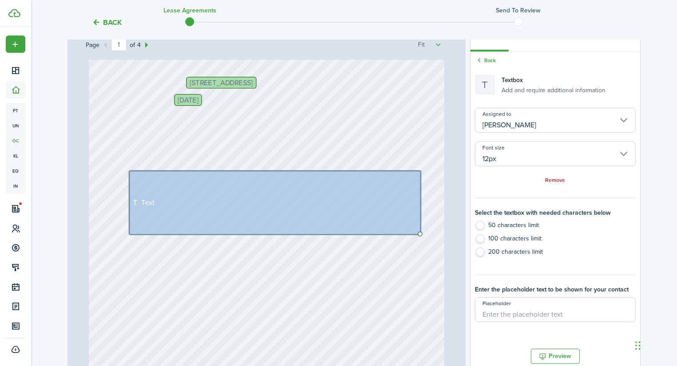
click at [480, 257] on label "200 characters limit" at bounding box center [555, 254] width 161 height 13
click at [480, 255] on label "200 characters limit" at bounding box center [555, 254] width 161 height 13
click at [353, 273] on div "[DATE] [STREET_ADDRESS] Text" at bounding box center [266, 223] width 355 height 468
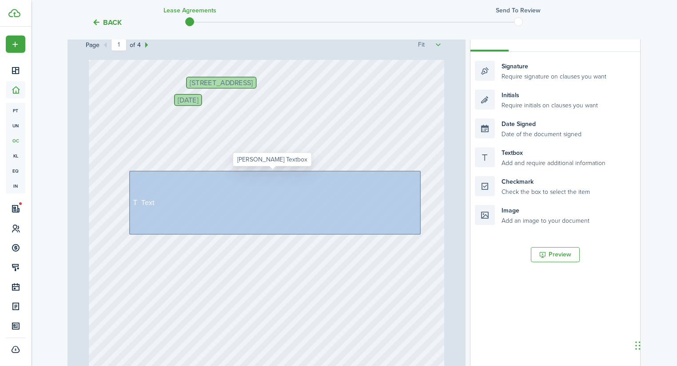
click at [292, 203] on div "Text" at bounding box center [275, 203] width 292 height 64
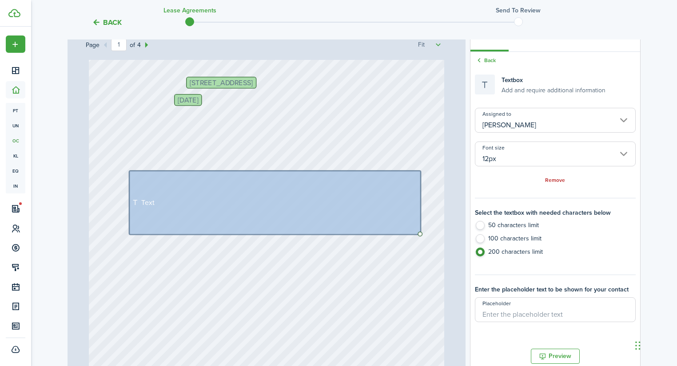
click at [340, 323] on div "[DATE] [STREET_ADDRESS] Text" at bounding box center [266, 223] width 355 height 468
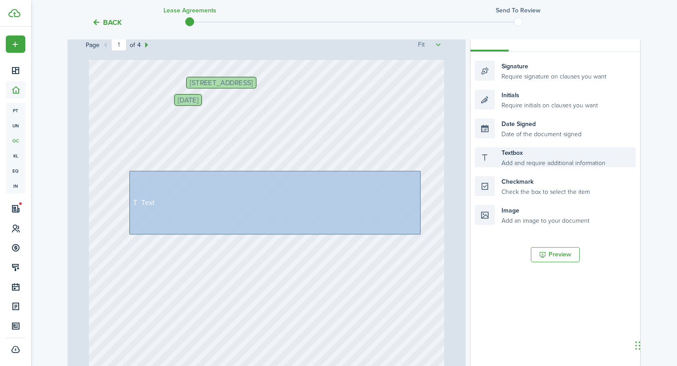
click at [494, 159] on div "Textbox Add and require additional information" at bounding box center [555, 157] width 161 height 20
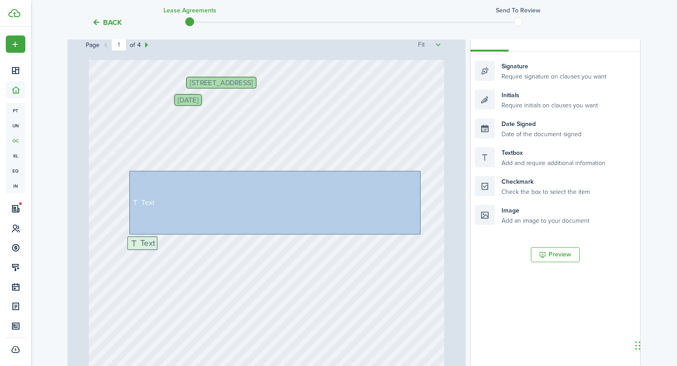
drag, startPoint x: 482, startPoint y: 159, endPoint x: 135, endPoint y: 248, distance: 358.4
click at [135, 248] on div "Page 1 of 4 50% 75% 100% 150% 200% Fit [DATE] [STREET_ADDRESS] Text Text Text L…" at bounding box center [353, 209] width 573 height 369
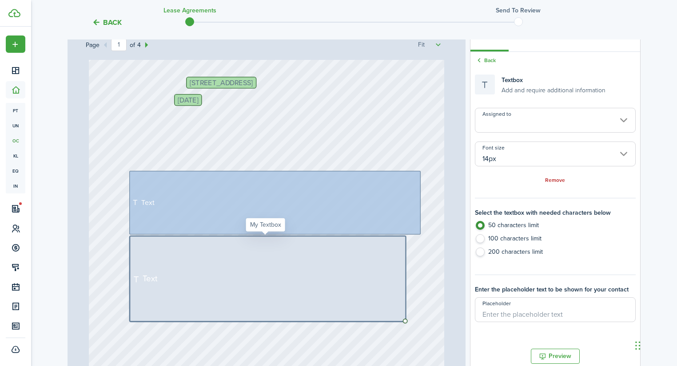
drag, startPoint x: 155, startPoint y: 249, endPoint x: 333, endPoint y: 300, distance: 185.2
click at [333, 300] on div "Text" at bounding box center [268, 279] width 276 height 86
click at [527, 124] on input "Assigned to" at bounding box center [555, 120] width 161 height 25
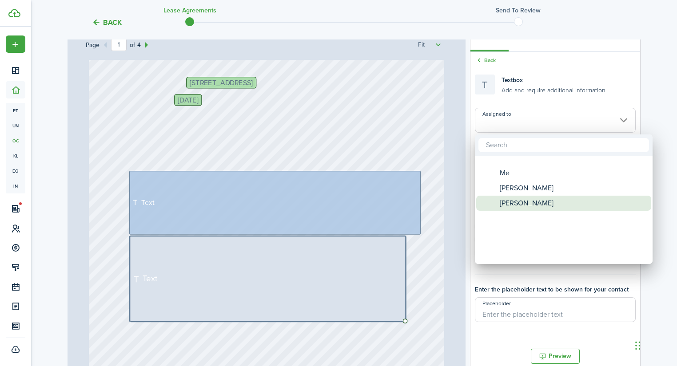
drag, startPoint x: 514, startPoint y: 194, endPoint x: 513, endPoint y: 202, distance: 8.5
click at [513, 202] on span "[PERSON_NAME]" at bounding box center [527, 203] width 54 height 15
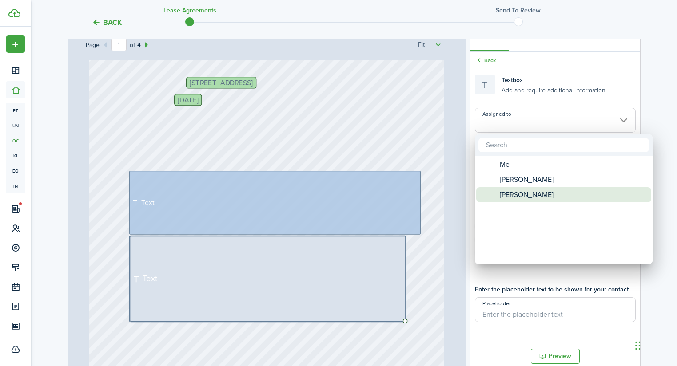
click at [517, 194] on span "[PERSON_NAME]" at bounding box center [527, 194] width 54 height 15
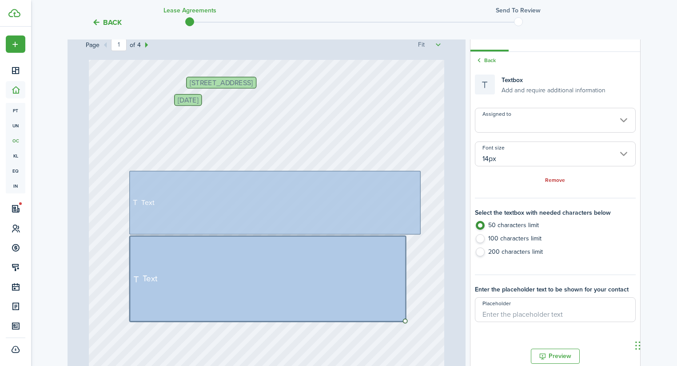
type input "[PERSON_NAME]"
click at [418, 210] on div "[DATE] [STREET_ADDRESS] Text Text" at bounding box center [266, 223] width 355 height 468
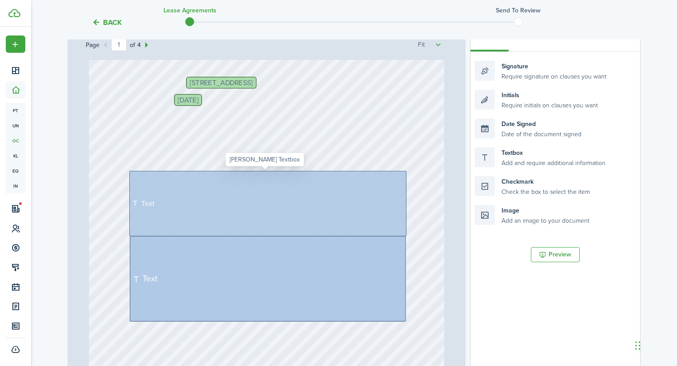
drag, startPoint x: 416, startPoint y: 233, endPoint x: 333, endPoint y: 218, distance: 84.8
click at [333, 218] on div "Text" at bounding box center [267, 203] width 277 height 65
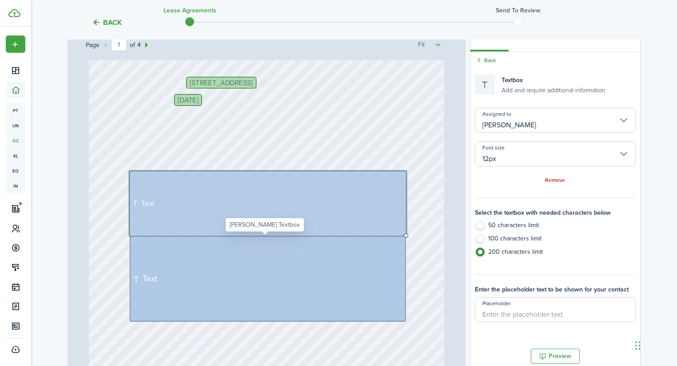
click at [266, 259] on div "Text" at bounding box center [268, 279] width 276 height 86
type input "14px"
radio input "false"
type input "14px"
radio input "true"
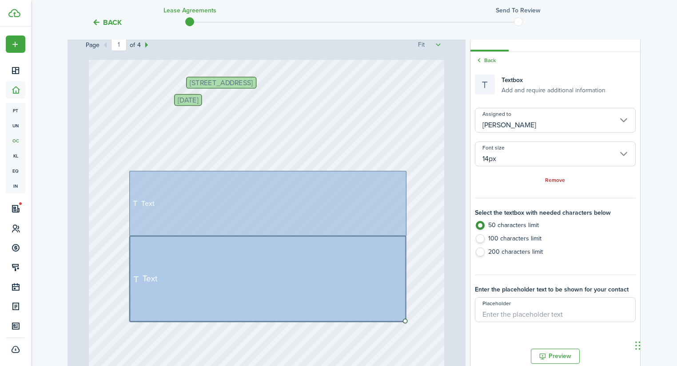
click at [484, 250] on label "200 characters limit" at bounding box center [555, 254] width 161 height 13
radio input "true"
radio input "false"
click at [480, 253] on label "200 characters limit" at bounding box center [555, 254] width 161 height 13
click at [412, 266] on div "[DATE] [STREET_ADDRESS] Text Text" at bounding box center [266, 223] width 355 height 468
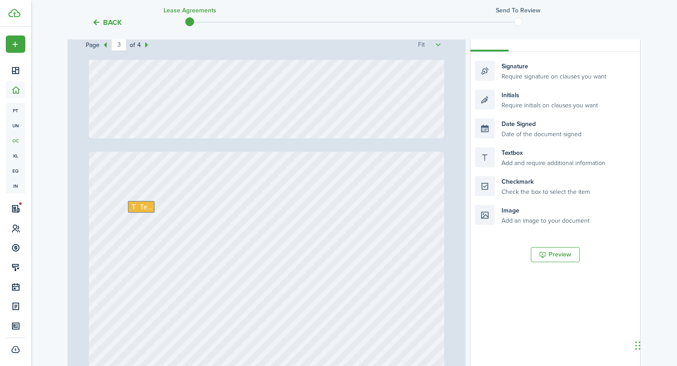
type input "4"
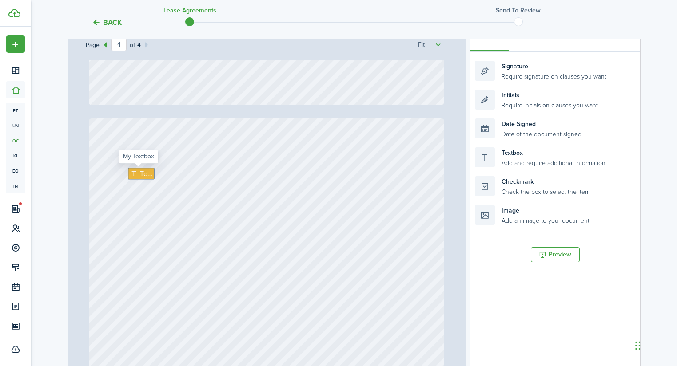
click at [150, 175] on div "Text" at bounding box center [141, 174] width 27 height 12
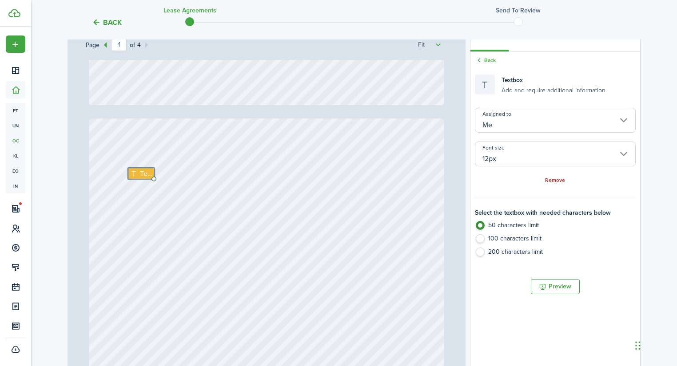
click at [557, 181] on link "Remove" at bounding box center [555, 181] width 20 height 6
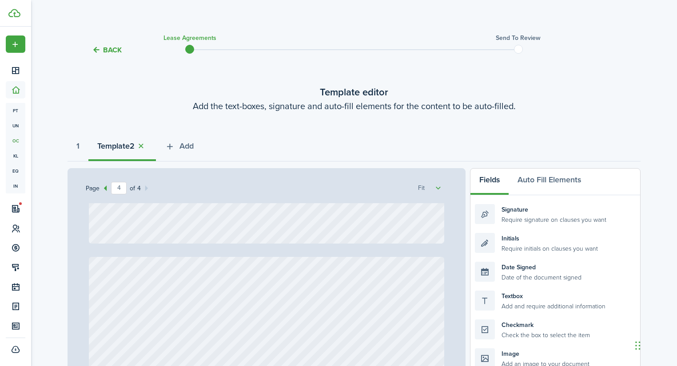
scroll to position [0, 0]
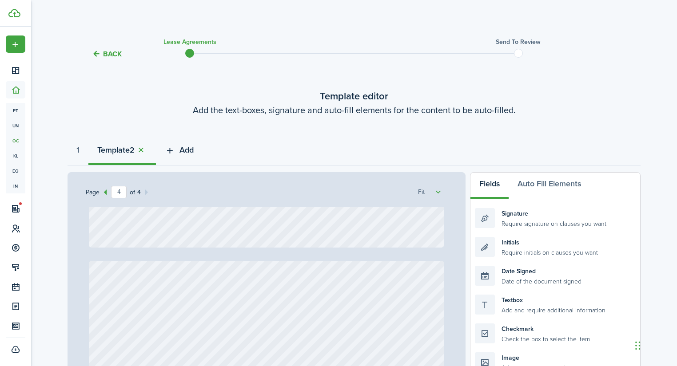
click at [185, 151] on span "Add" at bounding box center [186, 150] width 14 height 12
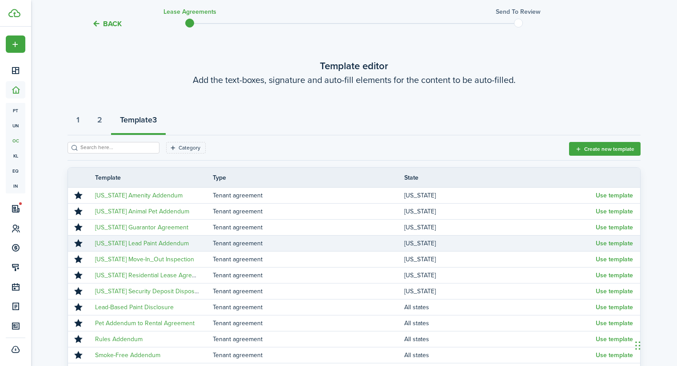
scroll to position [71, 0]
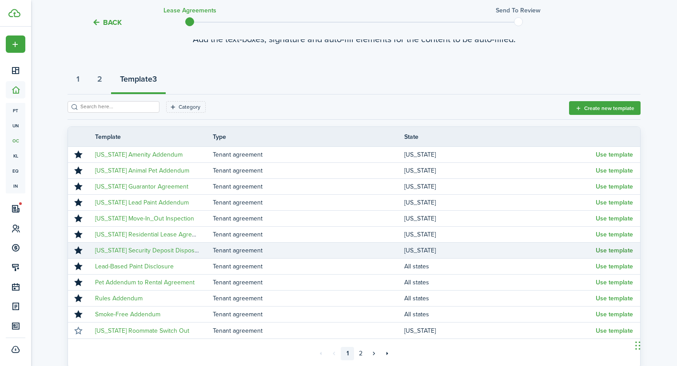
click at [618, 251] on button "Use template" at bounding box center [613, 250] width 37 height 7
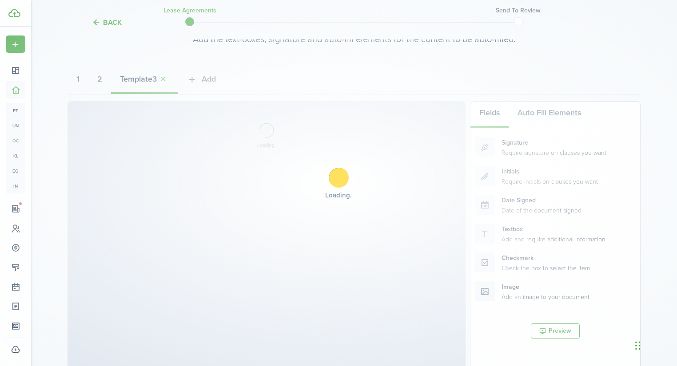
select select "fit"
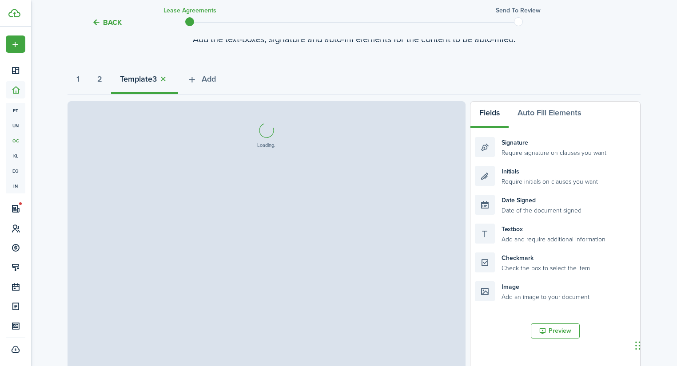
select select "fit"
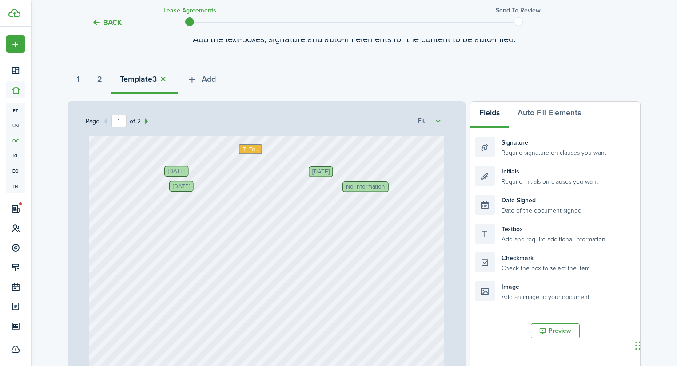
scroll to position [142, 0]
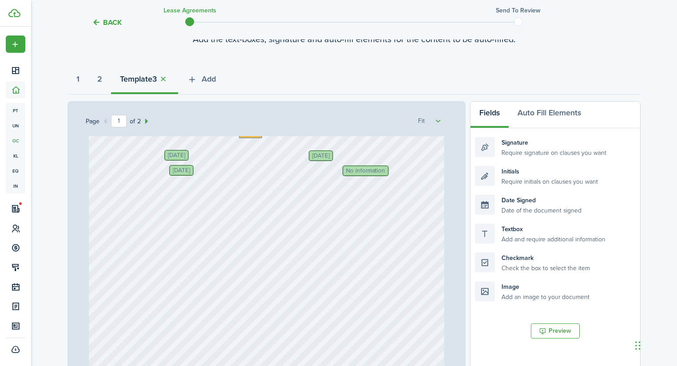
click at [188, 171] on span "[DATE]" at bounding box center [181, 170] width 17 height 6
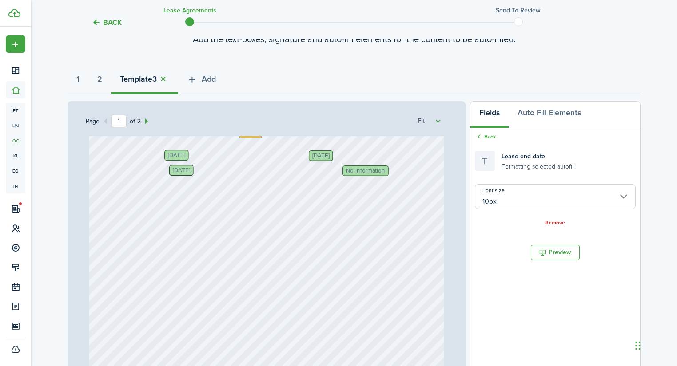
click at [190, 171] on span "[DATE]" at bounding box center [181, 170] width 17 height 6
click at [190, 169] on span "[DATE]" at bounding box center [181, 170] width 17 height 6
click at [557, 219] on div "Remove" at bounding box center [555, 222] width 161 height 9
click at [554, 222] on link "Remove" at bounding box center [555, 223] width 20 height 6
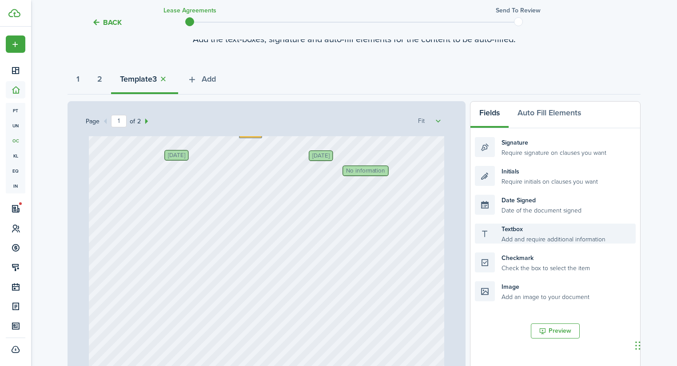
click at [487, 240] on div "Textbox Add and require additional information" at bounding box center [555, 234] width 161 height 20
drag, startPoint x: 509, startPoint y: 232, endPoint x: 199, endPoint y: 171, distance: 315.9
click at [199, 171] on div "Page 1 of 2 50% 75% 100% 150% 200% Fit [DATE] [PERSON_NAME], [PERSON_NAME] Text…" at bounding box center [353, 285] width 573 height 369
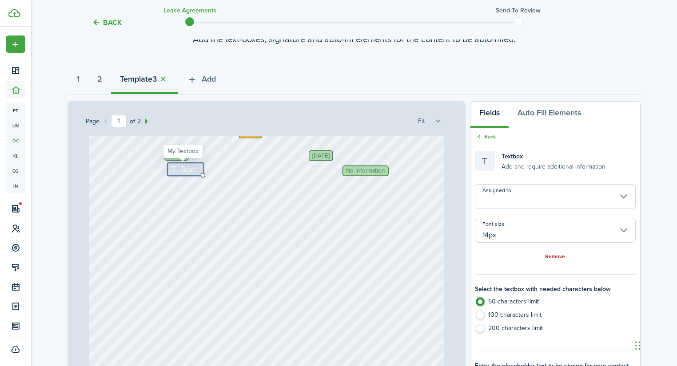
drag, startPoint x: 186, startPoint y: 171, endPoint x: 183, endPoint y: 167, distance: 5.6
click at [183, 167] on span "Text" at bounding box center [187, 169] width 15 height 12
click at [133, 171] on div "[DATE] [PERSON_NAME], [PERSON_NAME] Text [STREET_ADDRESS] No information [DATE]…" at bounding box center [266, 228] width 355 height 468
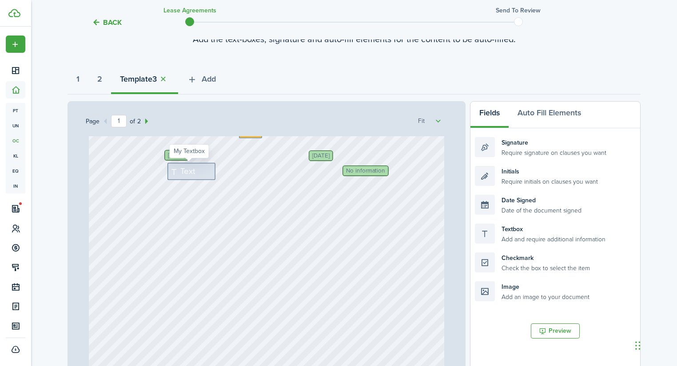
drag, startPoint x: 173, startPoint y: 171, endPoint x: 182, endPoint y: 167, distance: 9.7
click at [185, 167] on div "Text" at bounding box center [191, 171] width 48 height 17
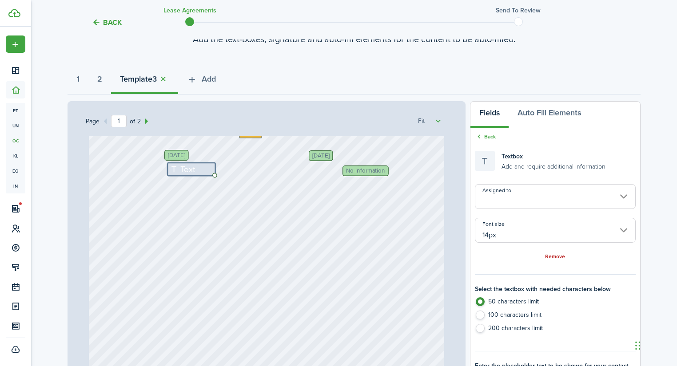
click at [136, 166] on div "[DATE] [PERSON_NAME], [PERSON_NAME] Text [STREET_ADDRESS] No information [DATE]…" at bounding box center [266, 228] width 355 height 468
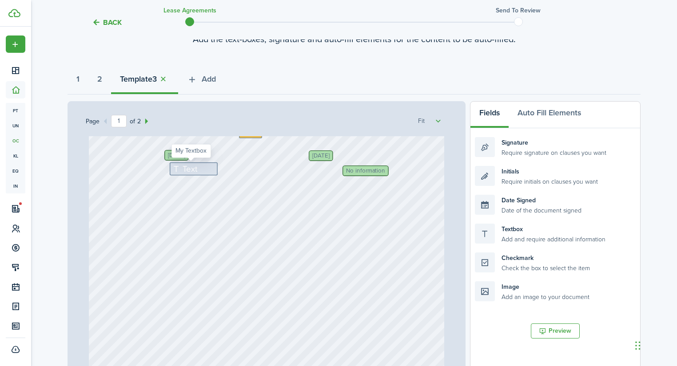
click at [191, 171] on span "Text" at bounding box center [189, 169] width 15 height 12
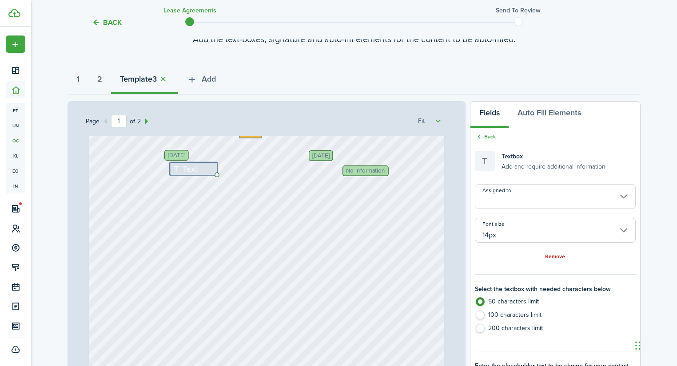
click at [539, 197] on input "Assigned to" at bounding box center [555, 196] width 161 height 25
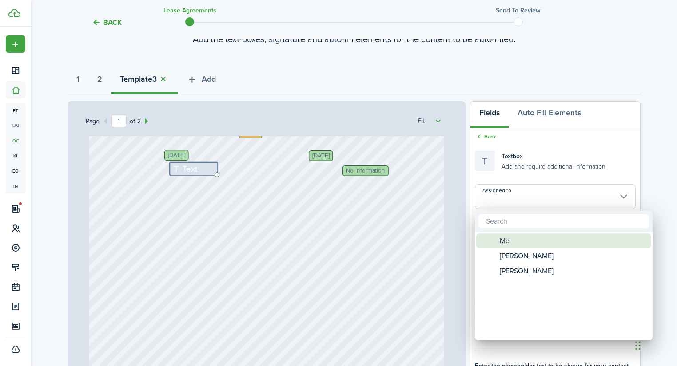
click at [510, 240] on div "Me" at bounding box center [566, 241] width 157 height 15
type input "Me"
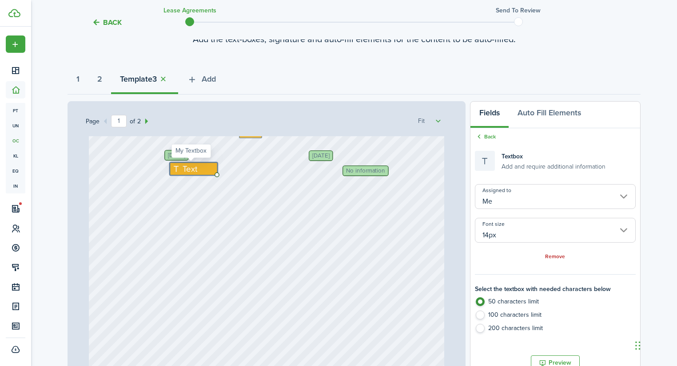
click at [182, 167] on span "Text" at bounding box center [189, 169] width 15 height 12
type textarea "T"
type textarea "L"
type textarea "TBD"
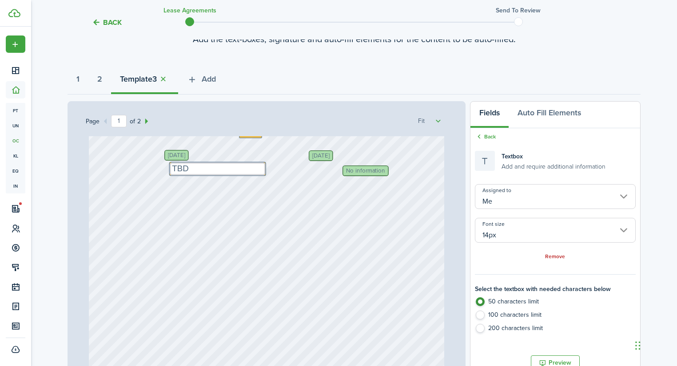
click at [284, 195] on div "[DATE] [PERSON_NAME], [PERSON_NAME] Text [STREET_ADDRESS] No information [DATE]…" at bounding box center [266, 228] width 355 height 468
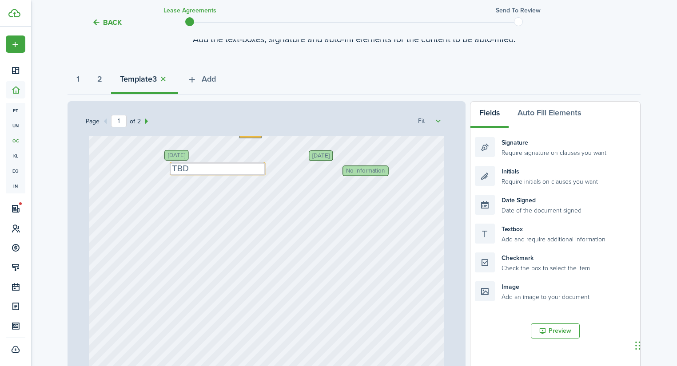
click at [376, 171] on span "No information" at bounding box center [365, 171] width 39 height 6
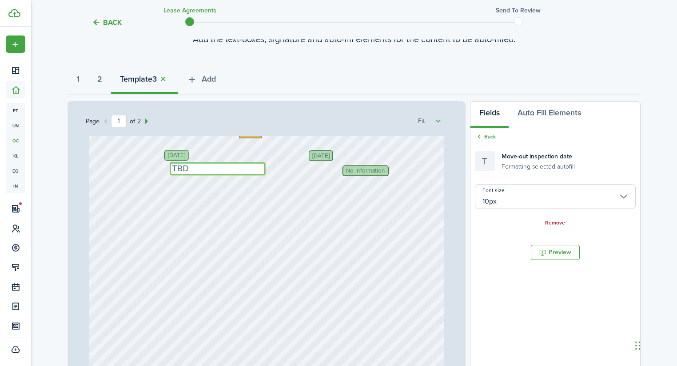
click at [188, 173] on textarea "TBD" at bounding box center [218, 169] width 96 height 13
type input "14px"
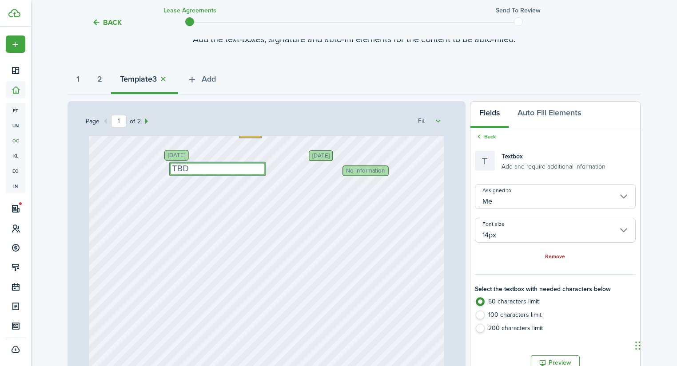
click at [188, 173] on textarea "TBD" at bounding box center [218, 169] width 96 height 13
click at [193, 171] on textarea "TBD" at bounding box center [218, 169] width 96 height 13
click at [197, 167] on textarea "TBD" at bounding box center [218, 169] width 96 height 13
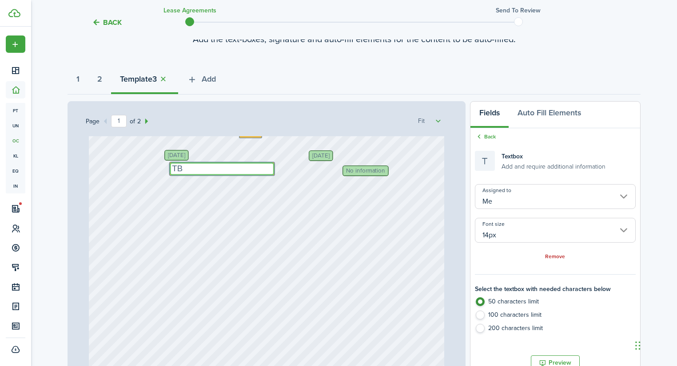
type textarea "T"
click at [295, 193] on div "[DATE] [PERSON_NAME], [PERSON_NAME] Text [STREET_ADDRESS] No information [DATE]…" at bounding box center [266, 228] width 355 height 468
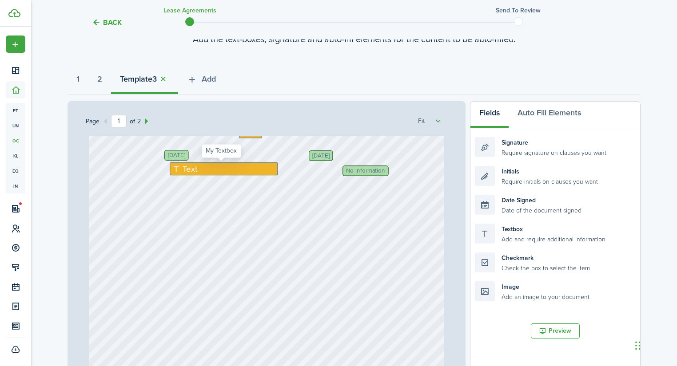
click at [189, 171] on span "Text" at bounding box center [189, 169] width 15 height 12
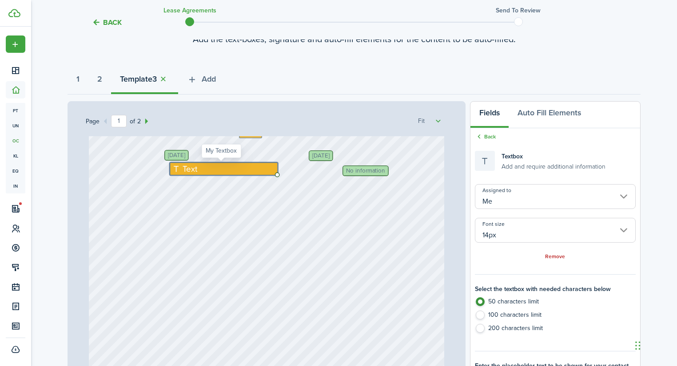
click at [189, 171] on span "Text" at bounding box center [189, 169] width 15 height 12
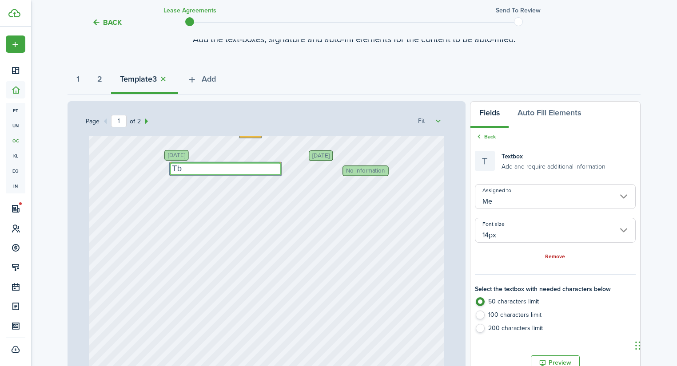
type textarea "T"
type textarea "tbd"
click at [359, 190] on div "[DATE] [PERSON_NAME], [PERSON_NAME] Text [STREET_ADDRESS] No information [DATE]…" at bounding box center [266, 228] width 355 height 468
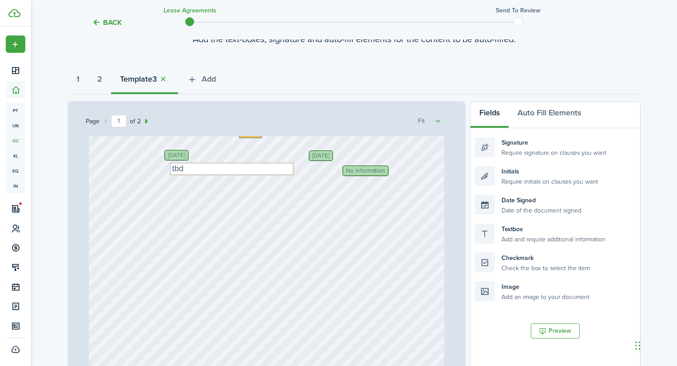
click at [359, 175] on div "No information" at bounding box center [365, 171] width 46 height 11
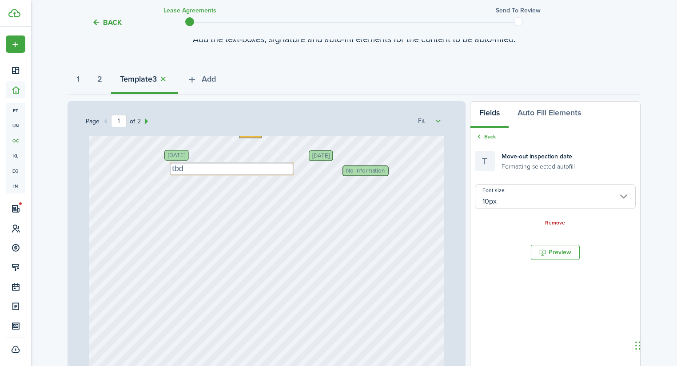
click at [364, 169] on span "No information" at bounding box center [365, 171] width 39 height 6
click at [516, 194] on input "10px" at bounding box center [555, 196] width 161 height 25
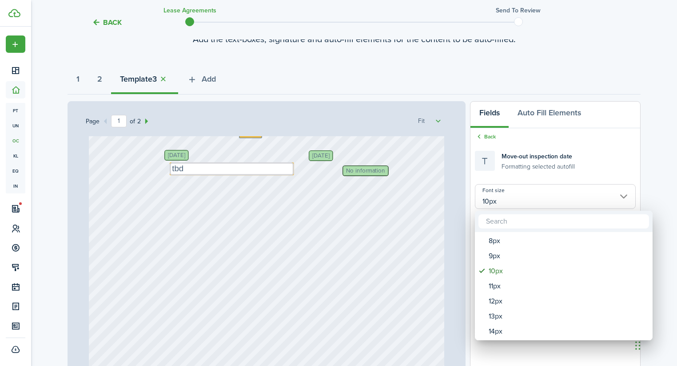
click at [602, 150] on div at bounding box center [338, 183] width 819 height 508
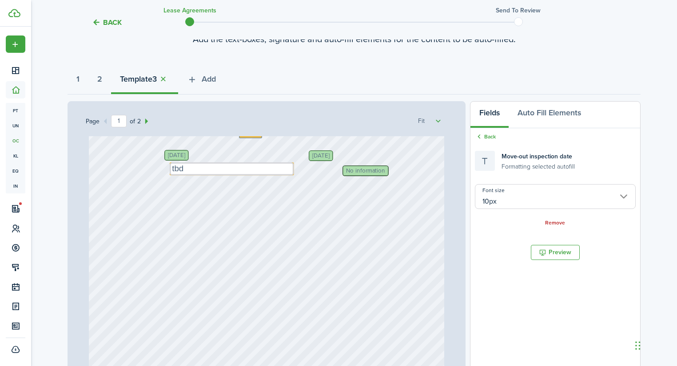
click at [291, 192] on div "[DATE] [PERSON_NAME], [PERSON_NAME] Text [STREET_ADDRESS] No information [DATE]…" at bounding box center [266, 228] width 355 height 468
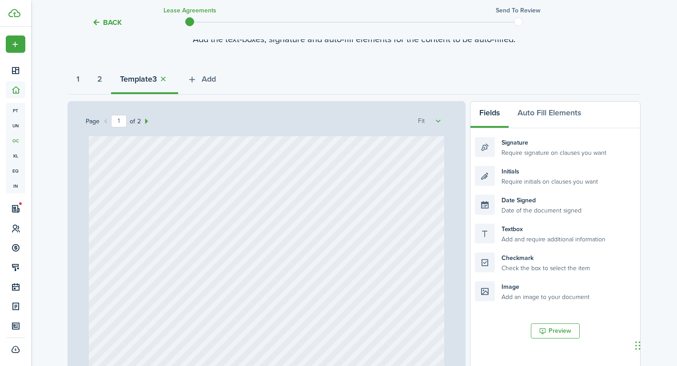
scroll to position [213, 0]
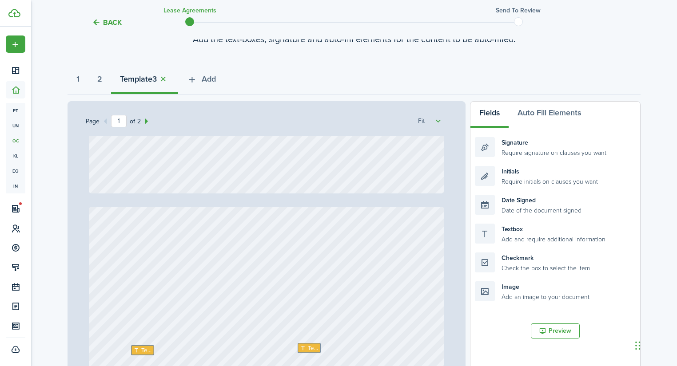
type input "2"
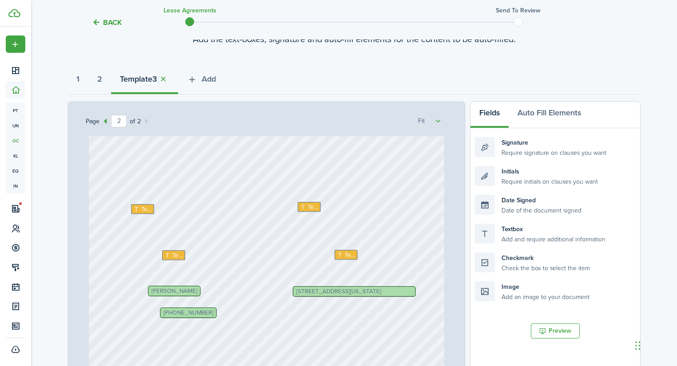
scroll to position [568, 0]
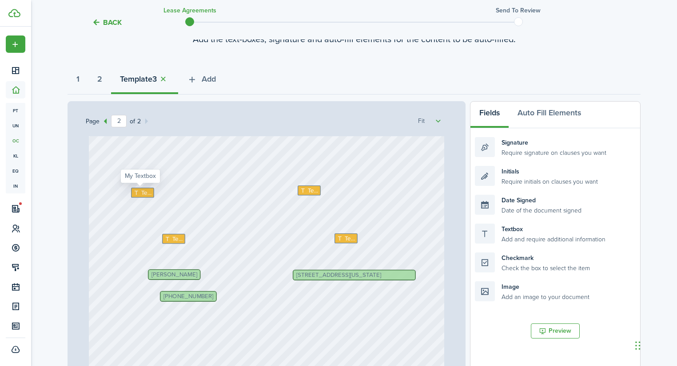
click at [136, 192] on icon at bounding box center [137, 193] width 8 height 6
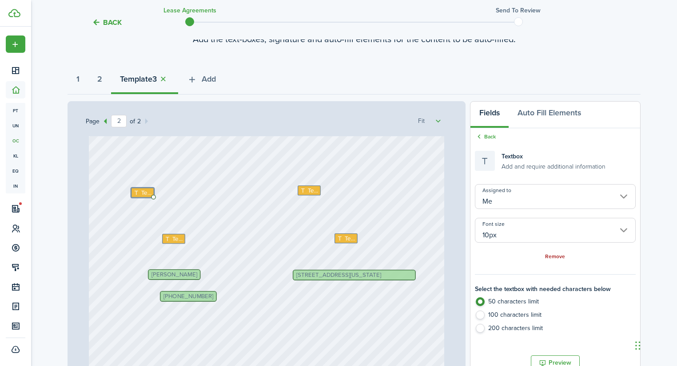
click at [561, 258] on link "Remove" at bounding box center [555, 257] width 20 height 6
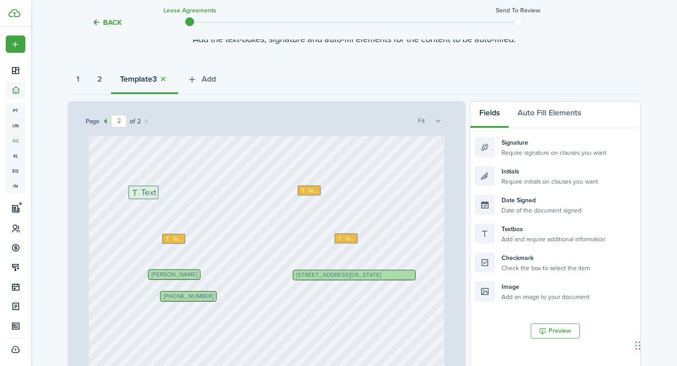
drag, startPoint x: 384, startPoint y: 231, endPoint x: 164, endPoint y: 196, distance: 222.5
click at [164, 196] on div "Page 2 of 2 50% 75% 100% 150% 200% Fit [DATE] [PERSON_NAME], [PERSON_NAME] Text…" at bounding box center [353, 285] width 573 height 369
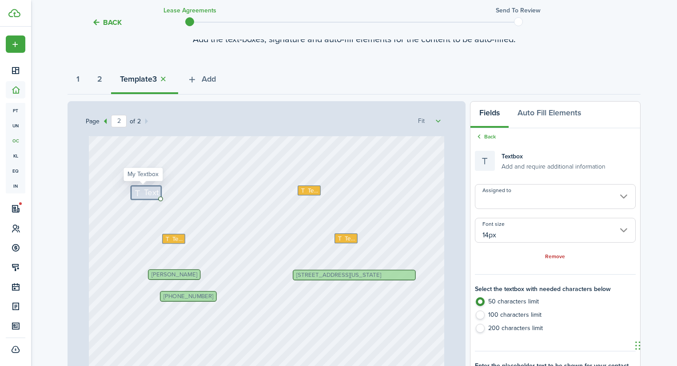
click at [526, 194] on input "Assigned to" at bounding box center [555, 196] width 161 height 25
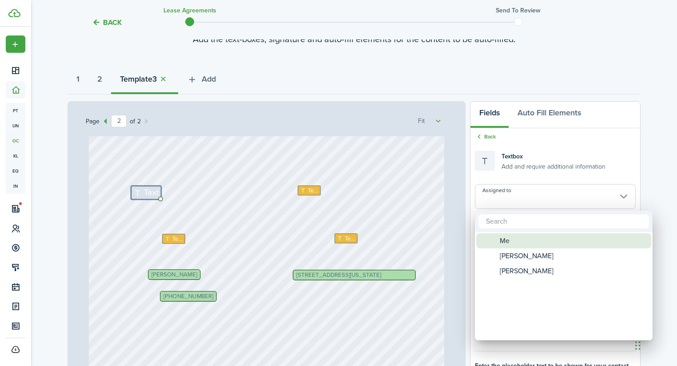
click at [508, 240] on span "Me" at bounding box center [505, 241] width 10 height 15
type input "Me"
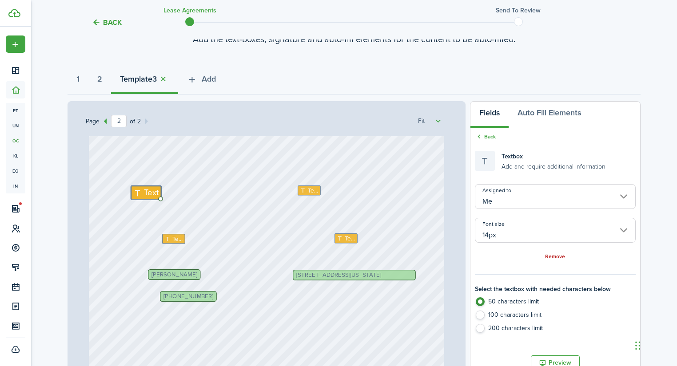
click at [307, 180] on div "Text Text [PHONE_NUMBER] [STREET_ADDRESS][US_STATE] [PERSON_NAME] Text Text" at bounding box center [266, 283] width 355 height 468
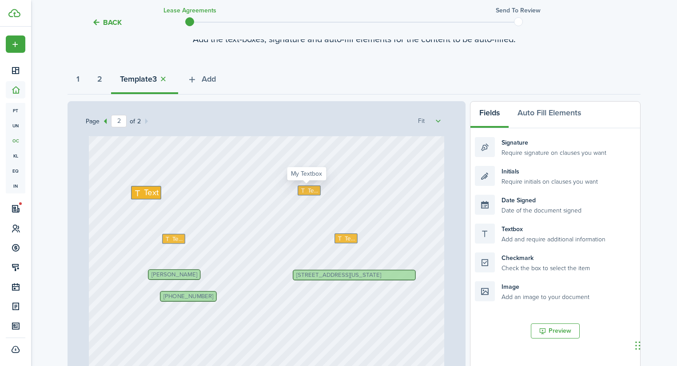
click at [309, 189] on span "Text" at bounding box center [313, 190] width 11 height 9
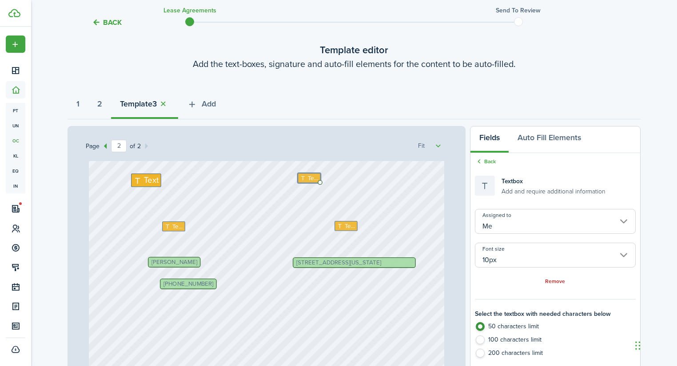
scroll to position [5, 0]
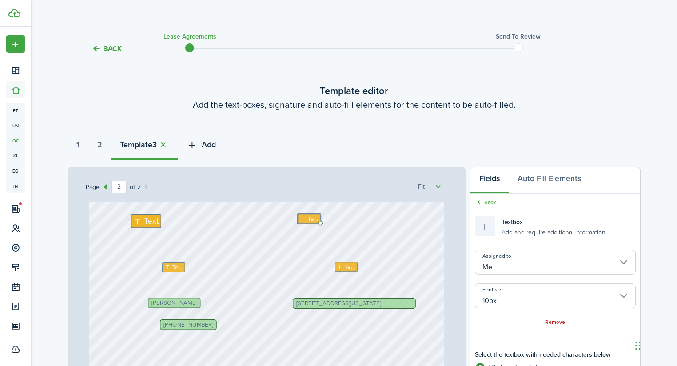
click at [216, 146] on span "Add" at bounding box center [209, 145] width 14 height 12
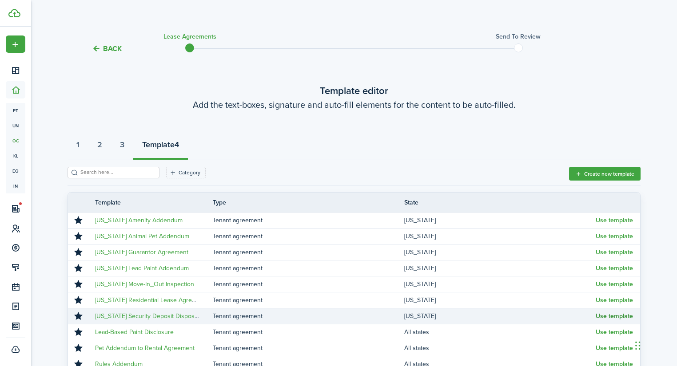
click at [607, 318] on button "Use template" at bounding box center [613, 316] width 37 height 7
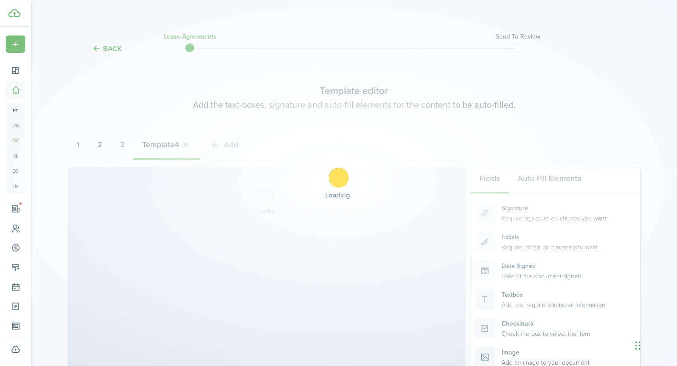
select select "fit"
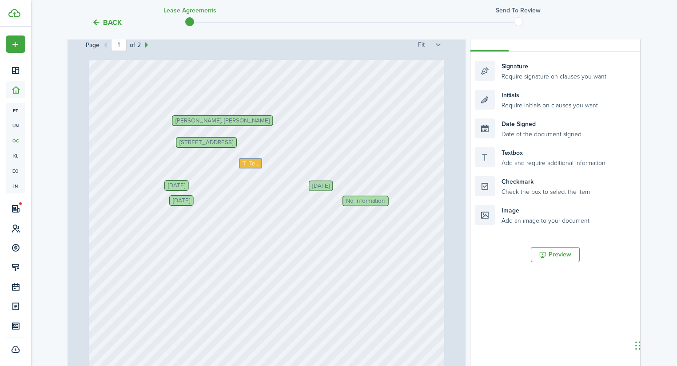
scroll to position [71, 0]
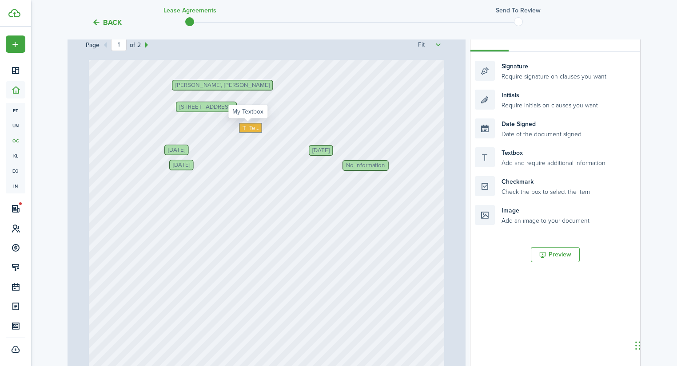
click at [243, 127] on icon at bounding box center [245, 128] width 8 height 6
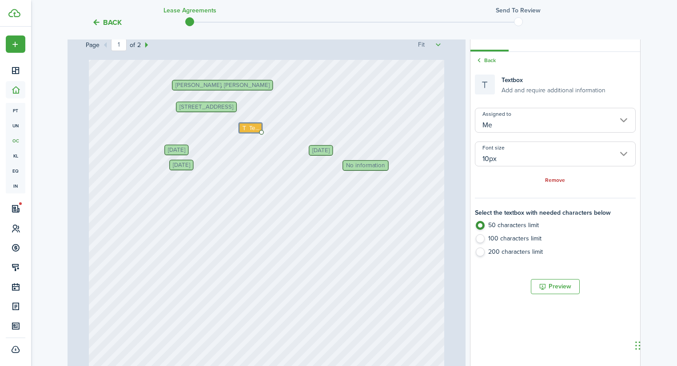
click at [151, 131] on div "[DATE] [DATE] [PERSON_NAME], [PERSON_NAME] Text [STREET_ADDRESS] No information…" at bounding box center [266, 223] width 355 height 468
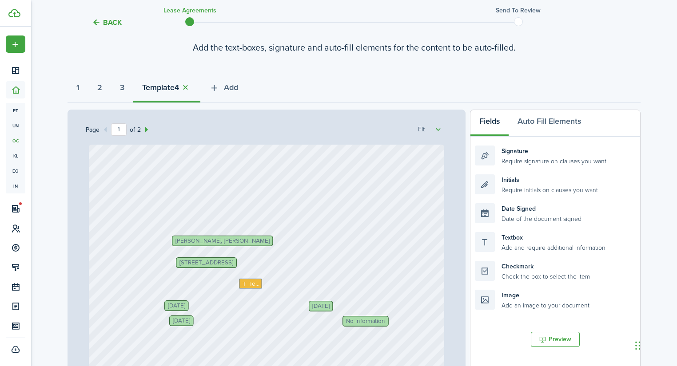
scroll to position [41, 0]
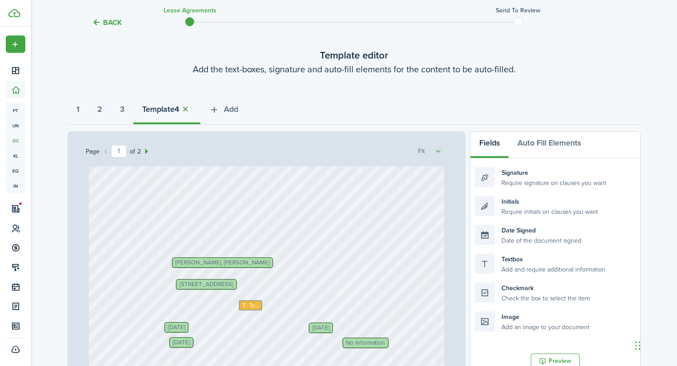
click at [191, 109] on button "button" at bounding box center [185, 109] width 12 height 10
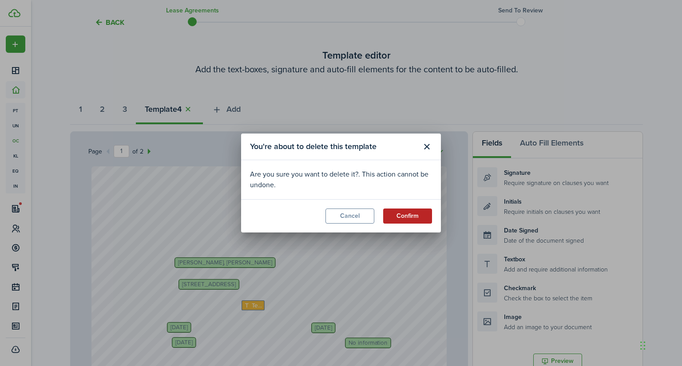
click at [405, 217] on button "Confirm" at bounding box center [407, 216] width 49 height 15
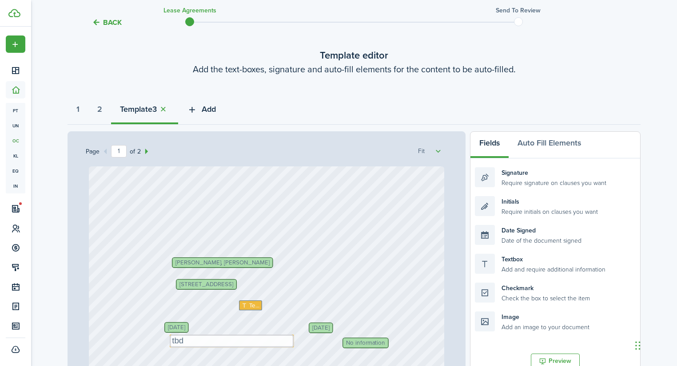
click at [208, 111] on span "Add" at bounding box center [209, 109] width 14 height 12
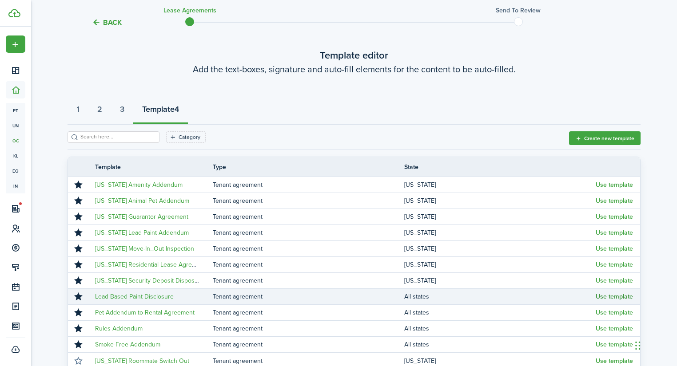
click at [620, 298] on button "Use template" at bounding box center [613, 296] width 37 height 7
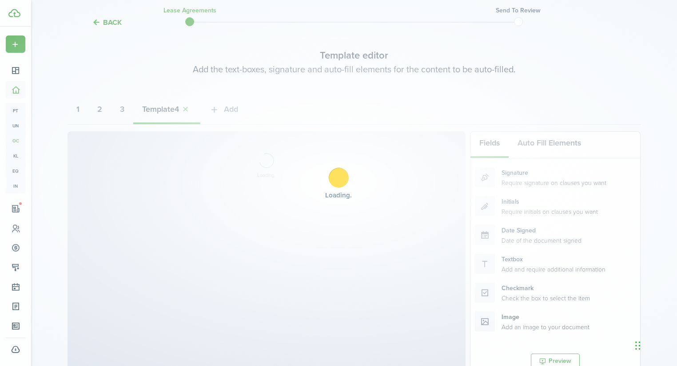
select select "fit"
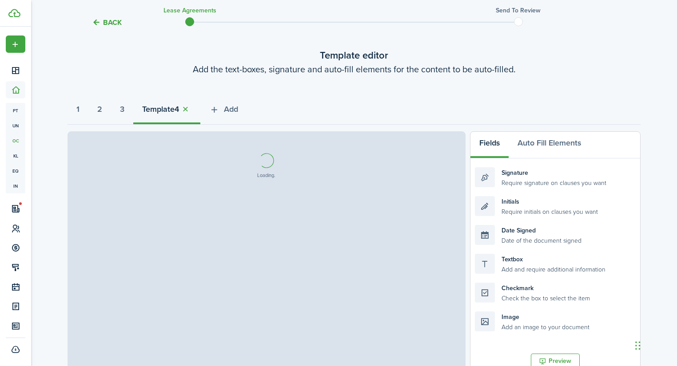
select select "fit"
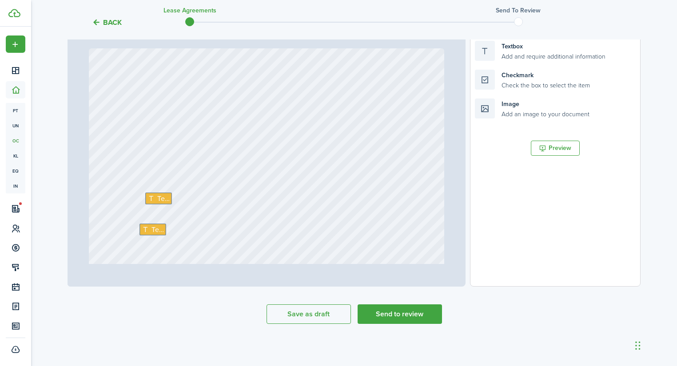
scroll to position [9538, 0]
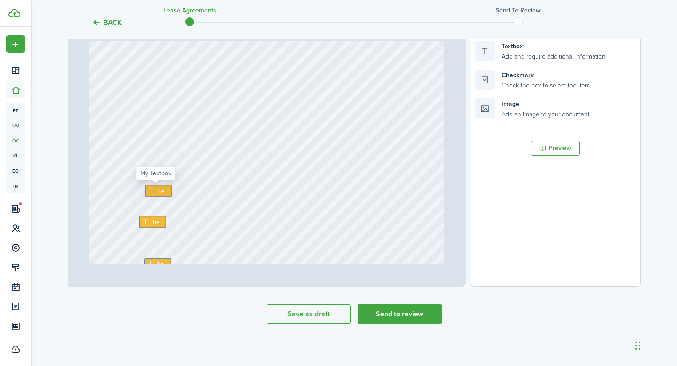
click at [161, 193] on span "Text" at bounding box center [163, 191] width 12 height 11
click at [151, 219] on span "Text" at bounding box center [157, 222] width 12 height 11
type input "21"
click at [152, 111] on div "Text Text Text Text" at bounding box center [266, 133] width 355 height 468
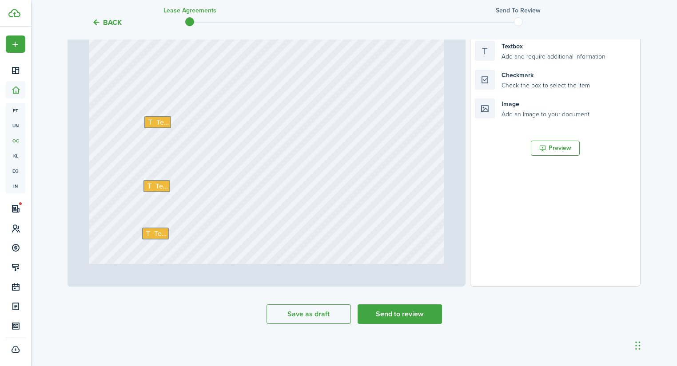
click at [155, 115] on div "Text Text Text Text" at bounding box center [266, 133] width 355 height 468
click at [156, 119] on span "Text" at bounding box center [162, 122] width 12 height 11
click at [166, 182] on div "Text" at bounding box center [156, 186] width 27 height 12
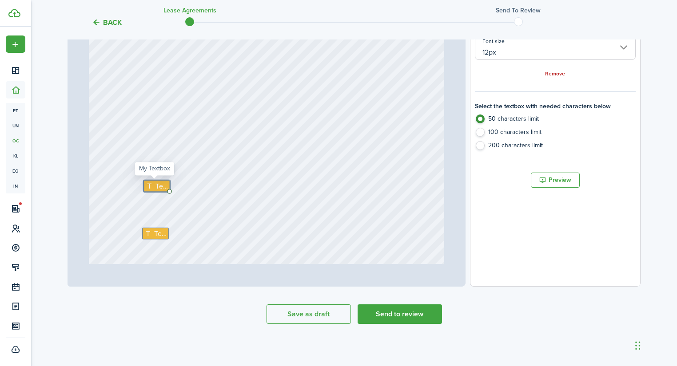
click at [161, 182] on span "Text" at bounding box center [161, 186] width 12 height 11
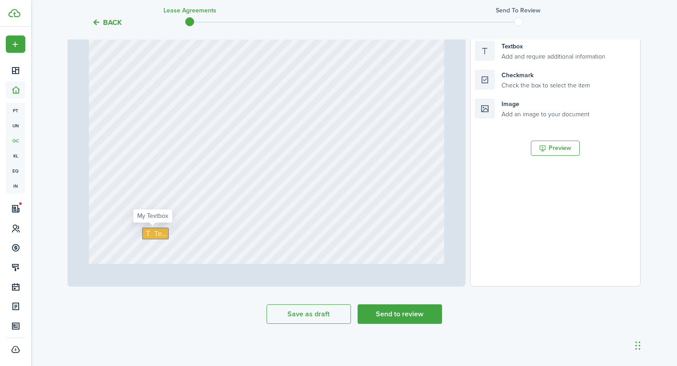
click at [156, 228] on div "Text" at bounding box center [155, 234] width 27 height 12
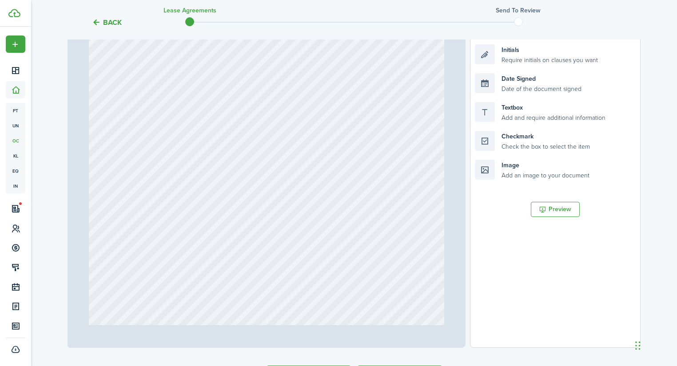
scroll to position [147, 0]
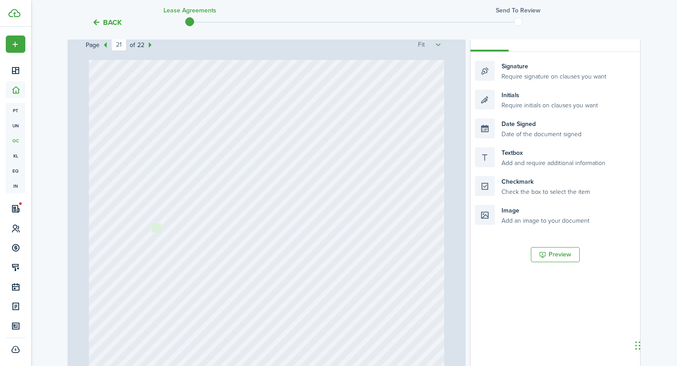
drag, startPoint x: 523, startPoint y: 191, endPoint x: 238, endPoint y: 226, distance: 287.2
click at [200, 238] on div "Page 21 of 22 50% 75% 100% 150% 200% Fit Text Text Signature Date Signed Date S…" at bounding box center [353, 209] width 573 height 369
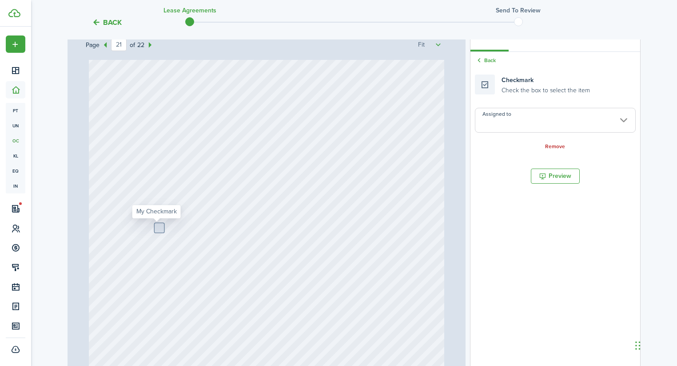
click at [545, 120] on input "Assigned to" at bounding box center [555, 120] width 161 height 25
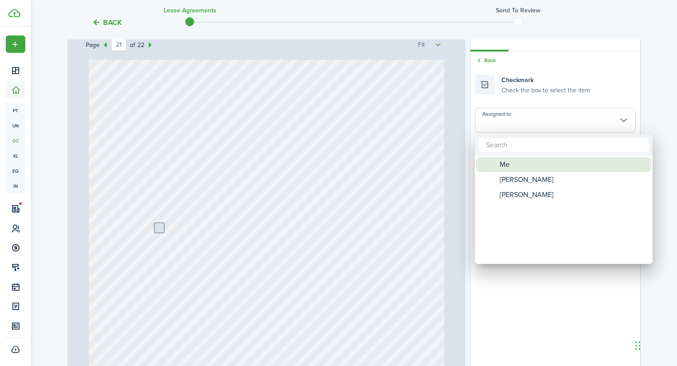
click at [513, 163] on div "Me" at bounding box center [566, 164] width 157 height 15
type input "Me"
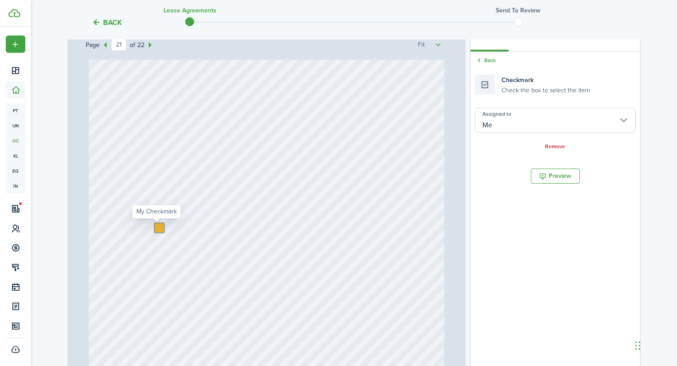
click at [156, 228] on div at bounding box center [159, 227] width 9 height 9
checkbox input "true"
click at [407, 182] on div "Text" at bounding box center [266, 239] width 355 height 468
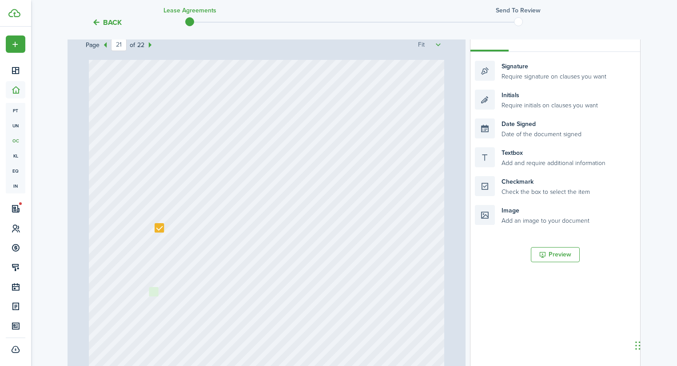
drag, startPoint x: 520, startPoint y: 182, endPoint x: 194, endPoint y: 293, distance: 344.3
click at [194, 293] on div "Page 21 of 22 50% 75% 100% 150% 200% Fit Text Text Signature Date Signed Date S…" at bounding box center [353, 209] width 573 height 369
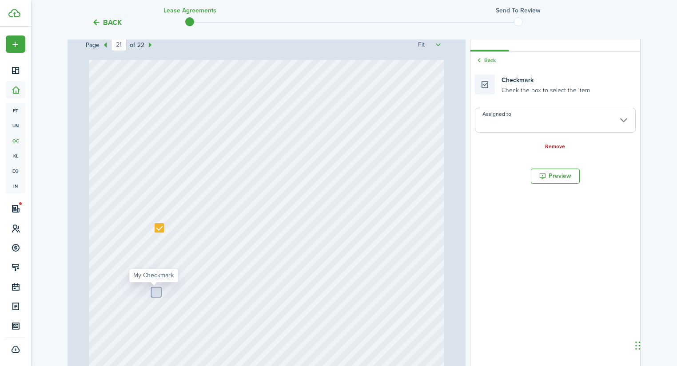
click at [542, 118] on input "Assigned to" at bounding box center [555, 120] width 161 height 25
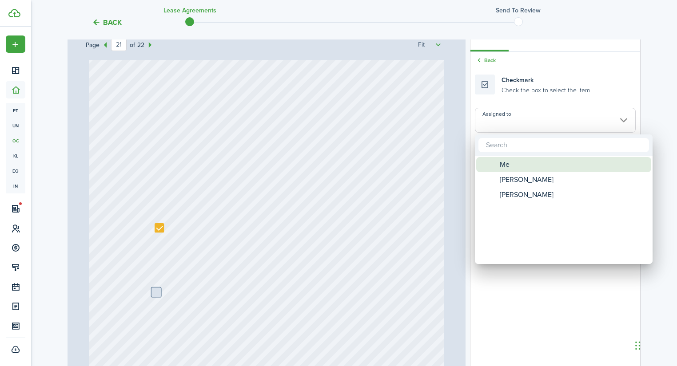
click at [512, 165] on div "Me" at bounding box center [566, 164] width 157 height 15
type input "Me"
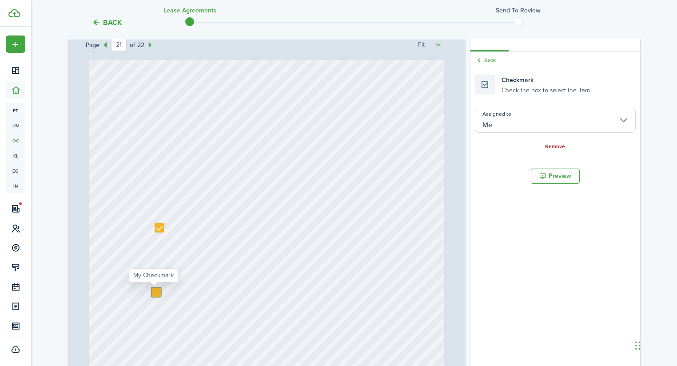
click at [152, 296] on div at bounding box center [155, 292] width 9 height 9
checkbox input "true"
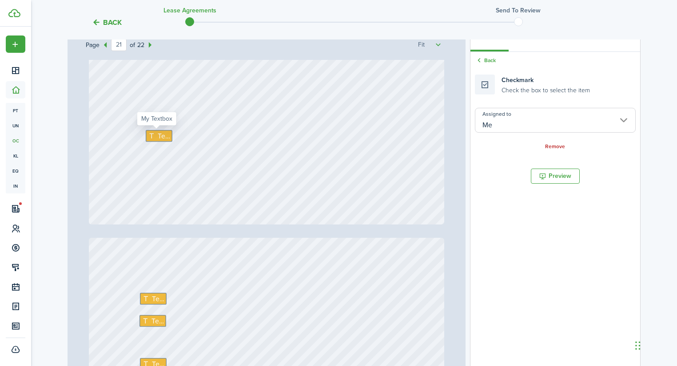
click at [154, 137] on icon at bounding box center [152, 136] width 9 height 7
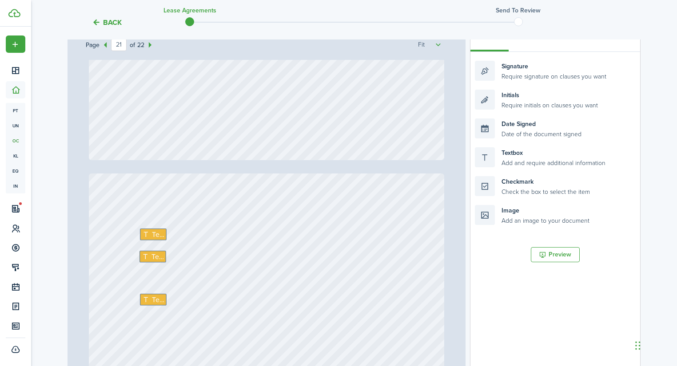
scroll to position [10035, 0]
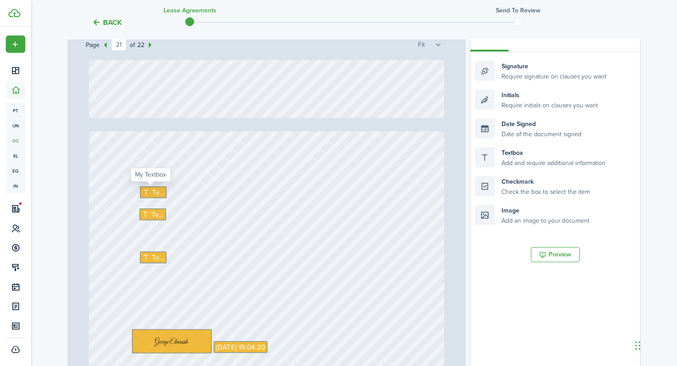
click at [160, 190] on span "Text" at bounding box center [158, 192] width 12 height 11
click at [151, 212] on span "Text" at bounding box center [157, 214] width 12 height 11
click at [158, 254] on span "Text" at bounding box center [158, 257] width 12 height 11
drag, startPoint x: 512, startPoint y: 100, endPoint x: 131, endPoint y: 191, distance: 390.9
click at [131, 191] on div "Page 21 of 22 50% 75% 100% 150% 200% Fit Signature Date Signed Date Signed Sign…" at bounding box center [353, 209] width 573 height 369
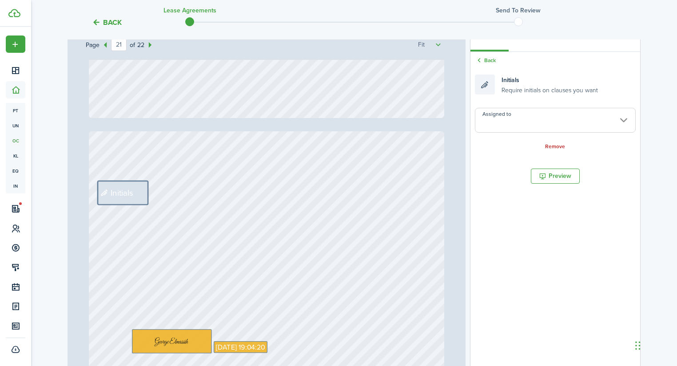
click at [504, 116] on input "Assigned to" at bounding box center [555, 120] width 161 height 25
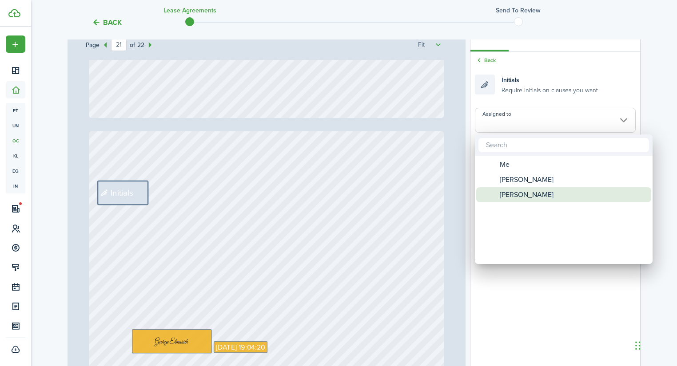
click at [520, 196] on span "[PERSON_NAME]" at bounding box center [527, 194] width 54 height 15
type input "[PERSON_NAME]"
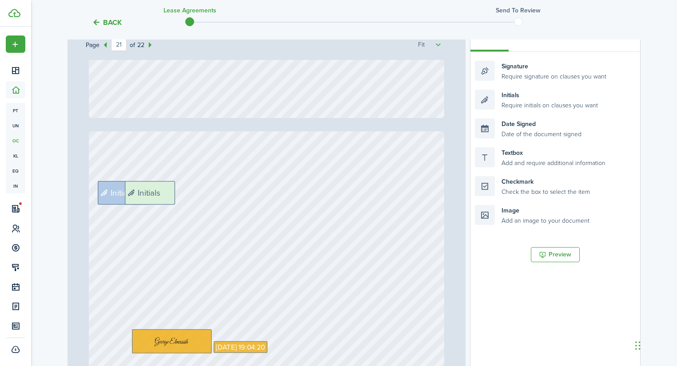
drag, startPoint x: 521, startPoint y: 108, endPoint x: 171, endPoint y: 201, distance: 362.3
click at [171, 201] on div "Page 21 of 22 50% 75% 100% 150% 200% Fit Signature Date Signed Date Signed Sign…" at bounding box center [353, 209] width 573 height 369
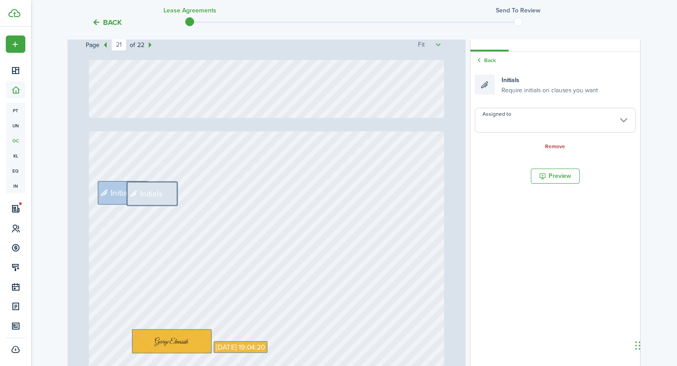
click at [536, 121] on input "Assigned to" at bounding box center [555, 120] width 161 height 25
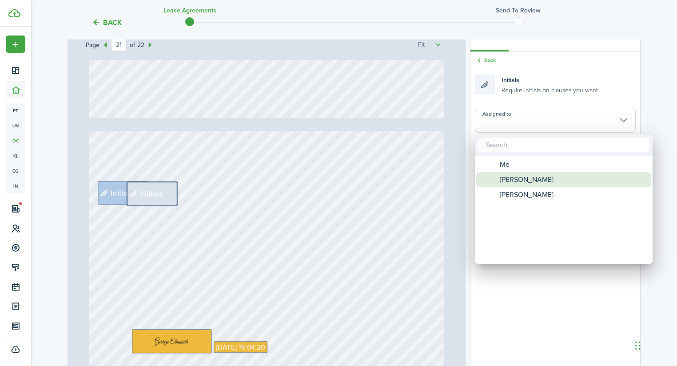
click at [526, 178] on span "[PERSON_NAME]" at bounding box center [527, 179] width 54 height 15
type input "[PERSON_NAME]"
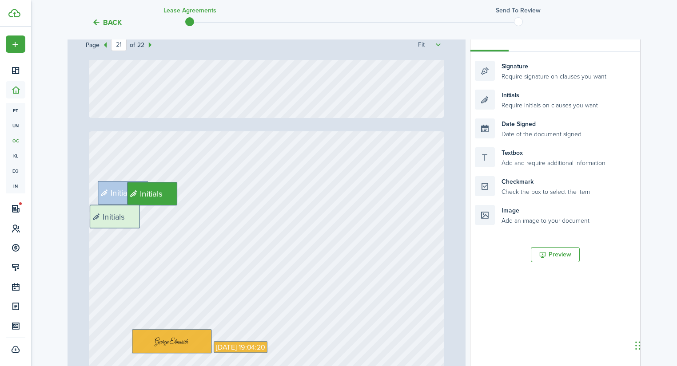
drag, startPoint x: 513, startPoint y: 101, endPoint x: 128, endPoint y: 217, distance: 401.9
click at [128, 217] on div "Page 21 of 22 50% 75% 100% 150% 200% Fit Signature Date Signed Date Signed Sign…" at bounding box center [353, 209] width 573 height 369
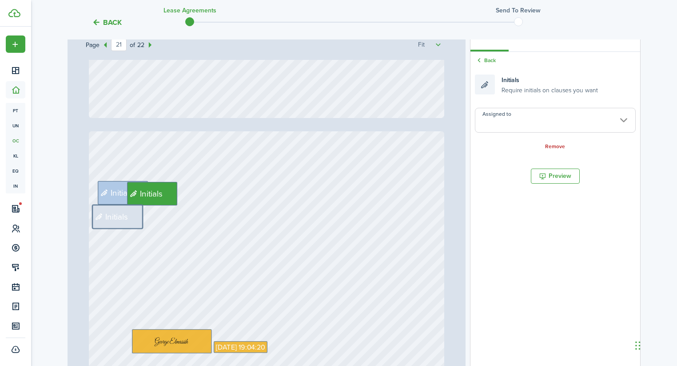
click at [520, 121] on input "Assigned to" at bounding box center [555, 120] width 161 height 25
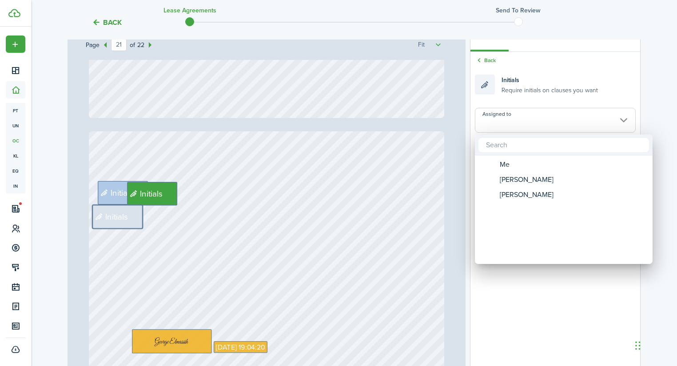
click at [519, 199] on span "[PERSON_NAME]" at bounding box center [527, 194] width 54 height 15
type input "[PERSON_NAME]"
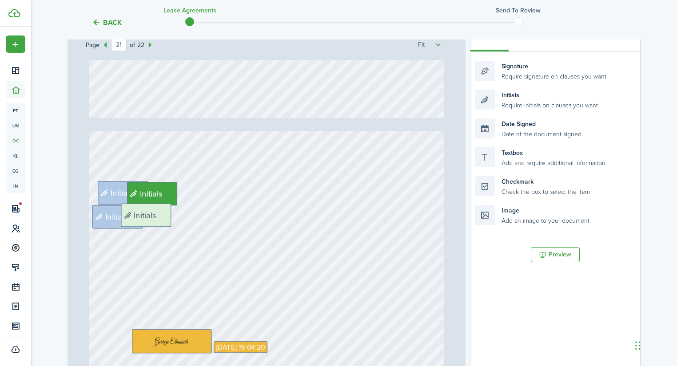
drag, startPoint x: 516, startPoint y: 101, endPoint x: 163, endPoint y: 214, distance: 370.0
click at [163, 214] on div "Page 21 of 22 50% 75% 100% 150% 200% Fit Signature Date Signed Date Signed Sign…" at bounding box center [353, 209] width 573 height 369
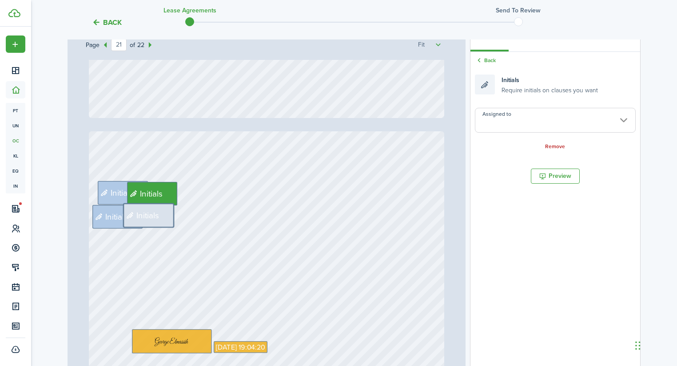
click at [526, 114] on input "Assigned to" at bounding box center [555, 120] width 161 height 25
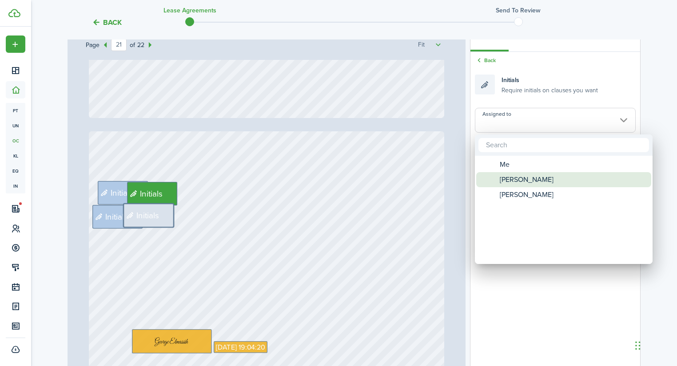
click at [515, 174] on span "[PERSON_NAME]" at bounding box center [527, 179] width 54 height 15
type input "[PERSON_NAME]"
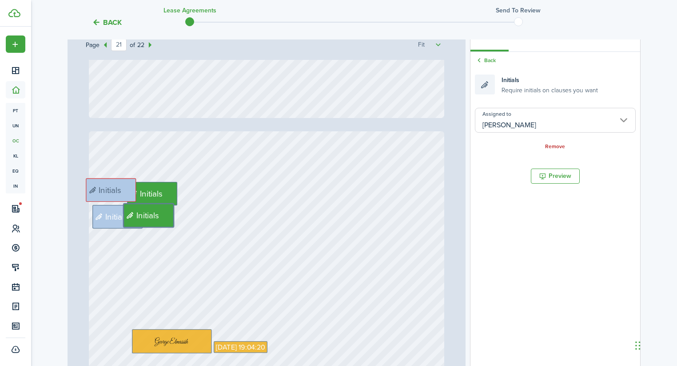
drag, startPoint x: 105, startPoint y: 192, endPoint x: 95, endPoint y: 189, distance: 9.7
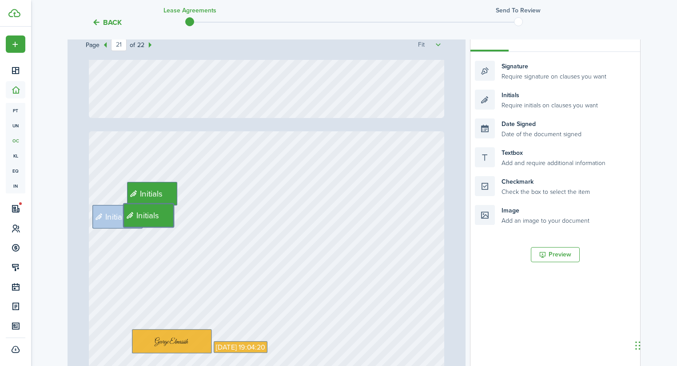
type input "22"
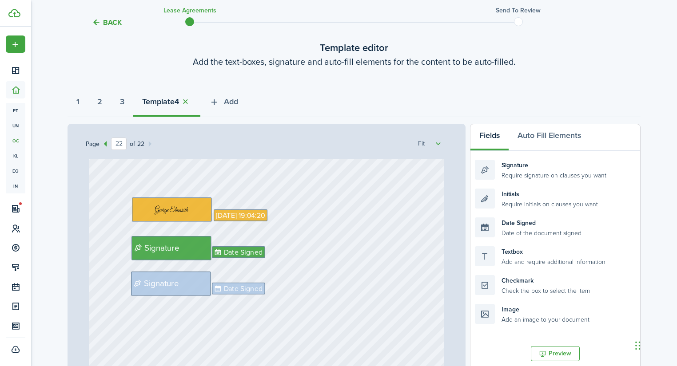
scroll to position [41, 0]
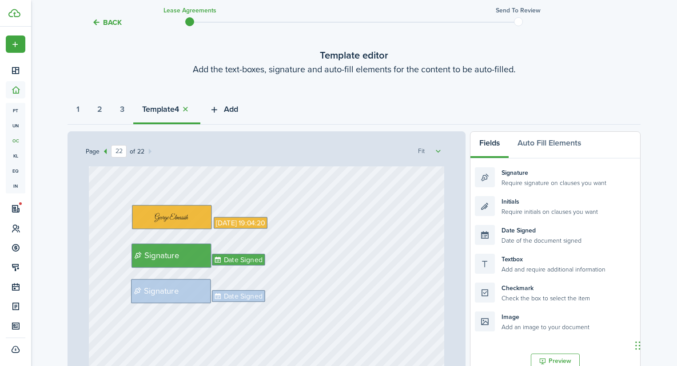
click at [238, 110] on span "Add" at bounding box center [231, 109] width 14 height 12
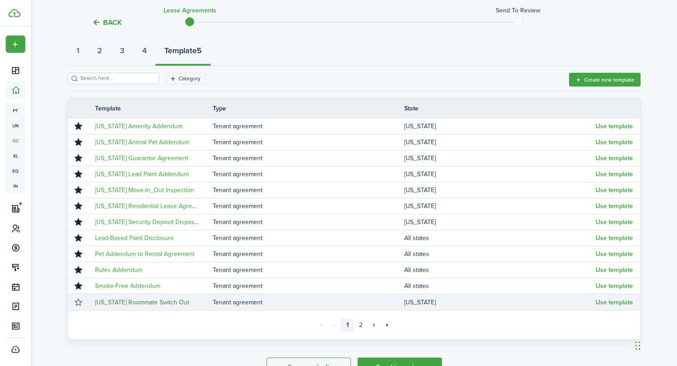
scroll to position [112, 0]
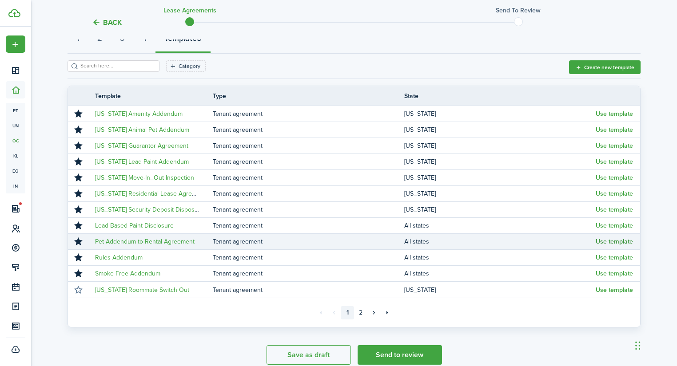
click at [615, 243] on button "Use template" at bounding box center [613, 241] width 37 height 7
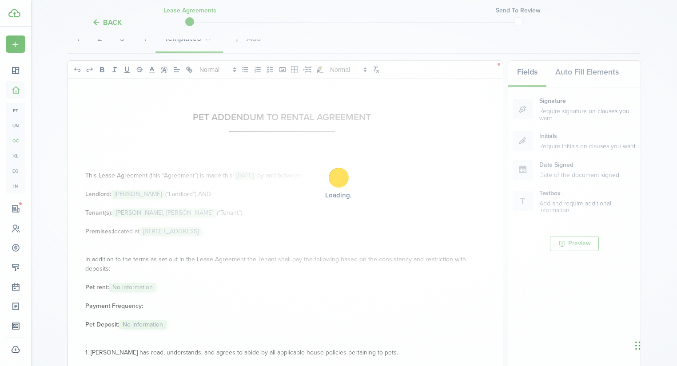
select select "fit"
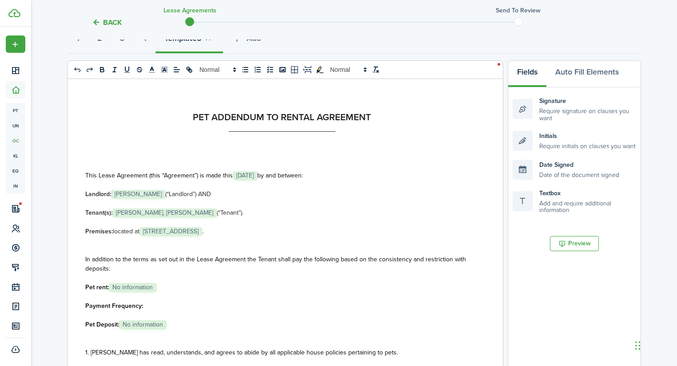
select select "fit"
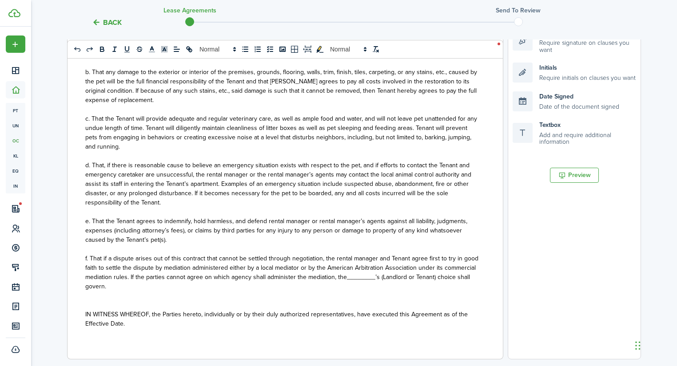
scroll to position [253, 0]
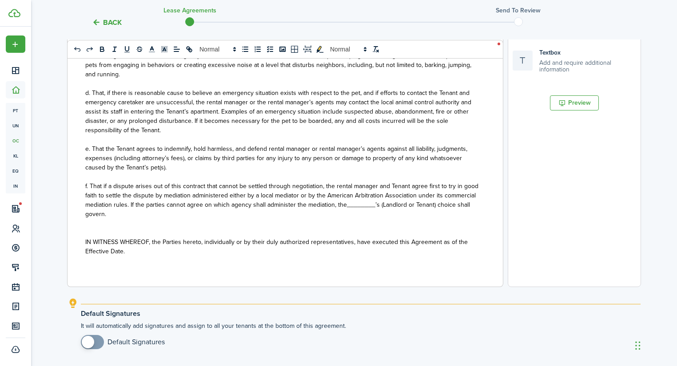
checkbox input "true"
click at [97, 345] on span at bounding box center [92, 342] width 9 height 14
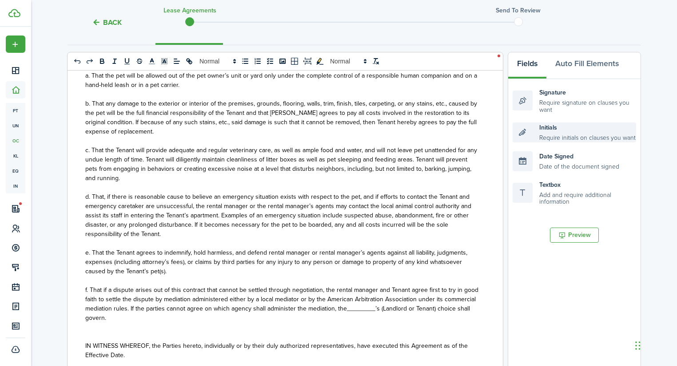
scroll to position [40, 0]
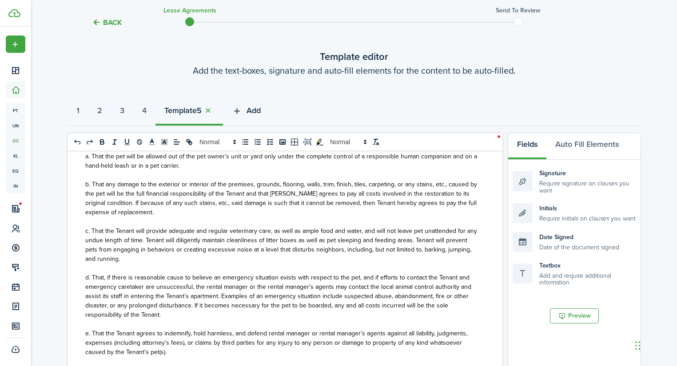
click at [260, 116] on span "Add" at bounding box center [253, 111] width 14 height 12
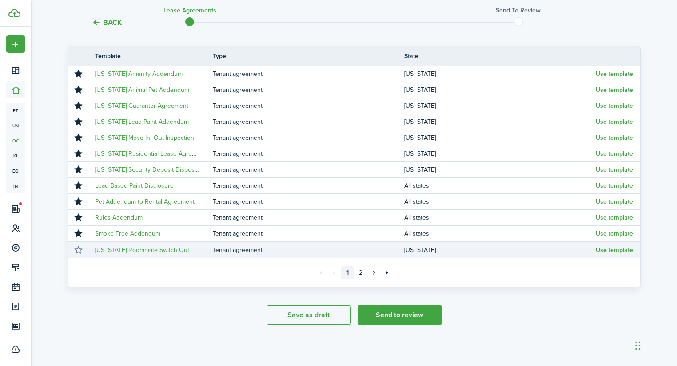
scroll to position [152, 0]
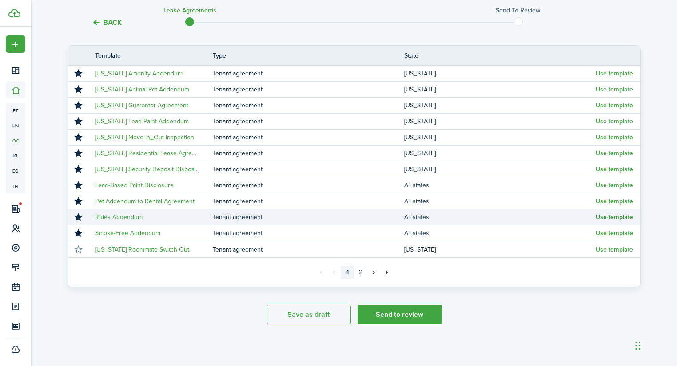
click at [614, 215] on button "Use template" at bounding box center [613, 217] width 37 height 7
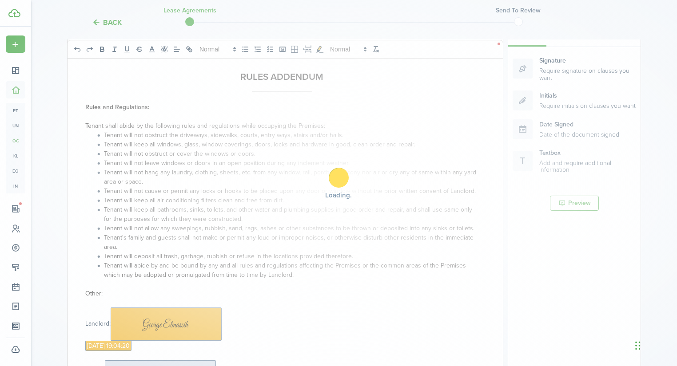
select select "fit"
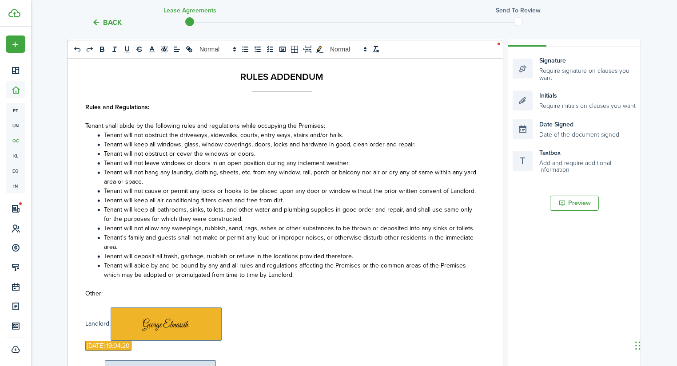
select select "fit"
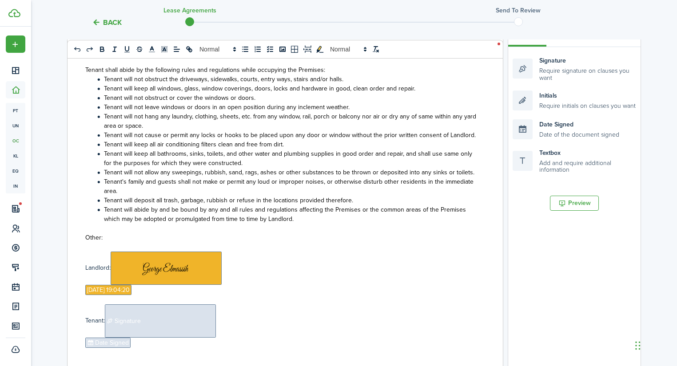
scroll to position [57, 0]
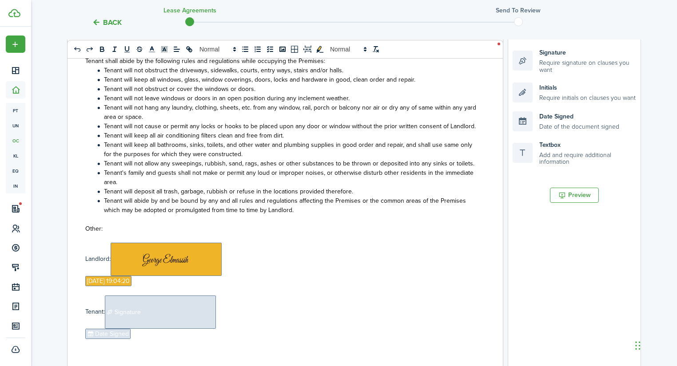
select select "fit"
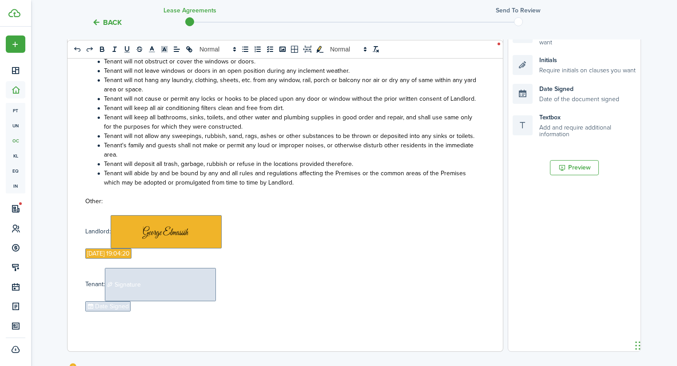
scroll to position [188, 0]
click at [169, 286] on span "Signature" at bounding box center [160, 284] width 111 height 33
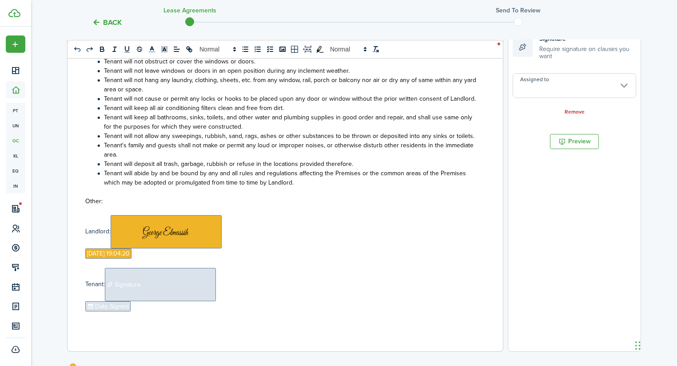
click at [552, 87] on input "Assigned to" at bounding box center [573, 85] width 123 height 25
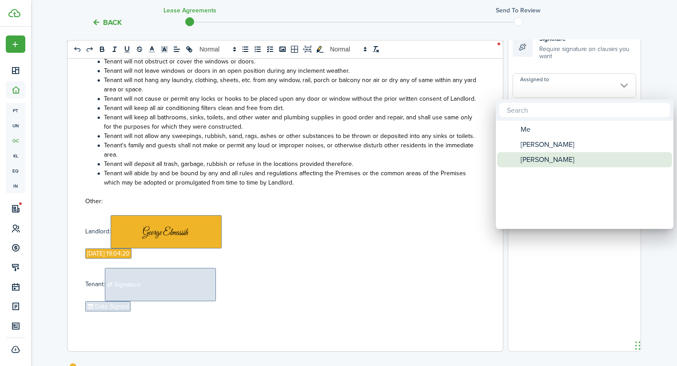
click at [547, 153] on span "[PERSON_NAME]" at bounding box center [547, 159] width 54 height 15
type input "[PERSON_NAME]"
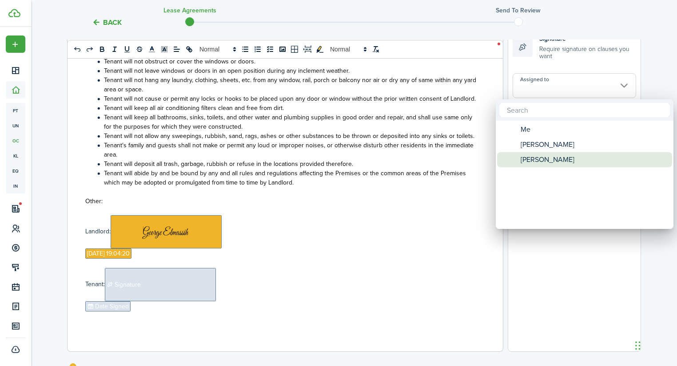
type input "[PERSON_NAME]"
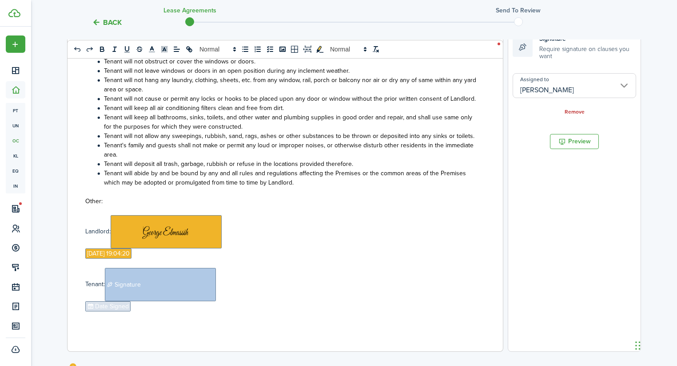
click at [81, 305] on div "RULES ADDENDUM _________________ Rules and Regulations: Tenant shall abide by t…" at bounding box center [281, 177] width 428 height 349
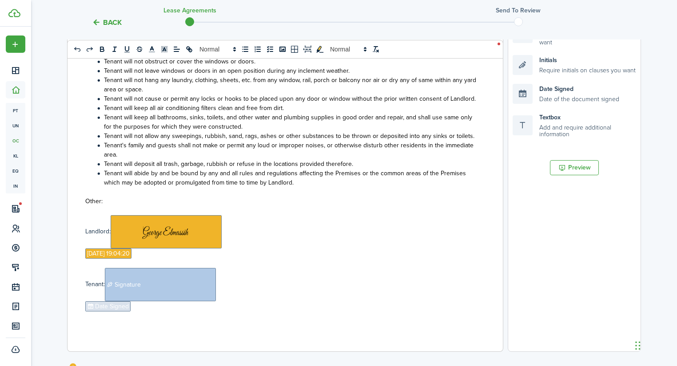
click at [105, 304] on span "Date Signed" at bounding box center [107, 306] width 45 height 10
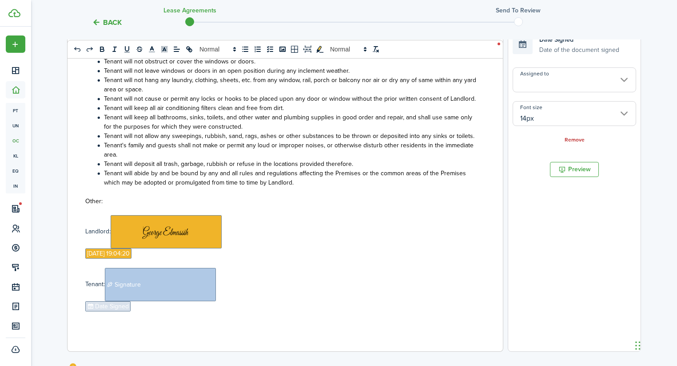
click at [579, 90] on input "Assigned to" at bounding box center [573, 79] width 123 height 25
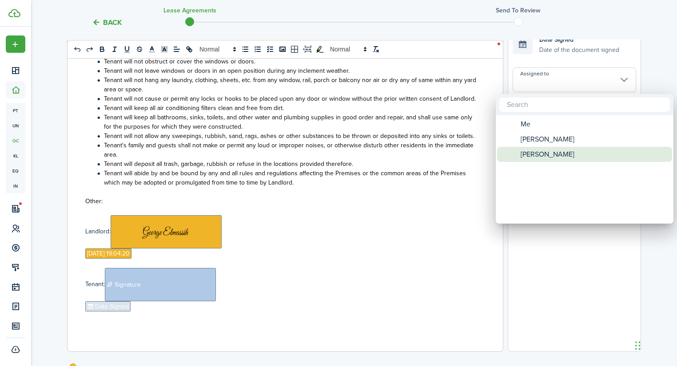
click at [553, 155] on span "[PERSON_NAME]" at bounding box center [547, 154] width 54 height 15
type input "[PERSON_NAME]"
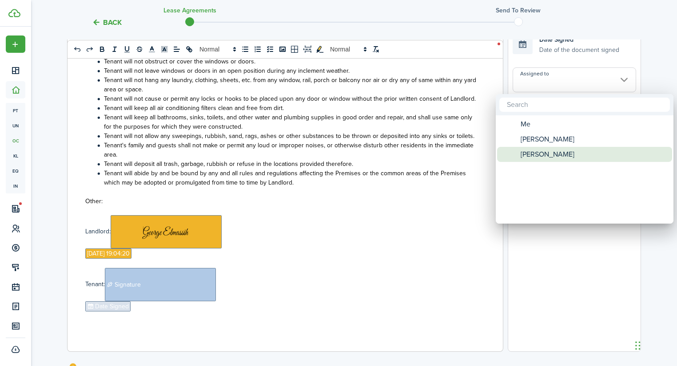
type input "[PERSON_NAME]"
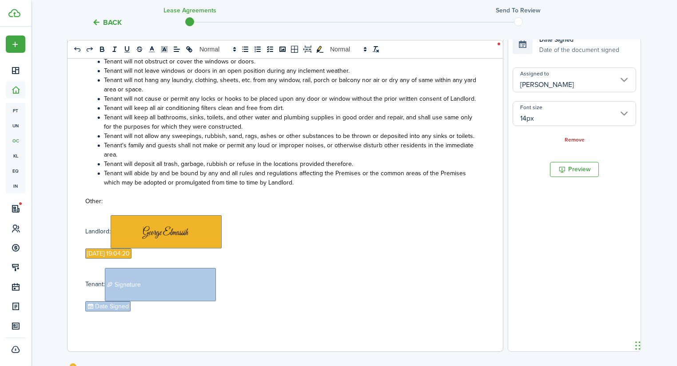
click at [457, 211] on p at bounding box center [281, 210] width 393 height 9
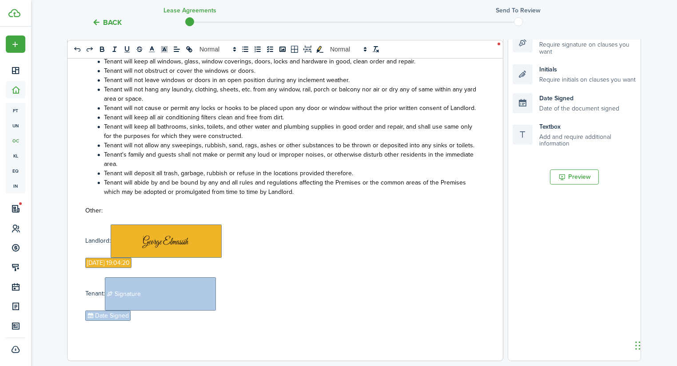
scroll to position [152, 0]
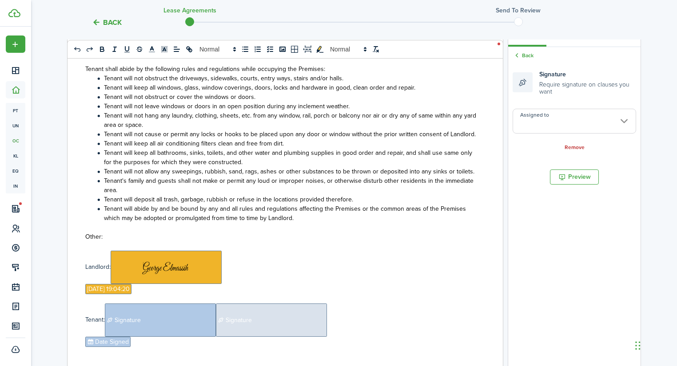
click at [568, 118] on input "Assigned to" at bounding box center [573, 121] width 123 height 25
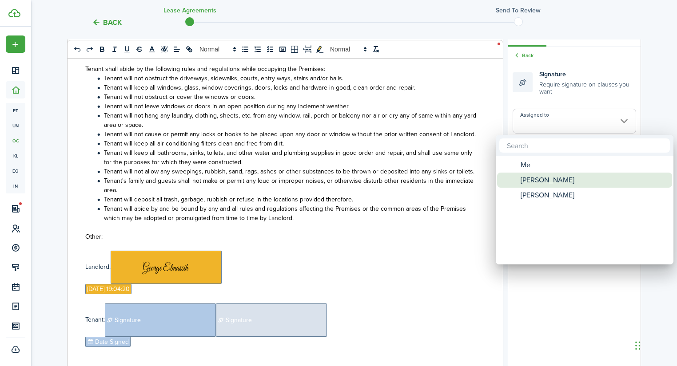
click at [554, 175] on span "[PERSON_NAME]" at bounding box center [547, 180] width 54 height 15
type input "[PERSON_NAME]"
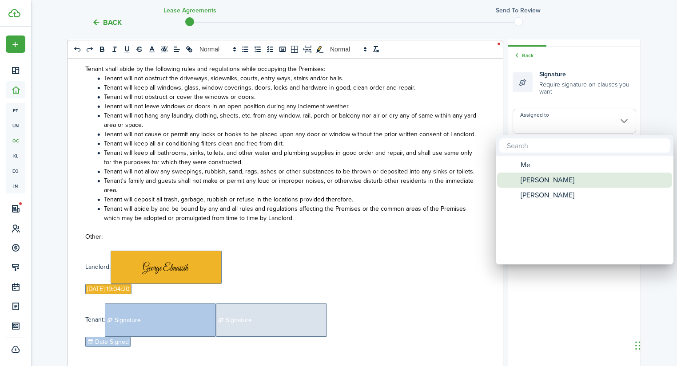
type input "[PERSON_NAME]"
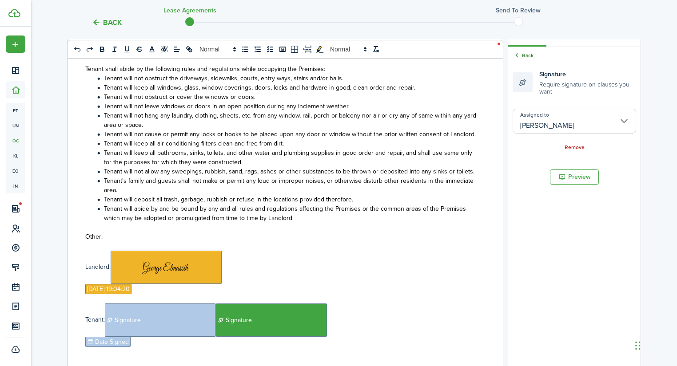
click at [526, 57] on link "Back" at bounding box center [522, 56] width 21 height 8
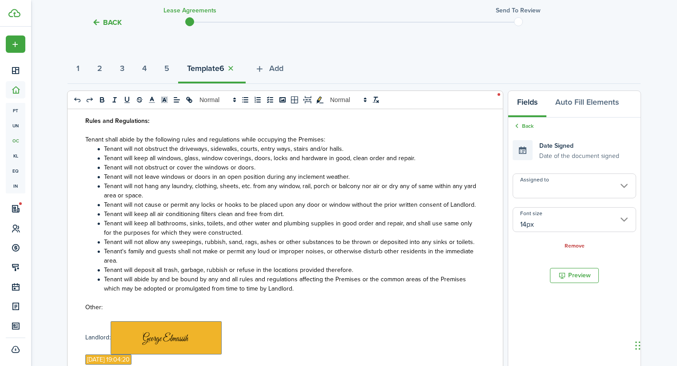
scroll to position [81, 0]
drag, startPoint x: 563, startPoint y: 209, endPoint x: 564, endPoint y: 200, distance: 8.5
click at [563, 207] on div "Assigned to Font size 14px Remove" at bounding box center [573, 212] width 123 height 77
click at [568, 190] on input "Assigned to" at bounding box center [573, 186] width 123 height 25
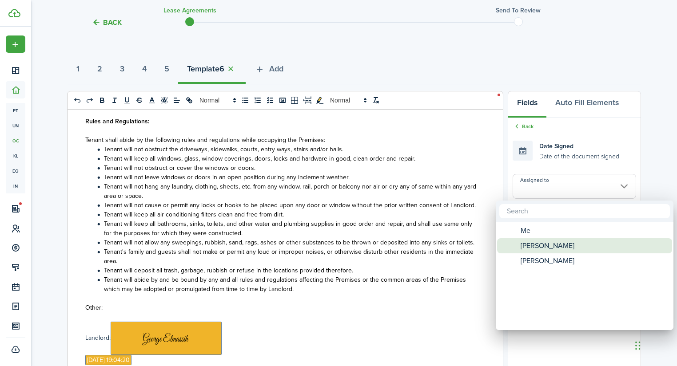
click at [551, 244] on span "[PERSON_NAME]" at bounding box center [547, 245] width 54 height 15
type input "[PERSON_NAME]"
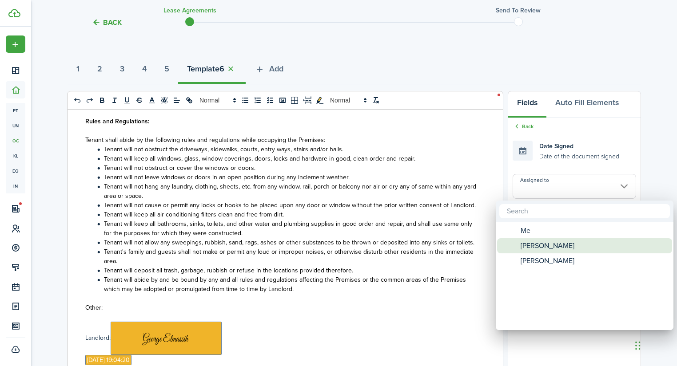
type input "[PERSON_NAME]"
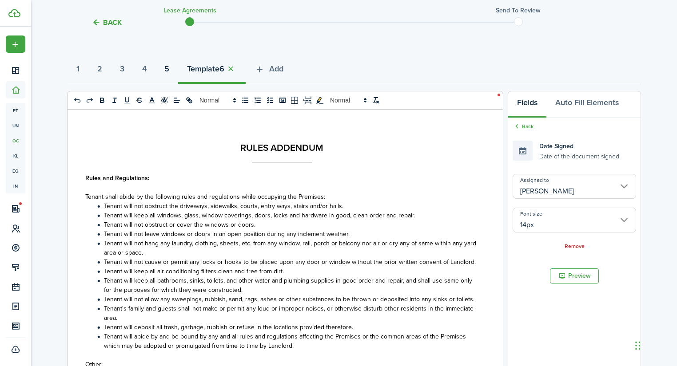
click at [169, 71] on strong "5" at bounding box center [166, 69] width 5 height 12
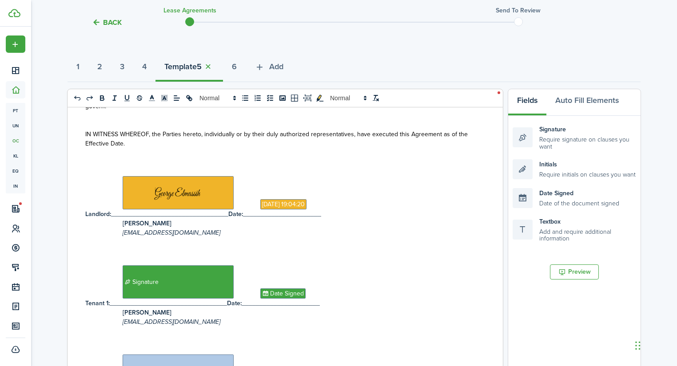
scroll to position [117, 0]
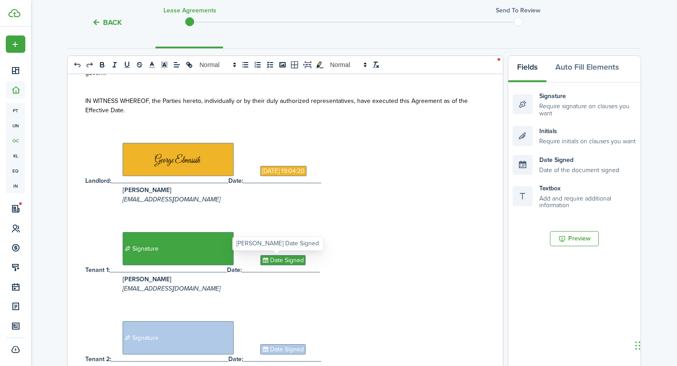
click at [277, 259] on span "Date Signed" at bounding box center [282, 260] width 45 height 10
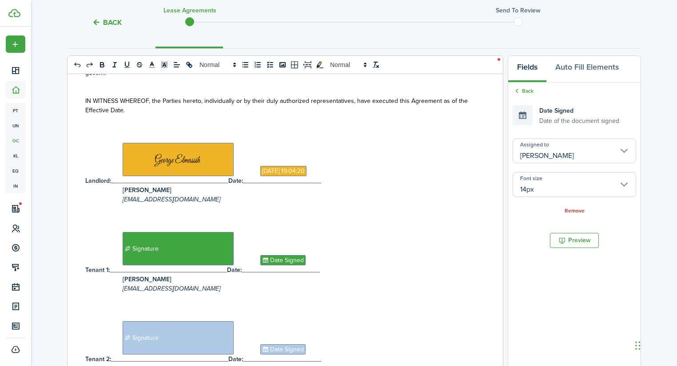
click at [547, 159] on input "[PERSON_NAME]" at bounding box center [573, 151] width 123 height 25
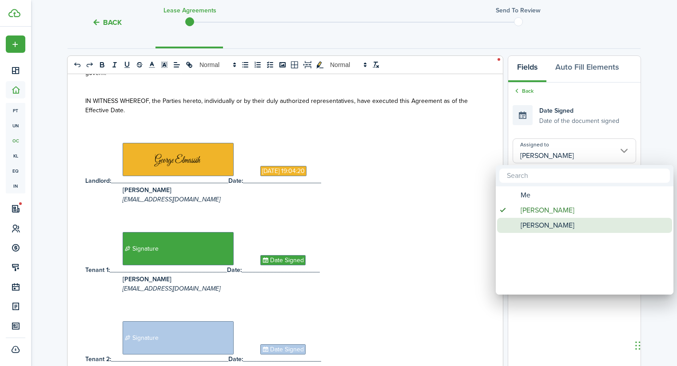
click at [542, 226] on span "[PERSON_NAME]" at bounding box center [547, 225] width 54 height 15
type input "[PERSON_NAME]"
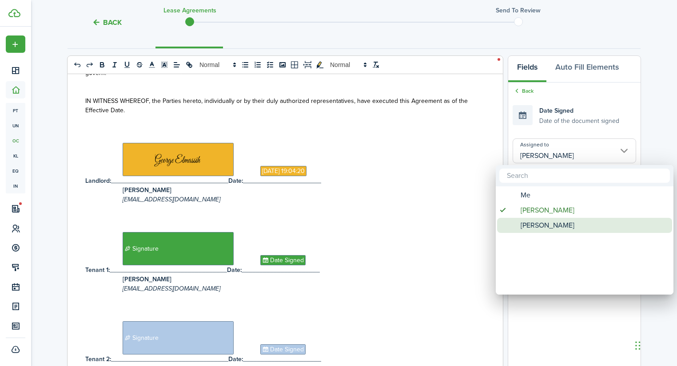
type input "[PERSON_NAME]"
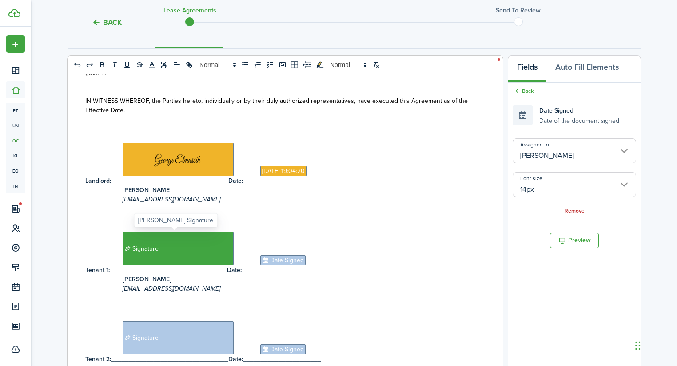
click at [202, 256] on span "Signature" at bounding box center [178, 248] width 111 height 33
type input "[PERSON_NAME]"
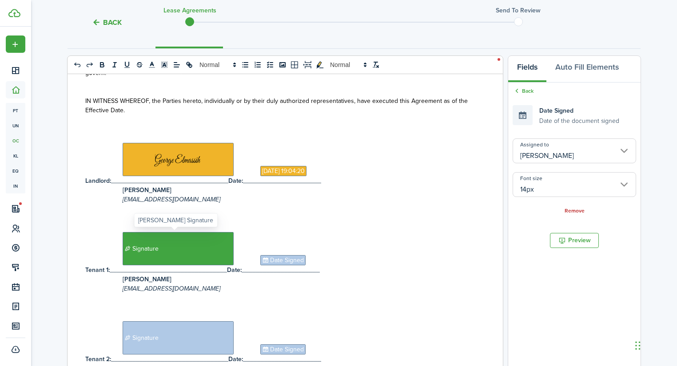
type input "[PERSON_NAME]"
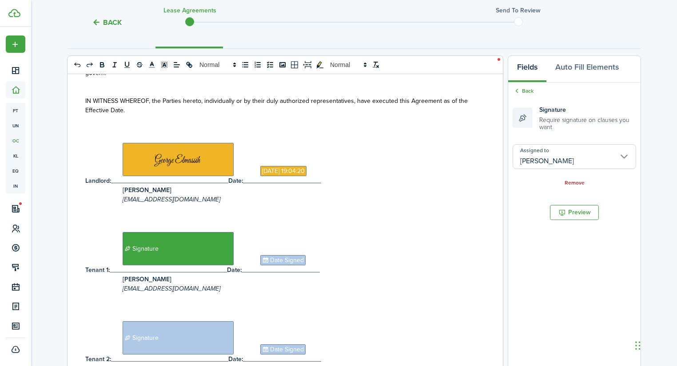
click at [577, 165] on input "[PERSON_NAME]" at bounding box center [573, 156] width 123 height 25
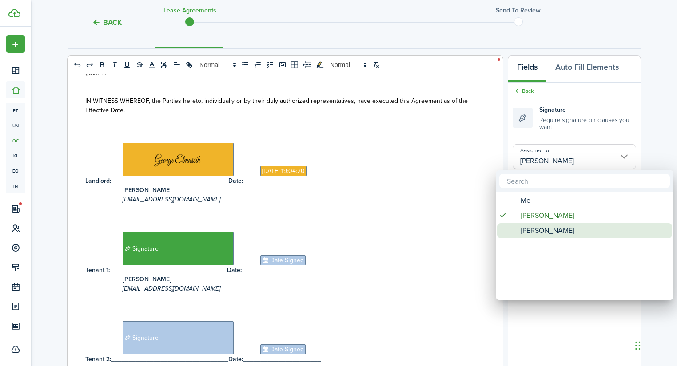
click at [550, 234] on span "[PERSON_NAME]" at bounding box center [547, 230] width 54 height 15
type input "[PERSON_NAME]"
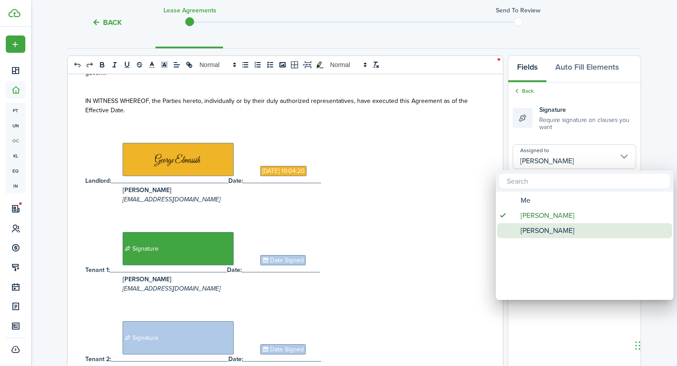
type input "[PERSON_NAME]"
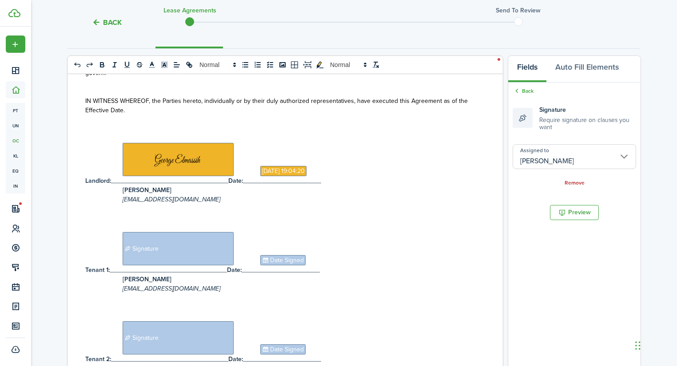
click at [90, 341] on p "Signature Date Signed" at bounding box center [281, 337] width 393 height 33
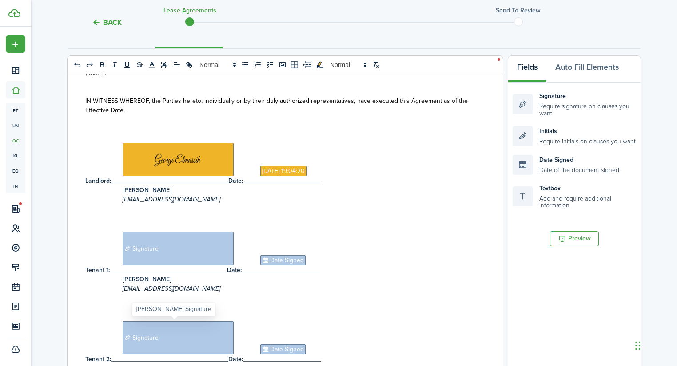
click at [163, 341] on span "Signature" at bounding box center [178, 337] width 111 height 33
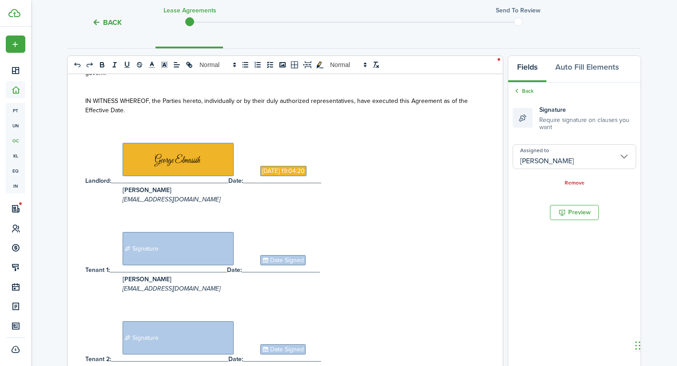
click at [555, 157] on input "[PERSON_NAME]" at bounding box center [573, 156] width 123 height 25
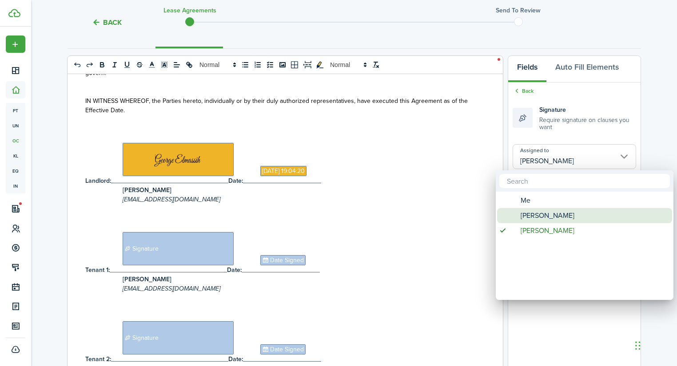
click at [546, 214] on span "[PERSON_NAME]" at bounding box center [547, 215] width 54 height 15
type input "[PERSON_NAME]"
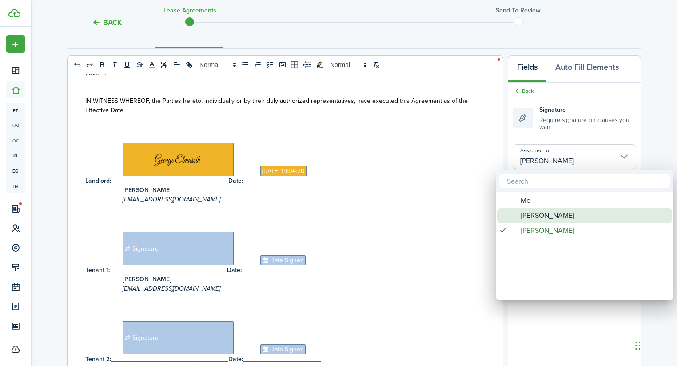
type input "[PERSON_NAME]"
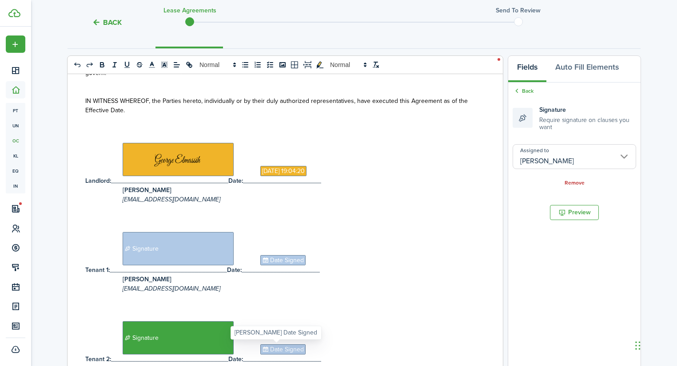
click at [290, 345] on span "Date Signed" at bounding box center [282, 350] width 45 height 10
type input "[PERSON_NAME]"
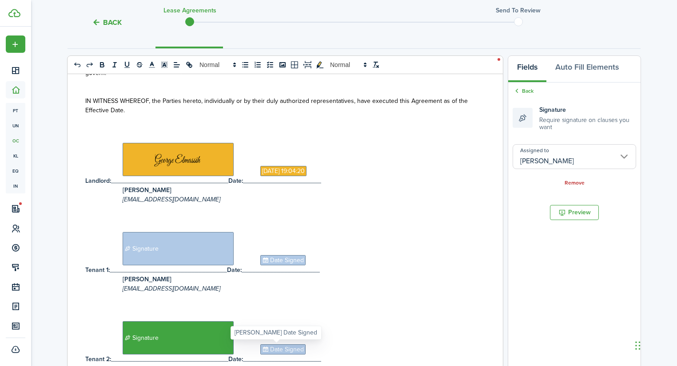
type input "[PERSON_NAME]"
click at [288, 348] on span "Date Signed" at bounding box center [282, 350] width 45 height 10
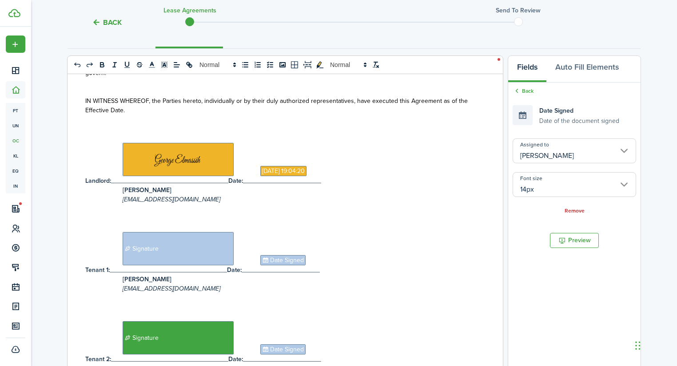
click at [569, 151] on input "[PERSON_NAME]" at bounding box center [573, 151] width 123 height 25
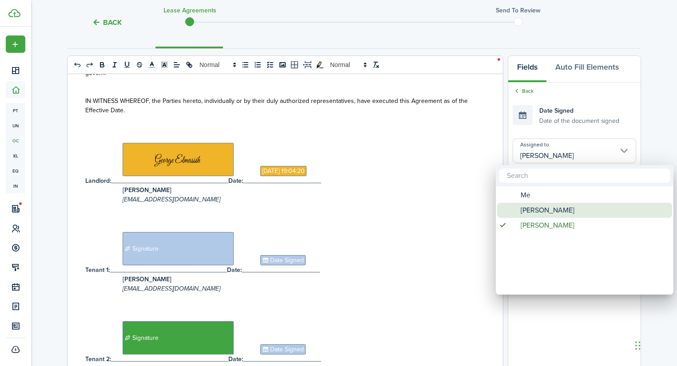
click at [545, 210] on span "[PERSON_NAME]" at bounding box center [547, 210] width 54 height 15
type input "[PERSON_NAME]"
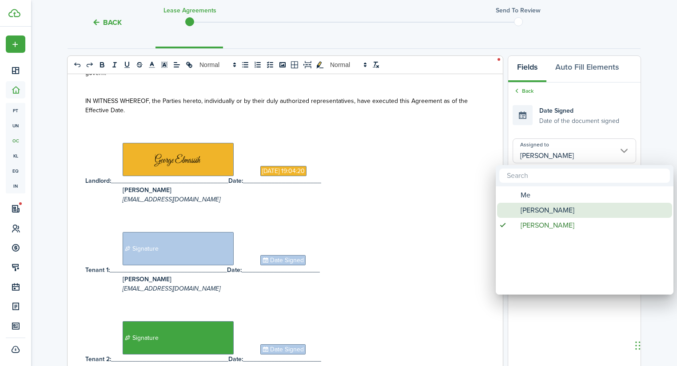
type input "[PERSON_NAME]"
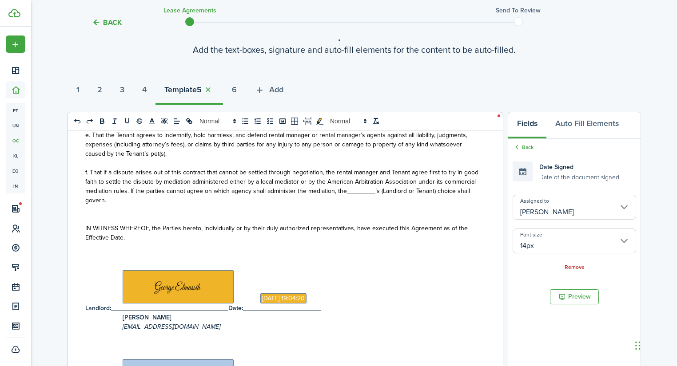
scroll to position [0, 0]
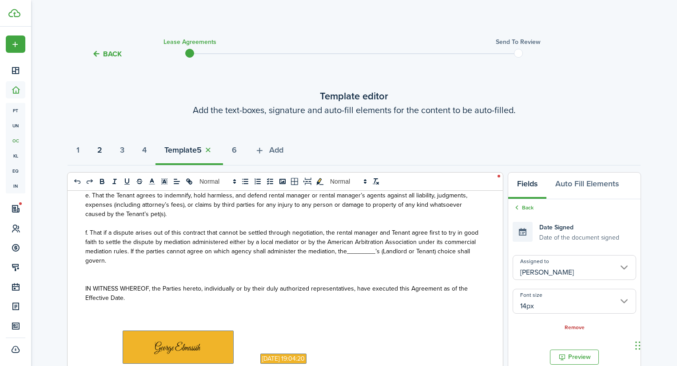
click at [107, 150] on button "2" at bounding box center [99, 152] width 23 height 27
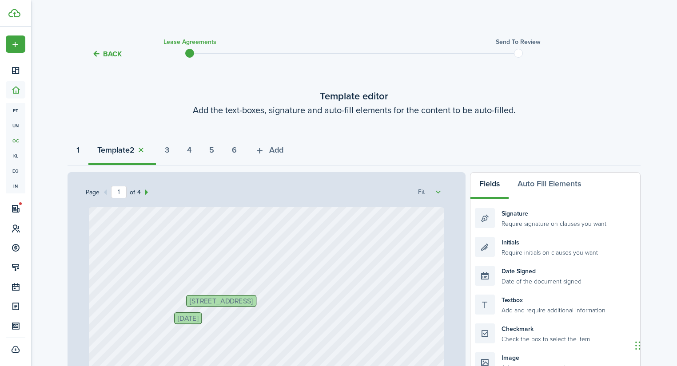
click at [79, 151] on strong "1" at bounding box center [77, 150] width 3 height 12
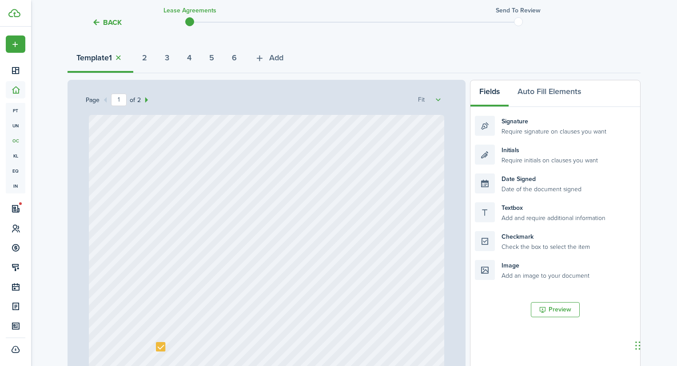
scroll to position [107, 0]
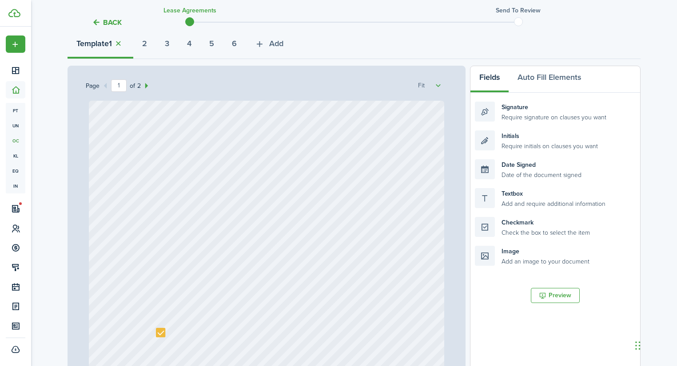
click at [112, 41] on strong "1" at bounding box center [110, 44] width 3 height 12
click at [117, 42] on button "button" at bounding box center [118, 44] width 12 height 10
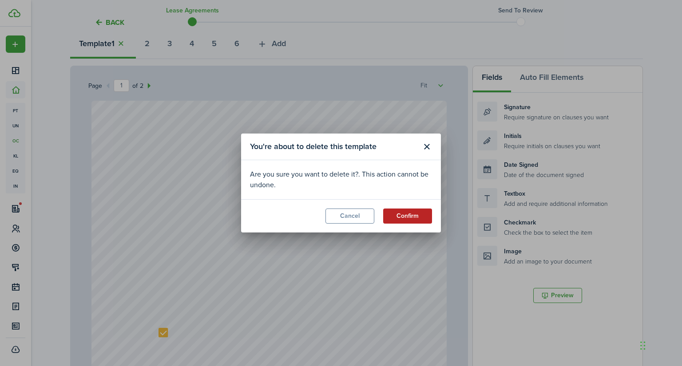
click at [403, 217] on button "Confirm" at bounding box center [407, 216] width 49 height 15
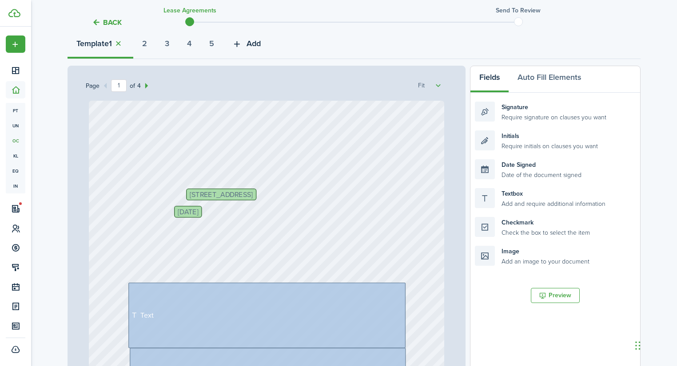
click at [261, 46] on span "Add" at bounding box center [253, 44] width 14 height 12
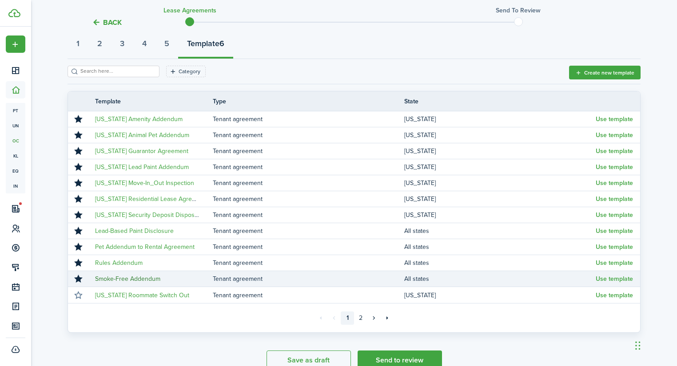
click at [136, 279] on link "Smoke-Free Addendum" at bounding box center [127, 278] width 65 height 9
click at [605, 283] on td "Use template" at bounding box center [617, 279] width 44 height 12
click at [611, 278] on button "Use template" at bounding box center [613, 279] width 37 height 7
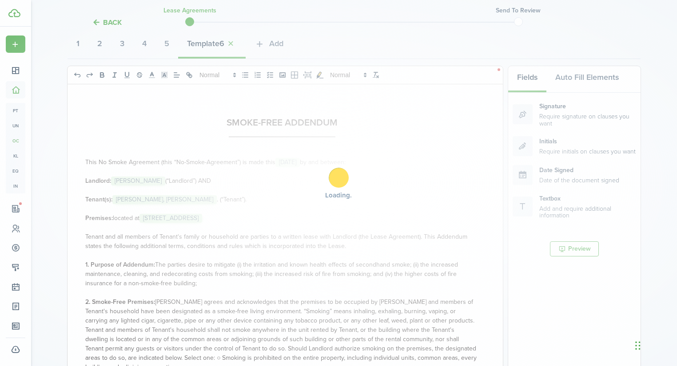
select select "fit"
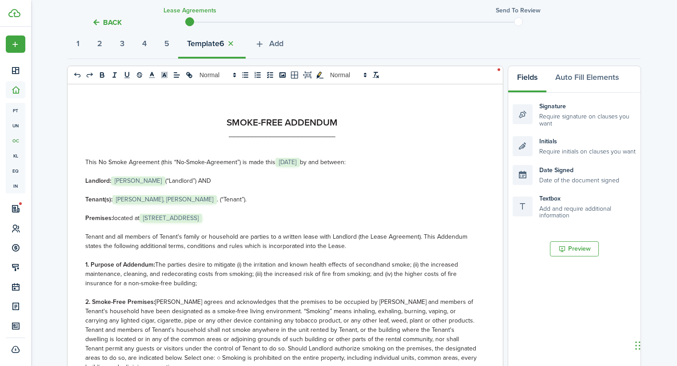
select select "fit"
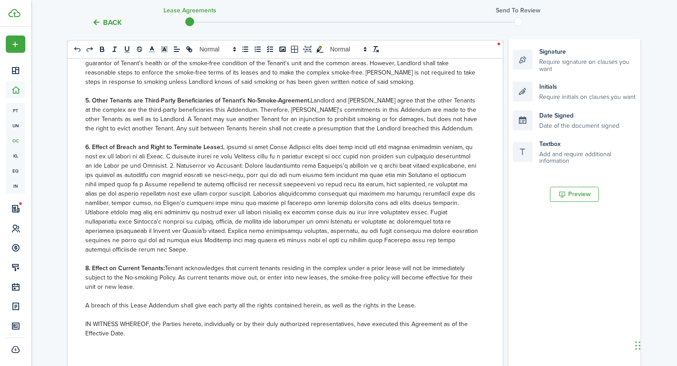
scroll to position [320, 0]
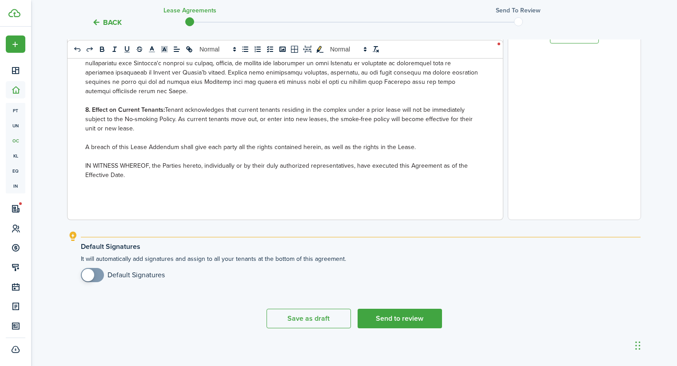
click at [73, 276] on explanation "Default Signatures It will automatically add signatures and assign to all your …" at bounding box center [353, 261] width 573 height 60
checkbox input "true"
click at [85, 277] on span at bounding box center [88, 275] width 12 height 12
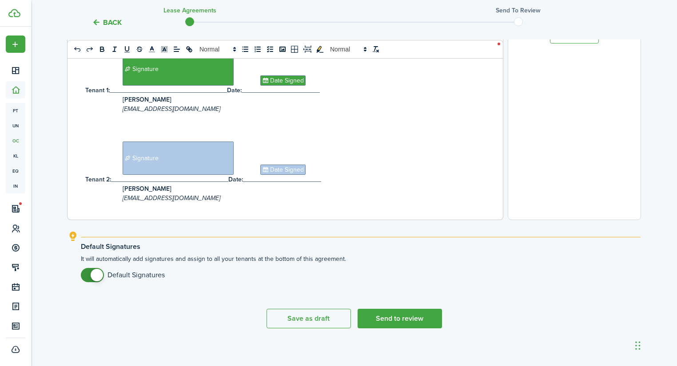
scroll to position [566, 0]
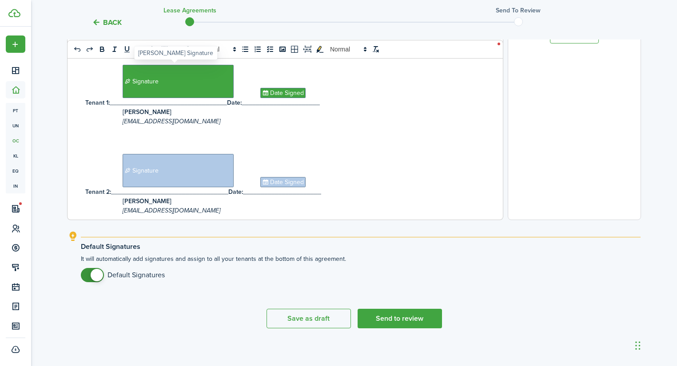
click at [194, 86] on span "Signature" at bounding box center [178, 81] width 111 height 33
click at [163, 179] on span "Signature" at bounding box center [178, 170] width 111 height 33
type input "[PERSON_NAME]"
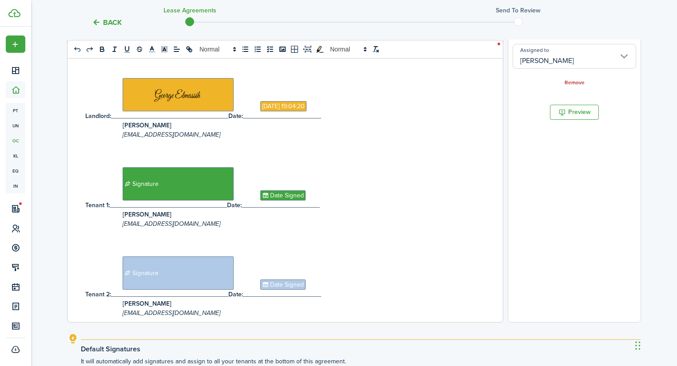
scroll to position [0, 0]
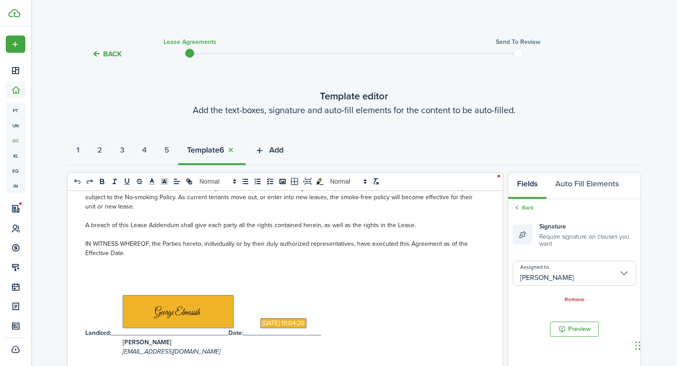
click at [283, 149] on span "Add" at bounding box center [276, 150] width 14 height 12
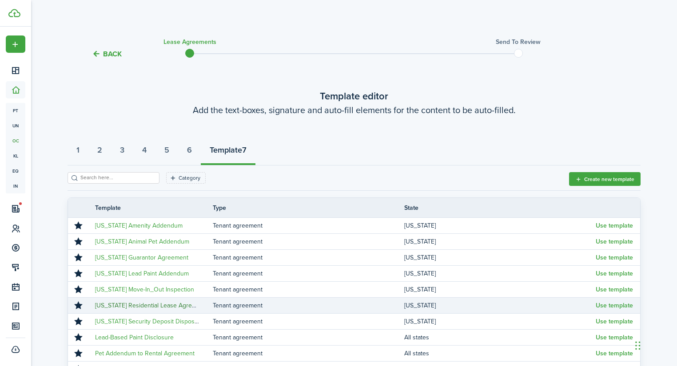
click at [162, 309] on link "[US_STATE] Residential Lease Agreement" at bounding box center [152, 305] width 114 height 9
